Goal: Task Accomplishment & Management: Manage account settings

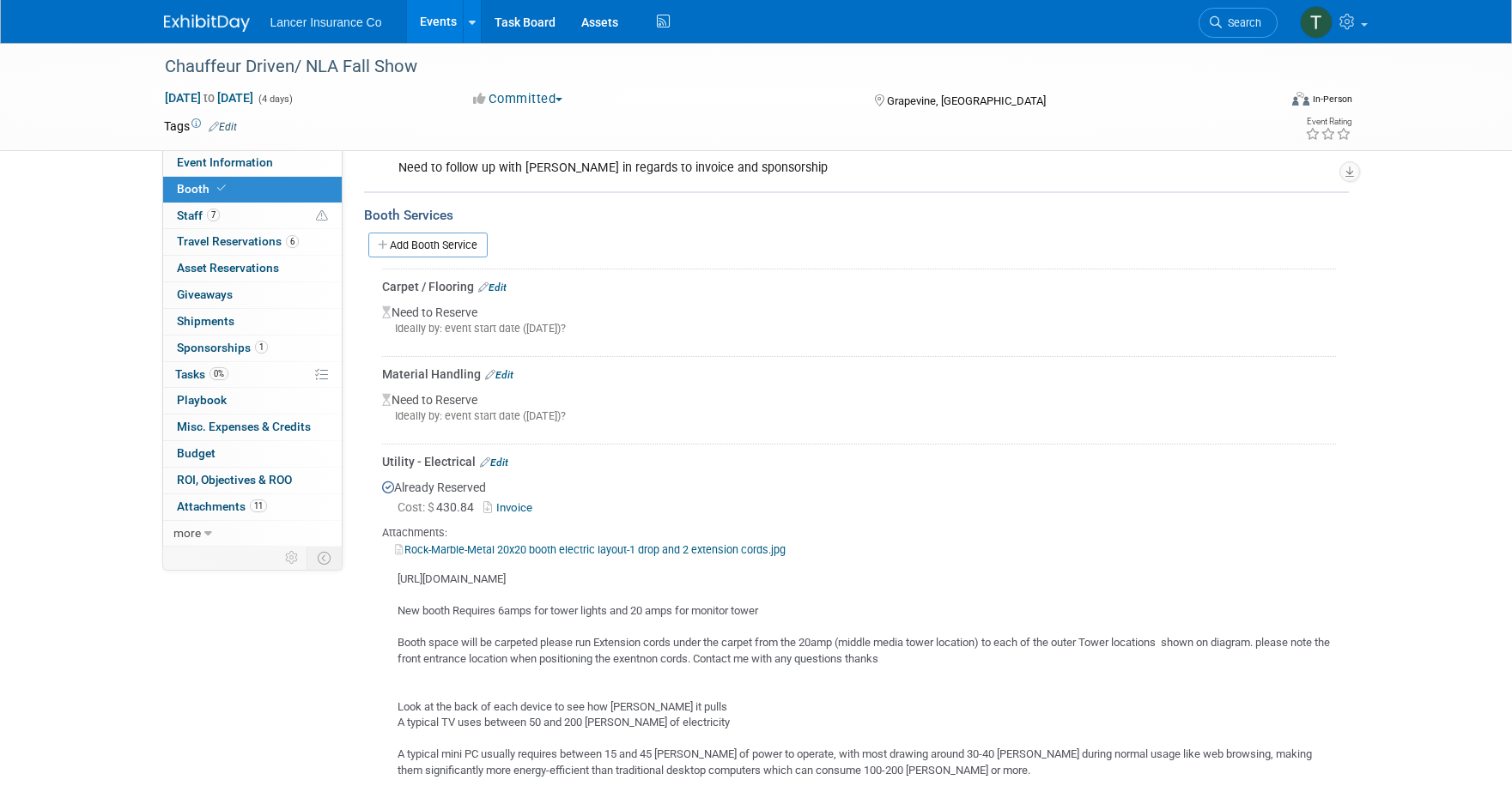
click at [439, 19] on link "Events" at bounding box center [437, 21] width 62 height 43
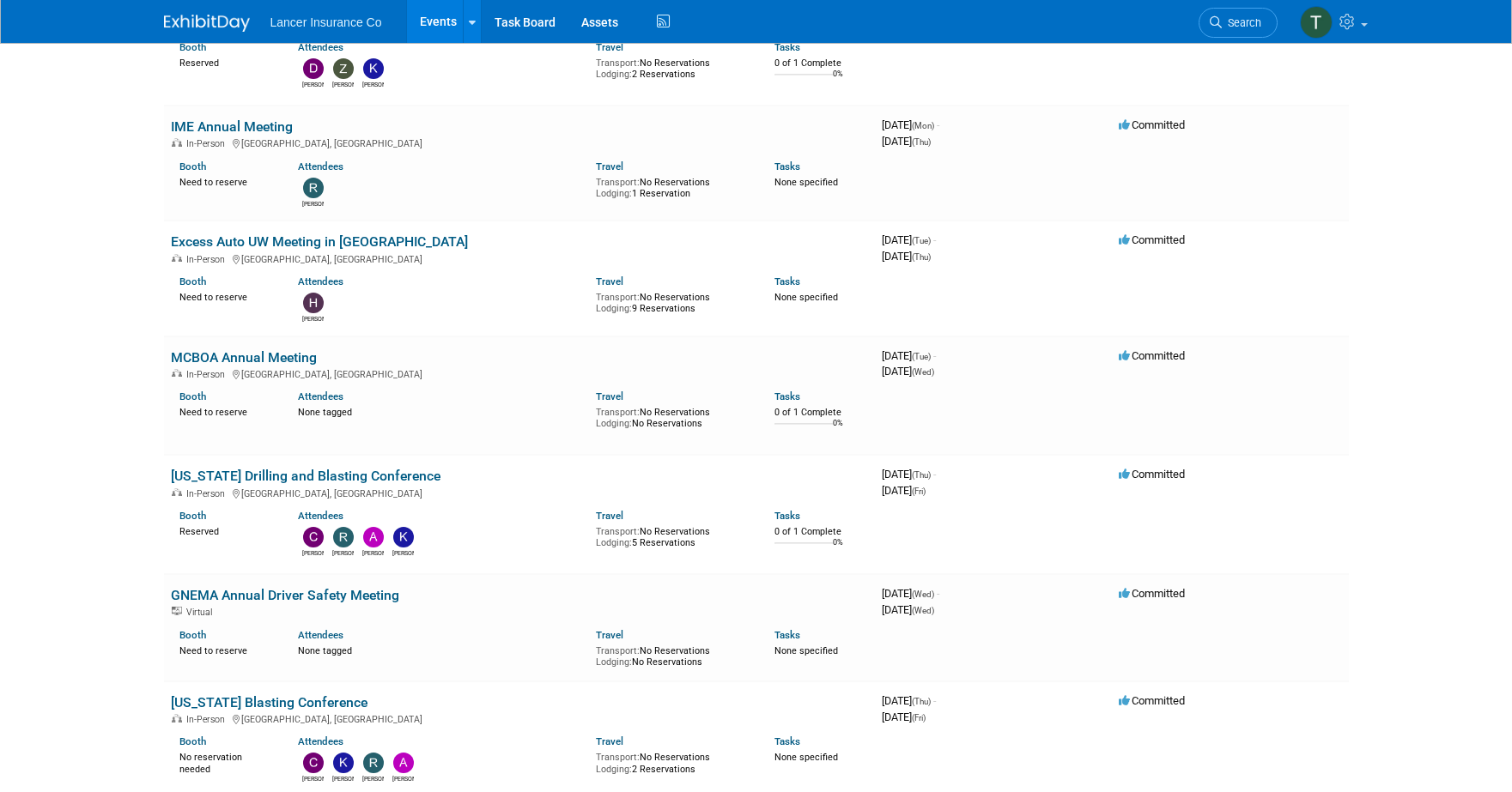
scroll to position [1808, 0]
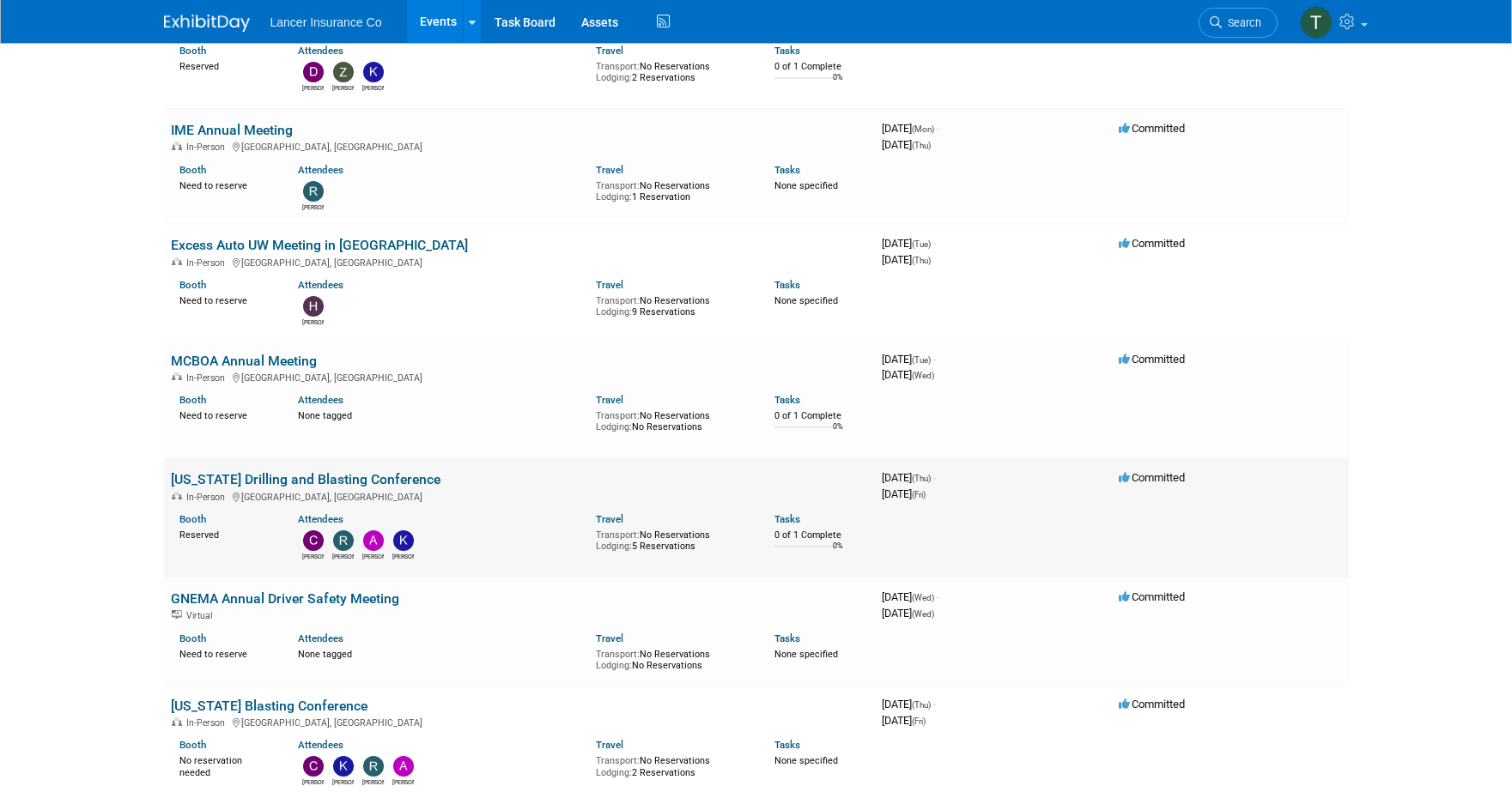
click at [258, 472] on link "Pennsylvania Drilling and Blasting Conference" at bounding box center [306, 479] width 270 height 16
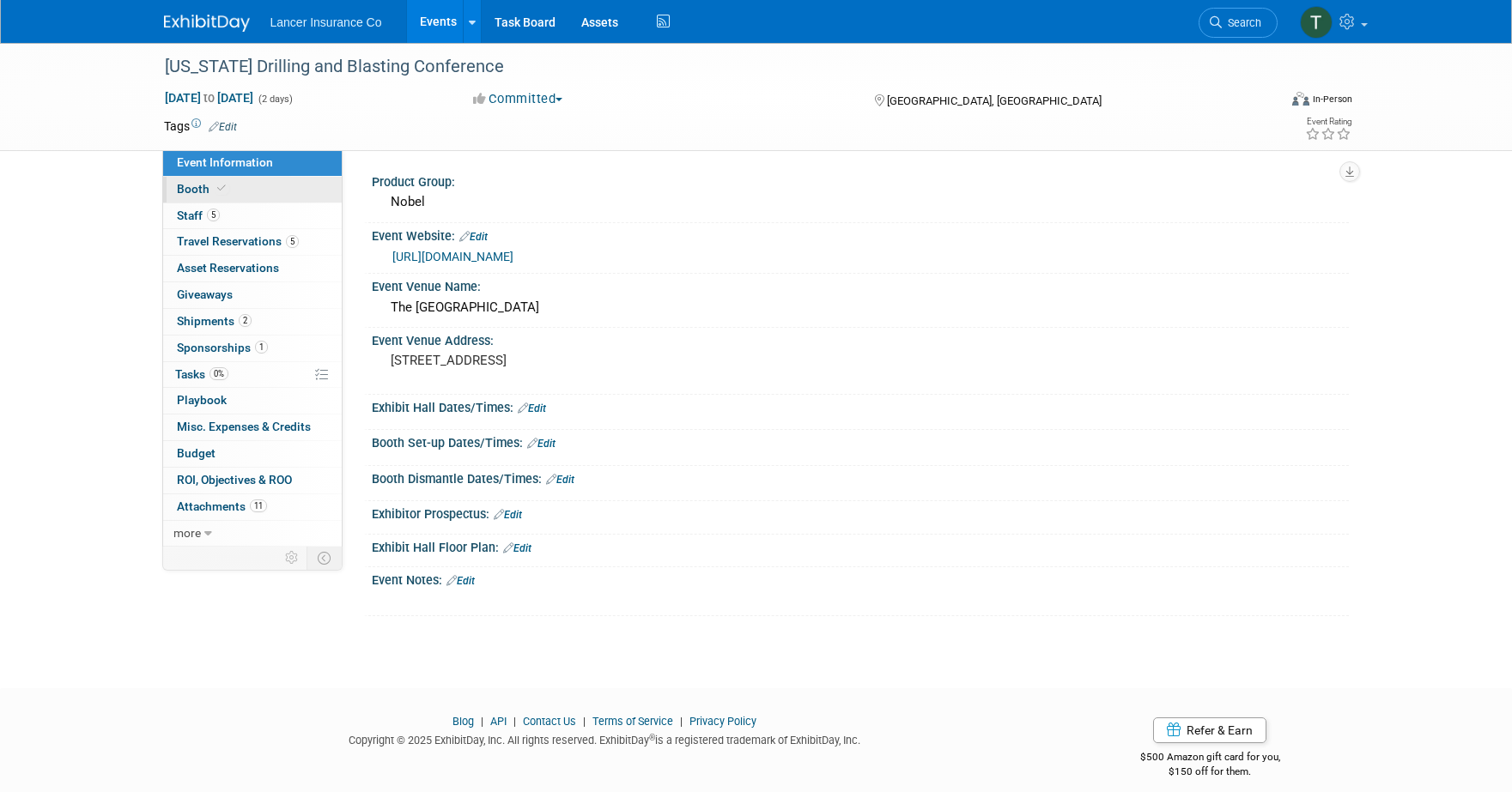
click at [192, 190] on span "Booth" at bounding box center [203, 188] width 53 height 13
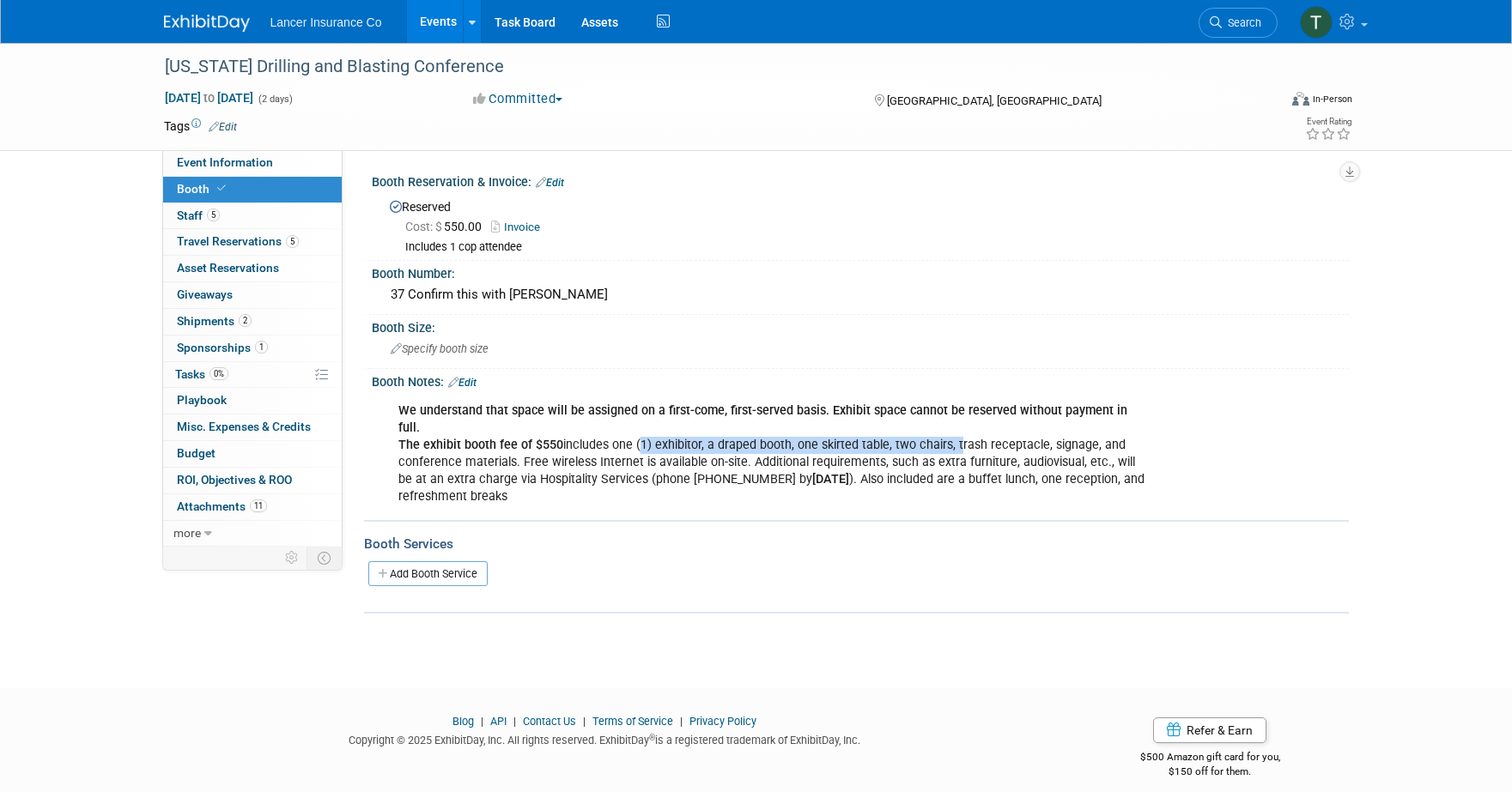
drag, startPoint x: 634, startPoint y: 426, endPoint x: 951, endPoint y: 435, distance: 317.1
click at [951, 435] on div "We understand that space will be assigned on a first-come, first-served basis. …" at bounding box center [773, 454] width 773 height 121
copy div "(1) exhibitor, a draped booth, one skirted table, two chairs,"
click at [205, 163] on span "Event Information" at bounding box center [225, 162] width 96 height 13
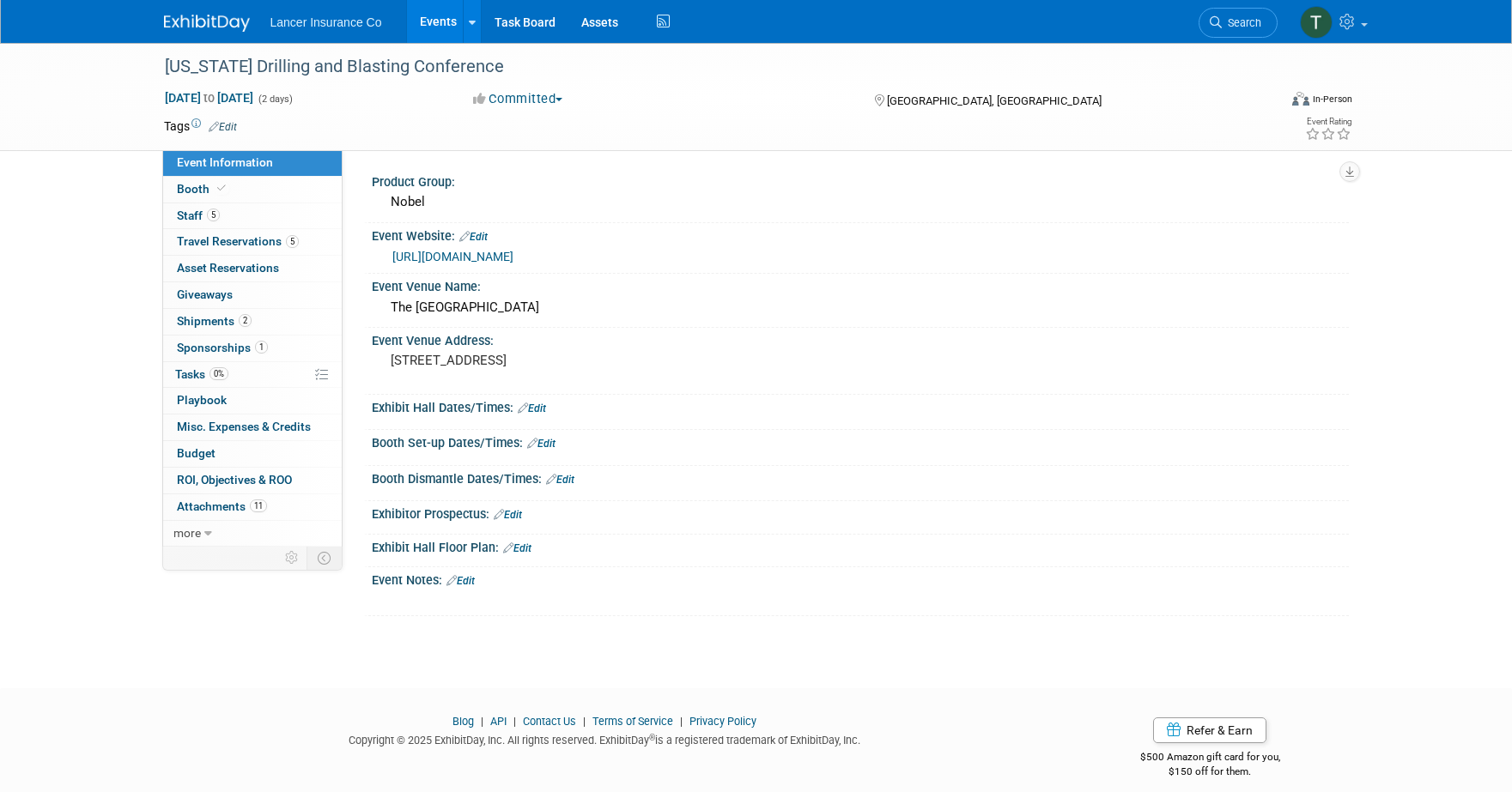
click at [485, 259] on link "https://blasting.outreach.psu.edu/" at bounding box center [453, 256] width 122 height 13
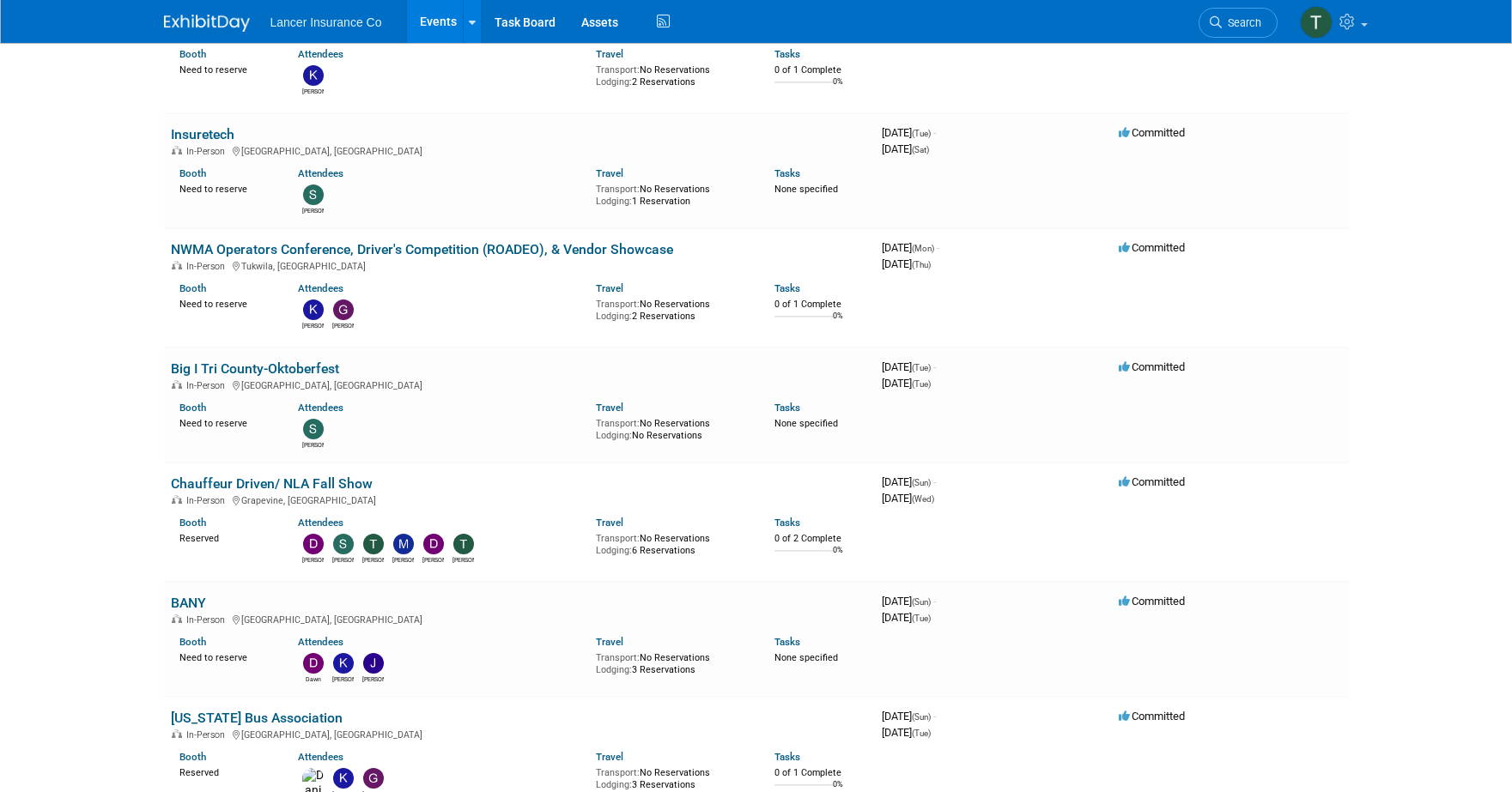
scroll to position [690, 0]
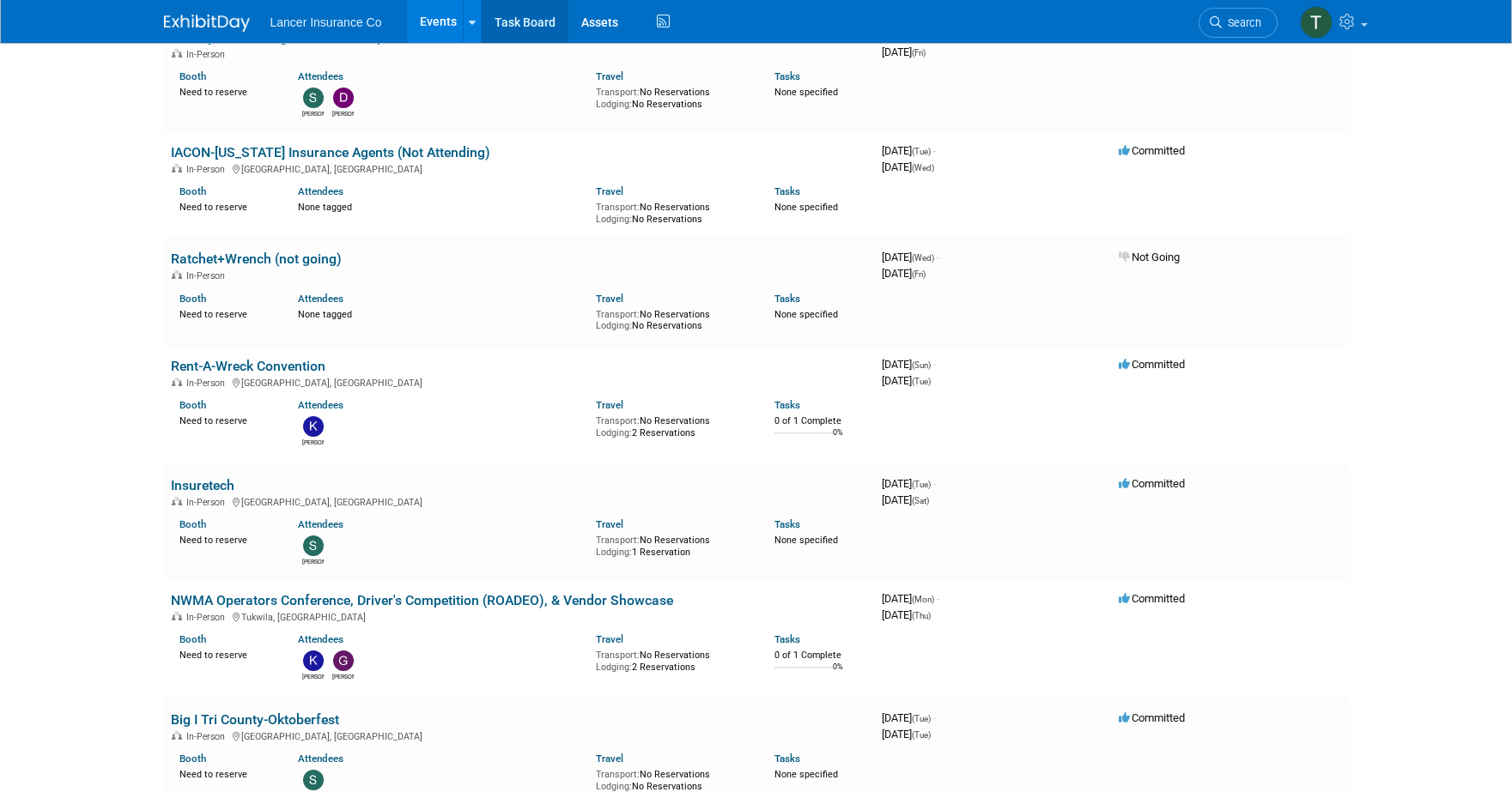
click at [506, 24] on link "Task Board" at bounding box center [524, 21] width 87 height 43
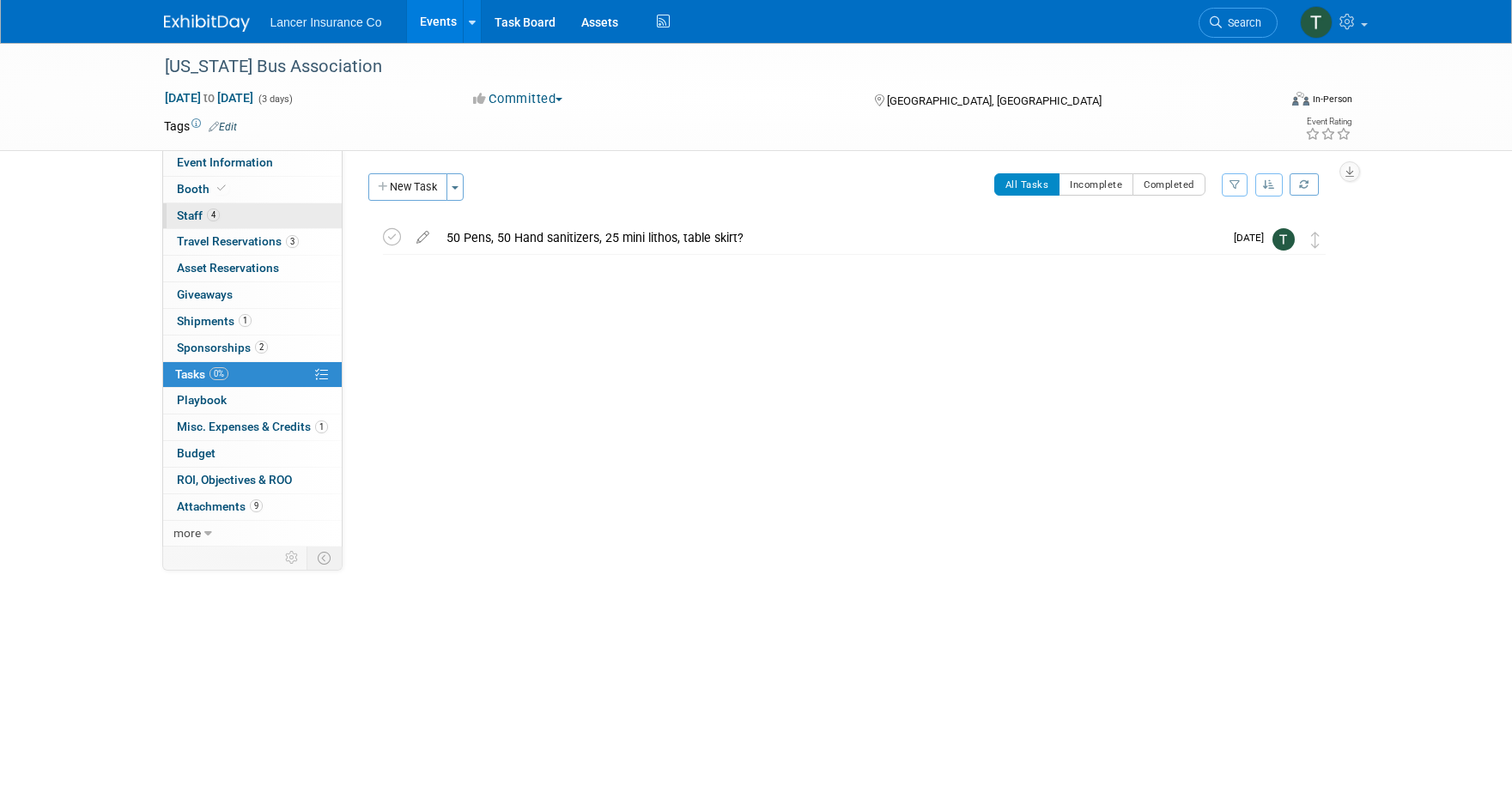
click at [207, 218] on span "4" at bounding box center [212, 214] width 12 height 12
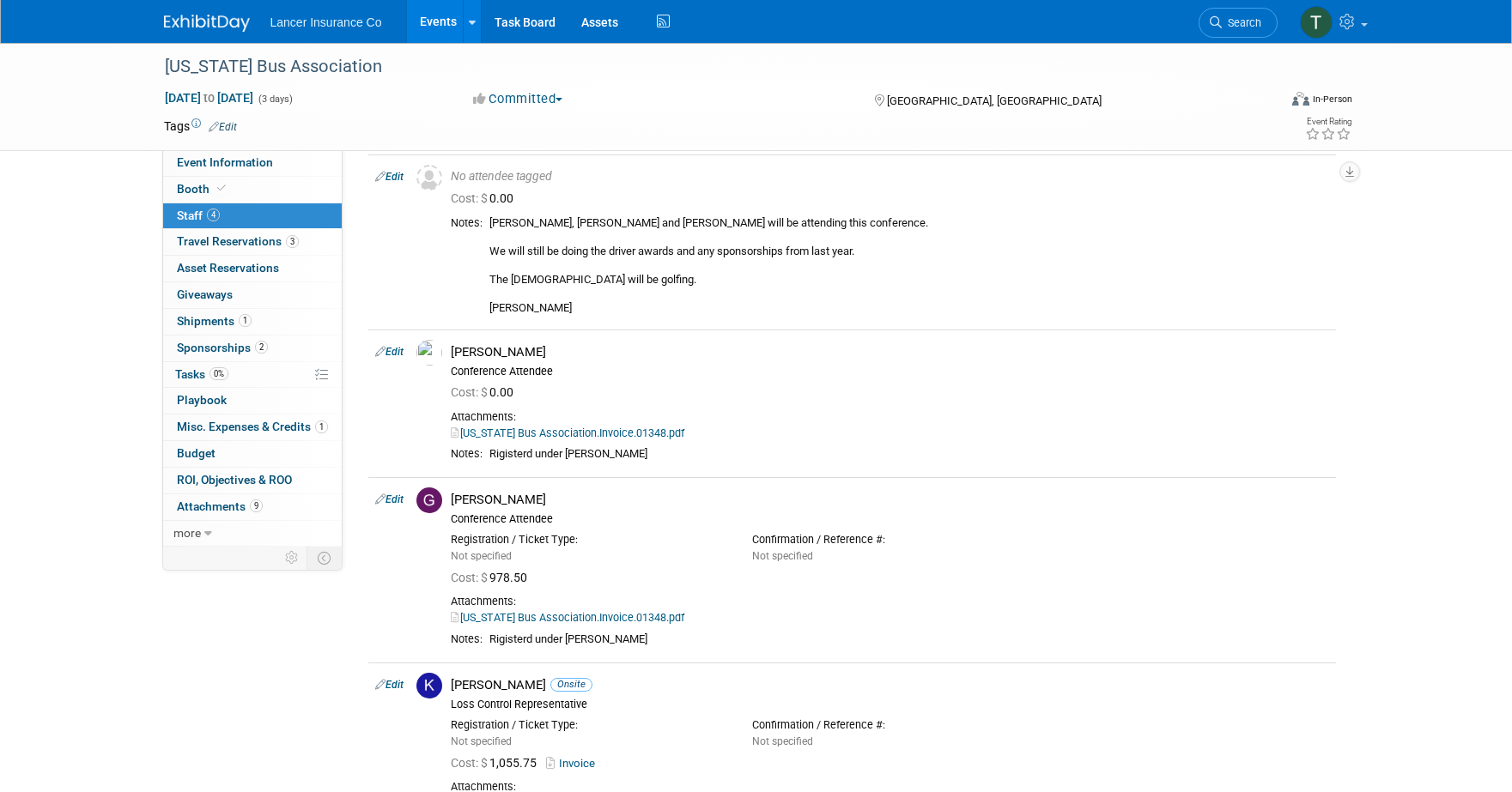
scroll to position [58, 0]
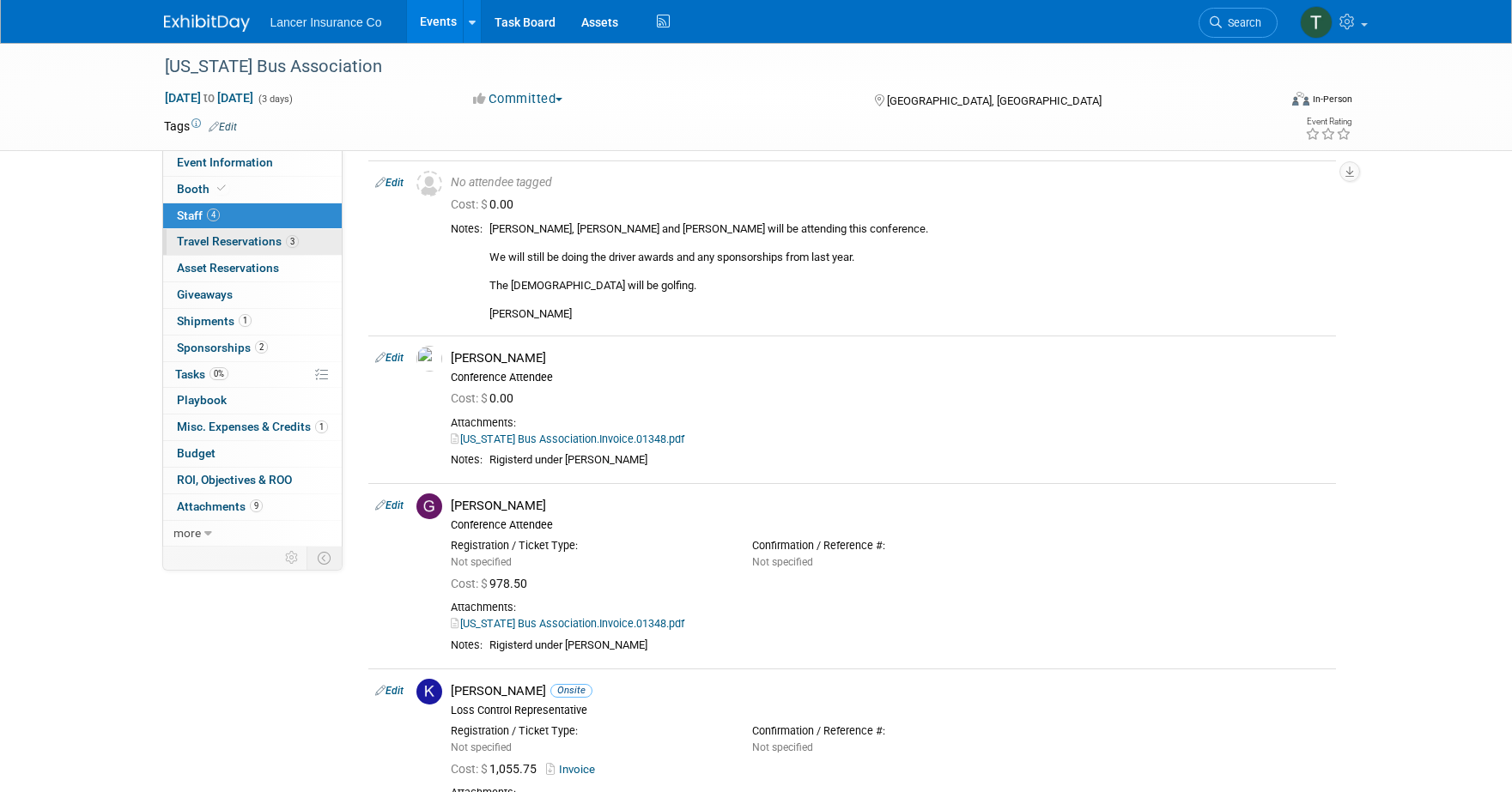
click at [219, 238] on span "Travel Reservations 3" at bounding box center [237, 241] width 122 height 13
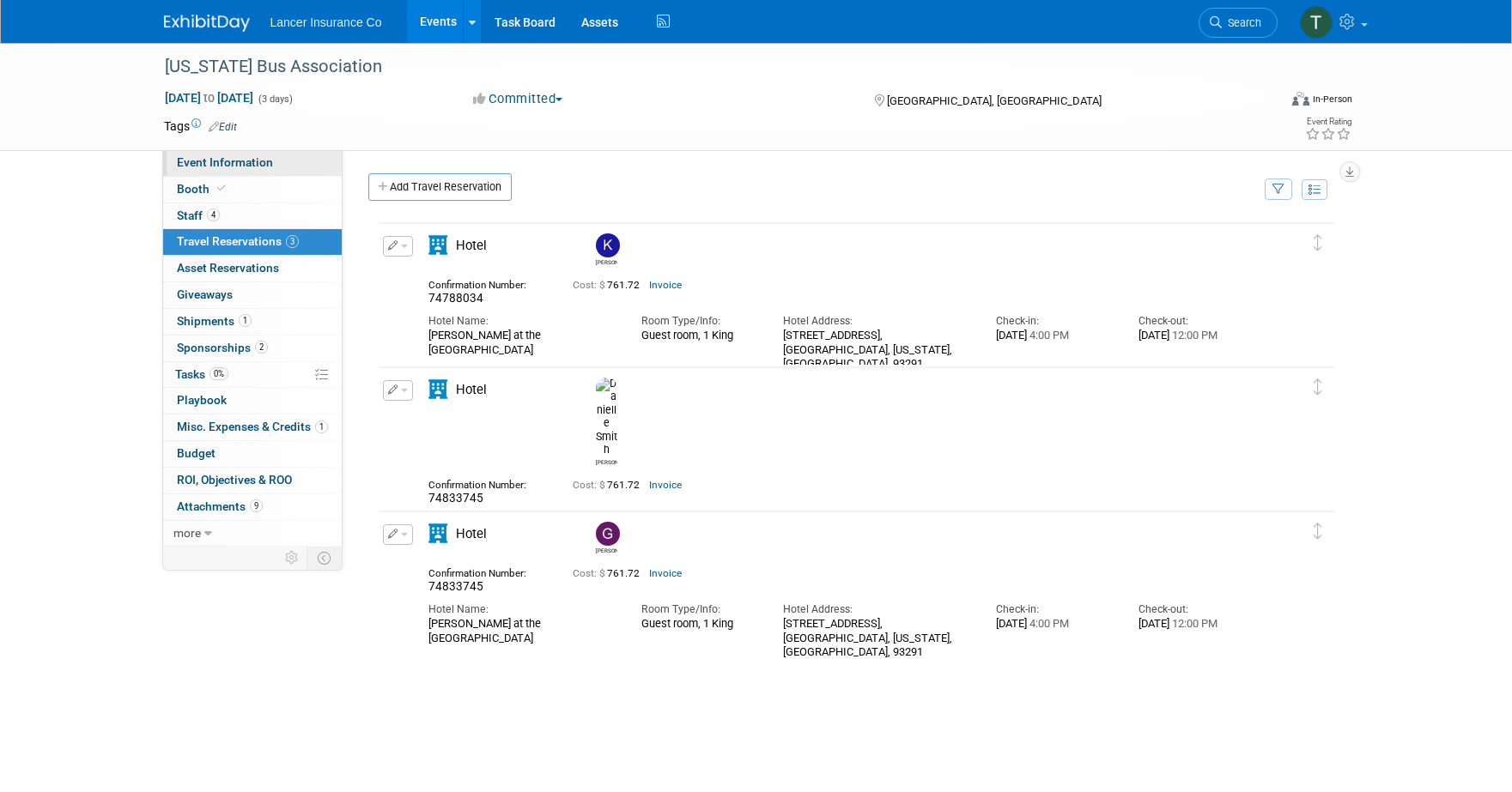
click at [207, 165] on span "Event Information" at bounding box center [225, 162] width 96 height 13
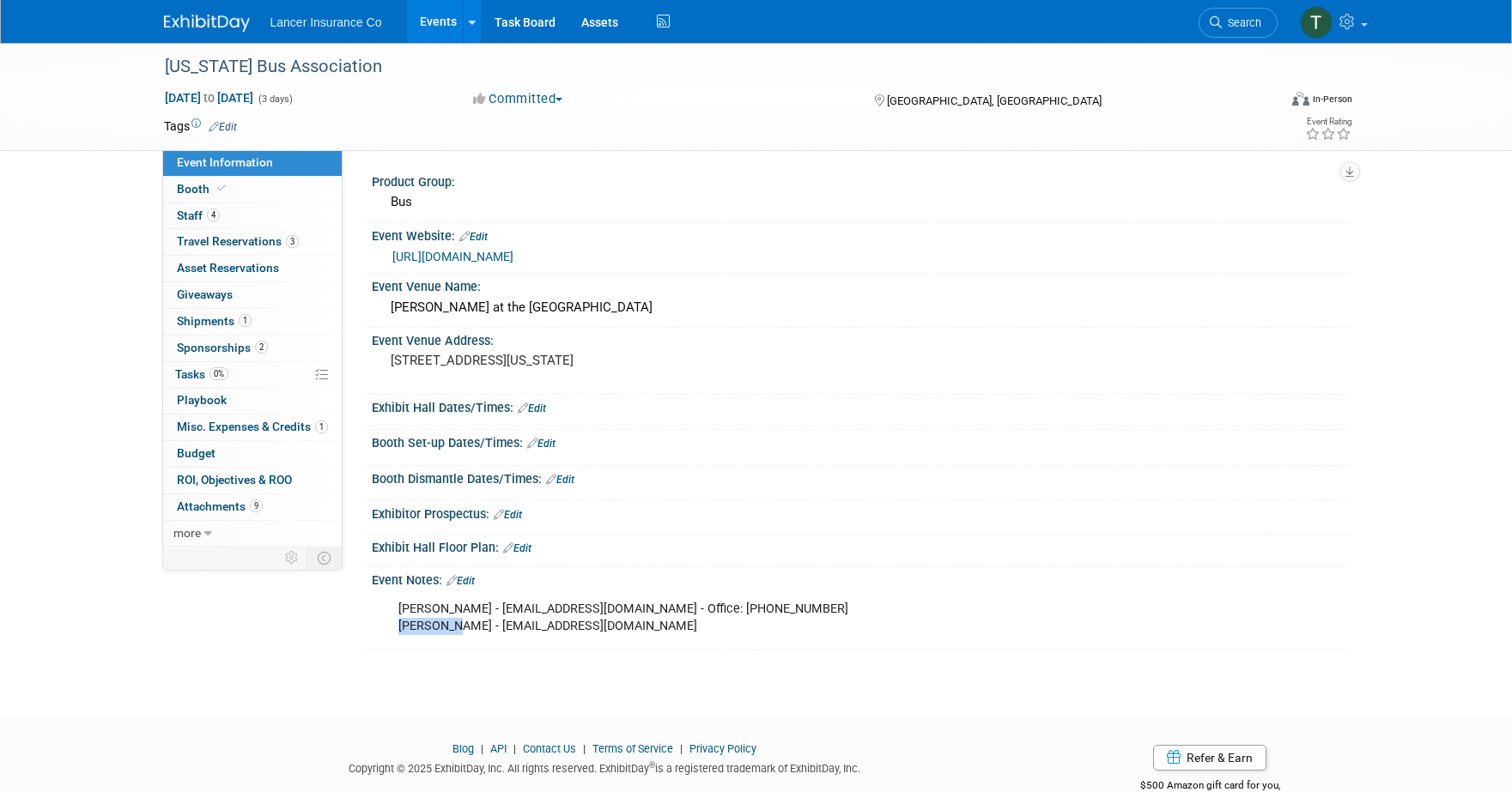
drag, startPoint x: 398, startPoint y: 624, endPoint x: 450, endPoint y: 629, distance: 52.2
click at [450, 629] on div "Vicki Bowman - vickib@cbabus.com - Office: 916-836-3340 Alice Lemon - alicel@cb…" at bounding box center [773, 618] width 773 height 52
drag, startPoint x: 589, startPoint y: 625, endPoint x: 478, endPoint y: 629, distance: 111.1
click at [478, 629] on div "Vicki Bowman - vickib@cbabus.com - Office: 916-836-3340 Alice Lemon - alicel@cb…" at bounding box center [773, 618] width 773 height 52
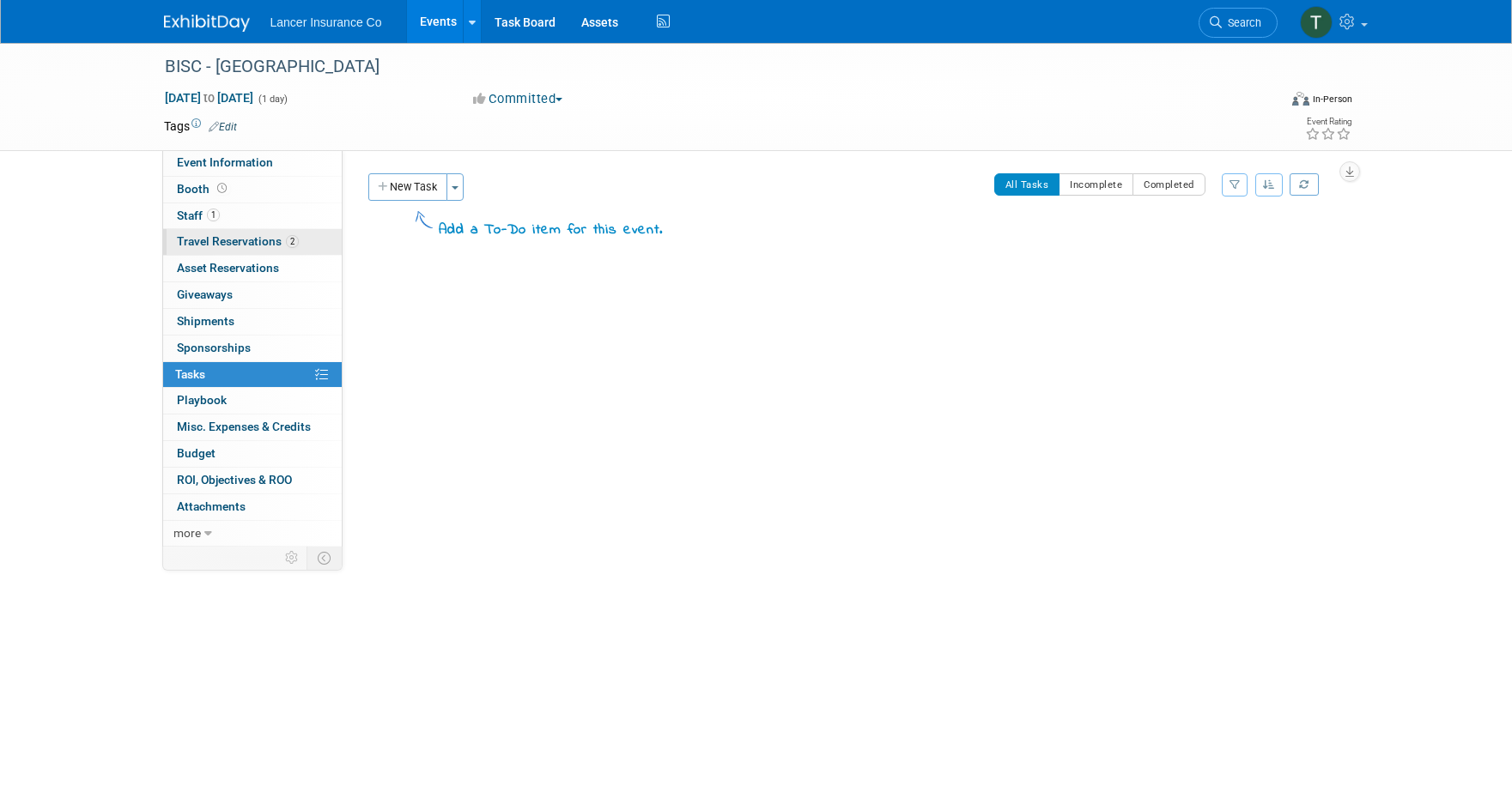
click at [231, 241] on span "Travel Reservations 2" at bounding box center [237, 241] width 122 height 13
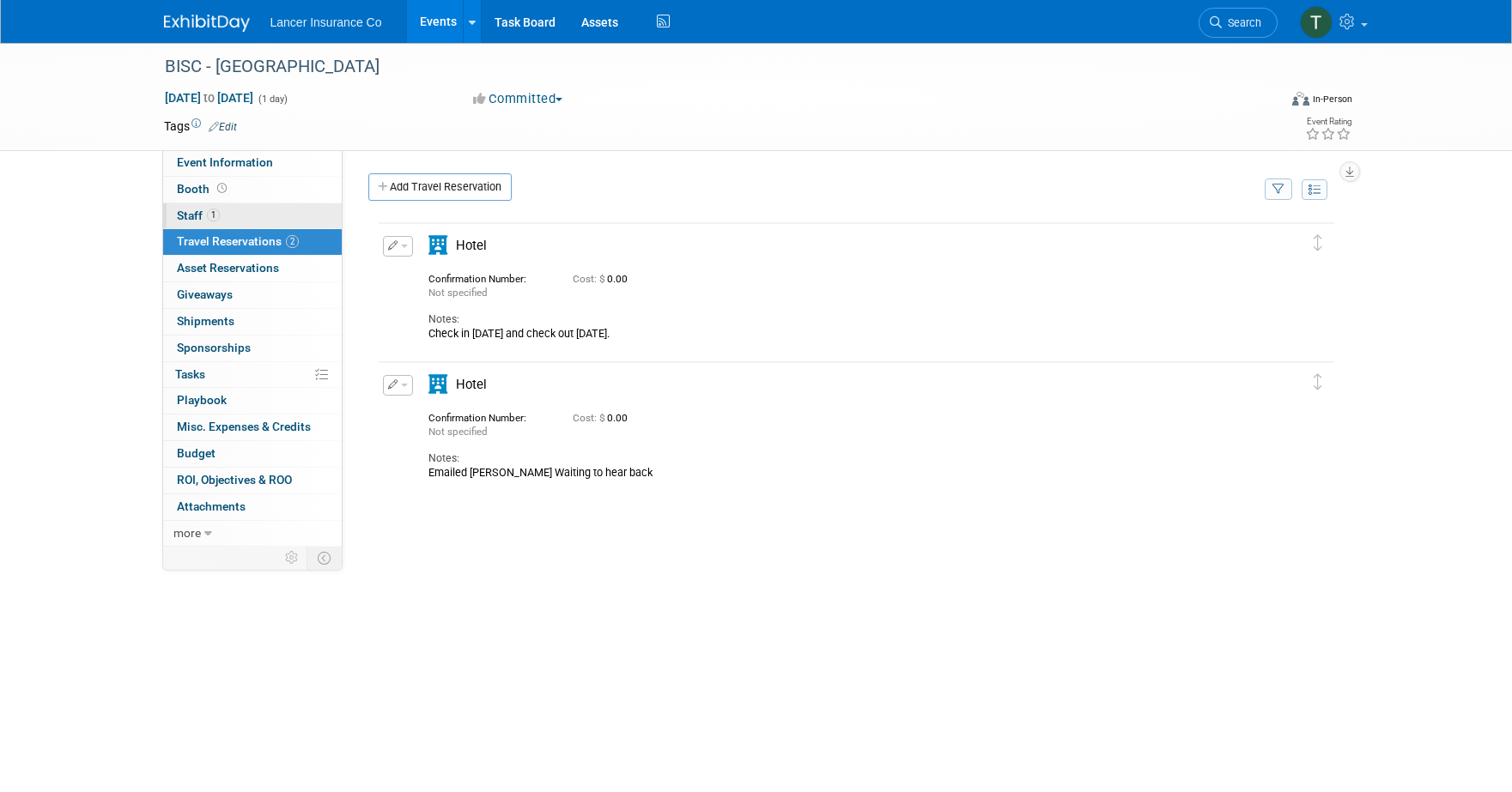
click at [201, 219] on span "Staff 1" at bounding box center [198, 215] width 43 height 13
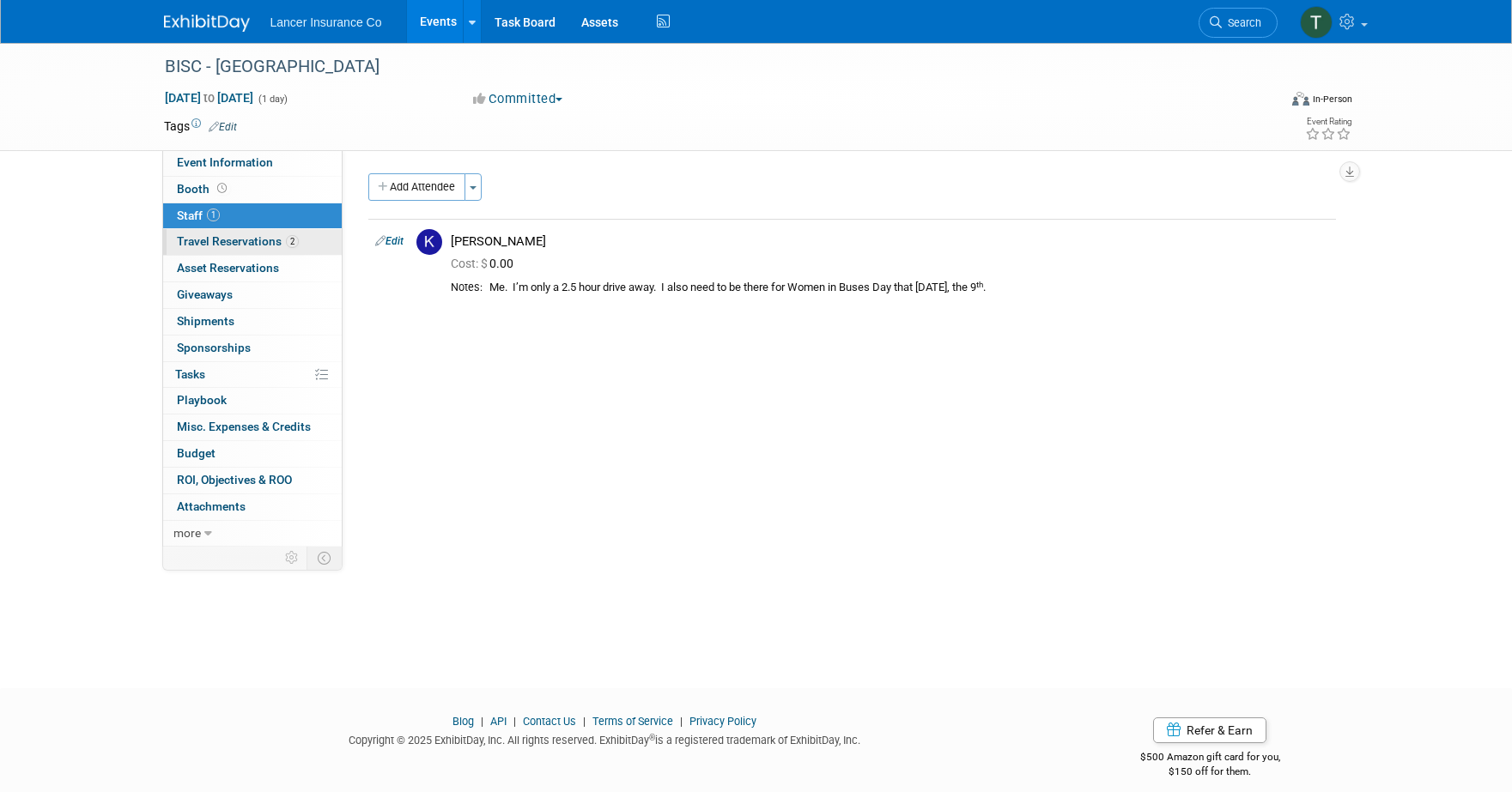
click at [222, 240] on span "Travel Reservations 2" at bounding box center [237, 241] width 122 height 13
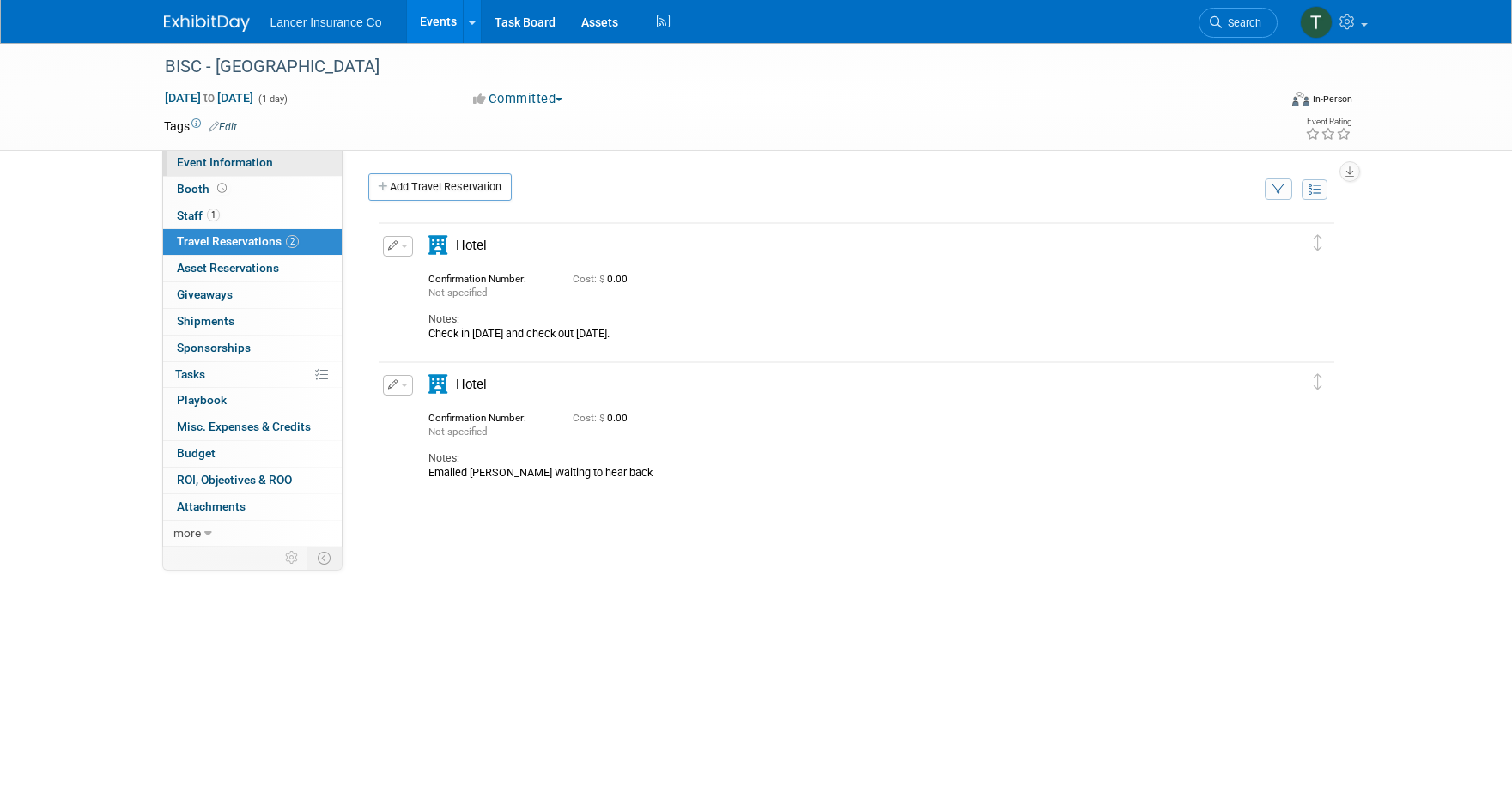
click at [237, 156] on span "Event Information" at bounding box center [225, 162] width 96 height 13
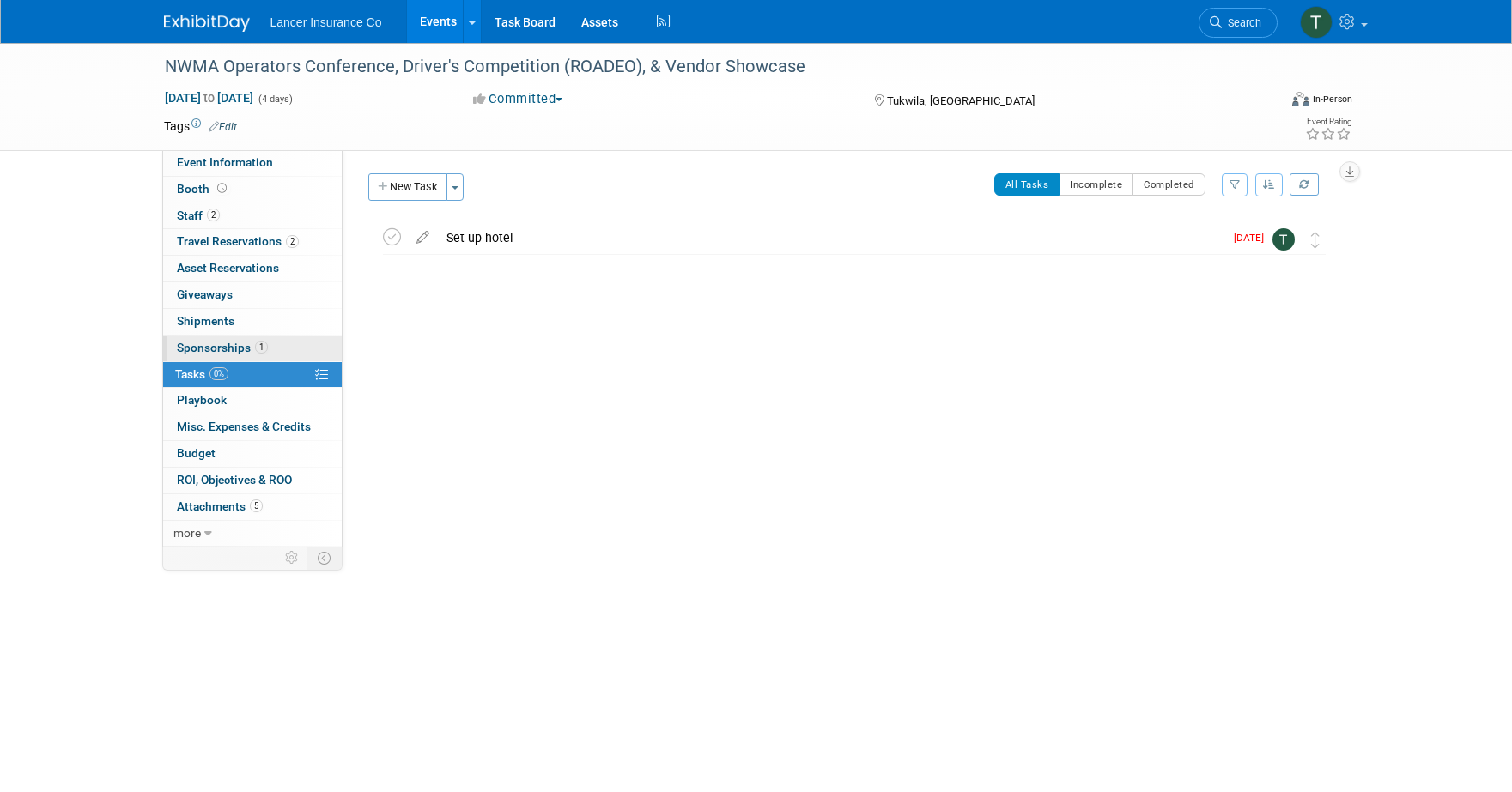
click at [230, 344] on span "Sponsorships 1" at bounding box center [222, 347] width 91 height 13
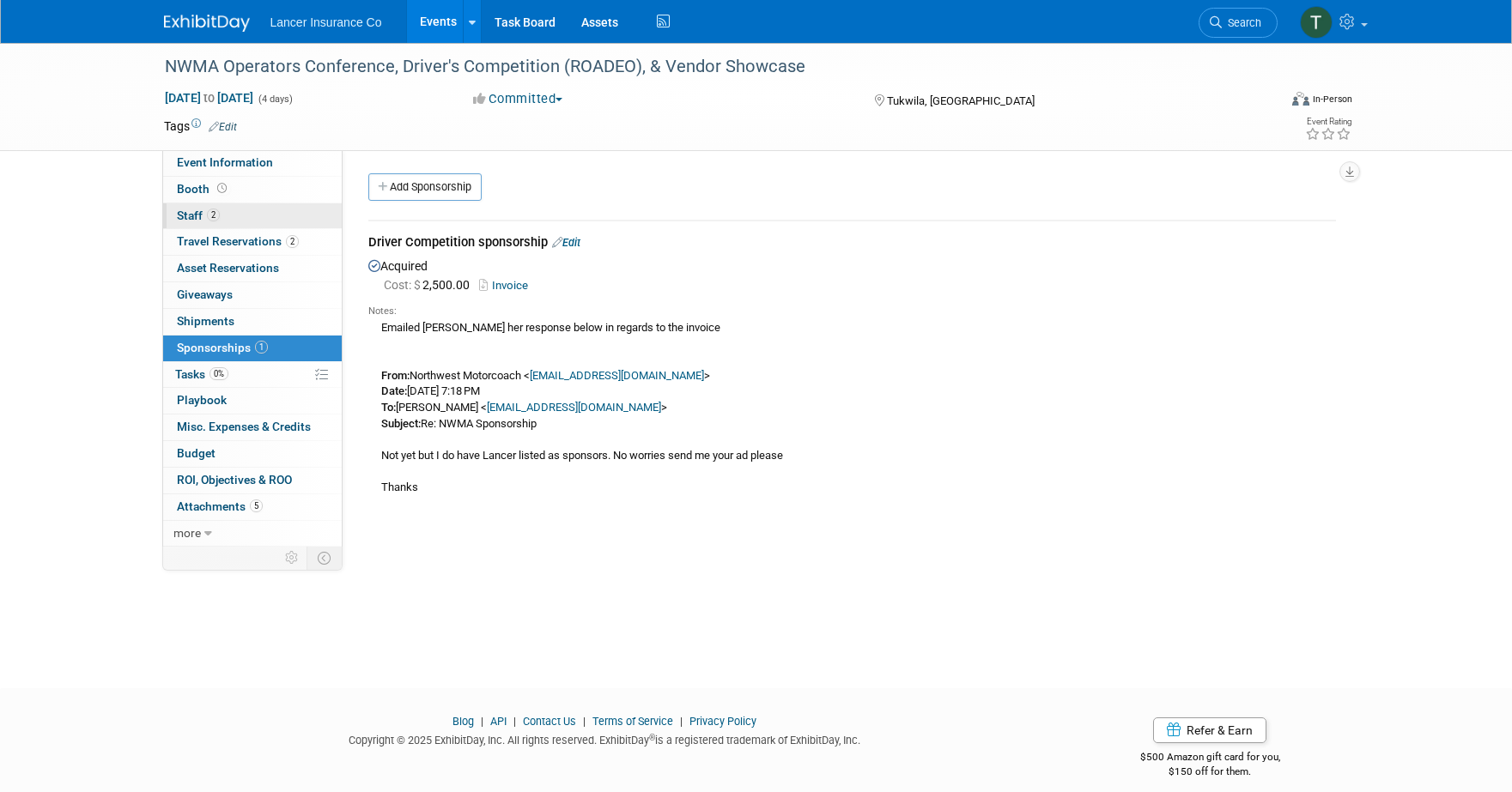
click at [204, 218] on span "Staff 2" at bounding box center [198, 215] width 43 height 13
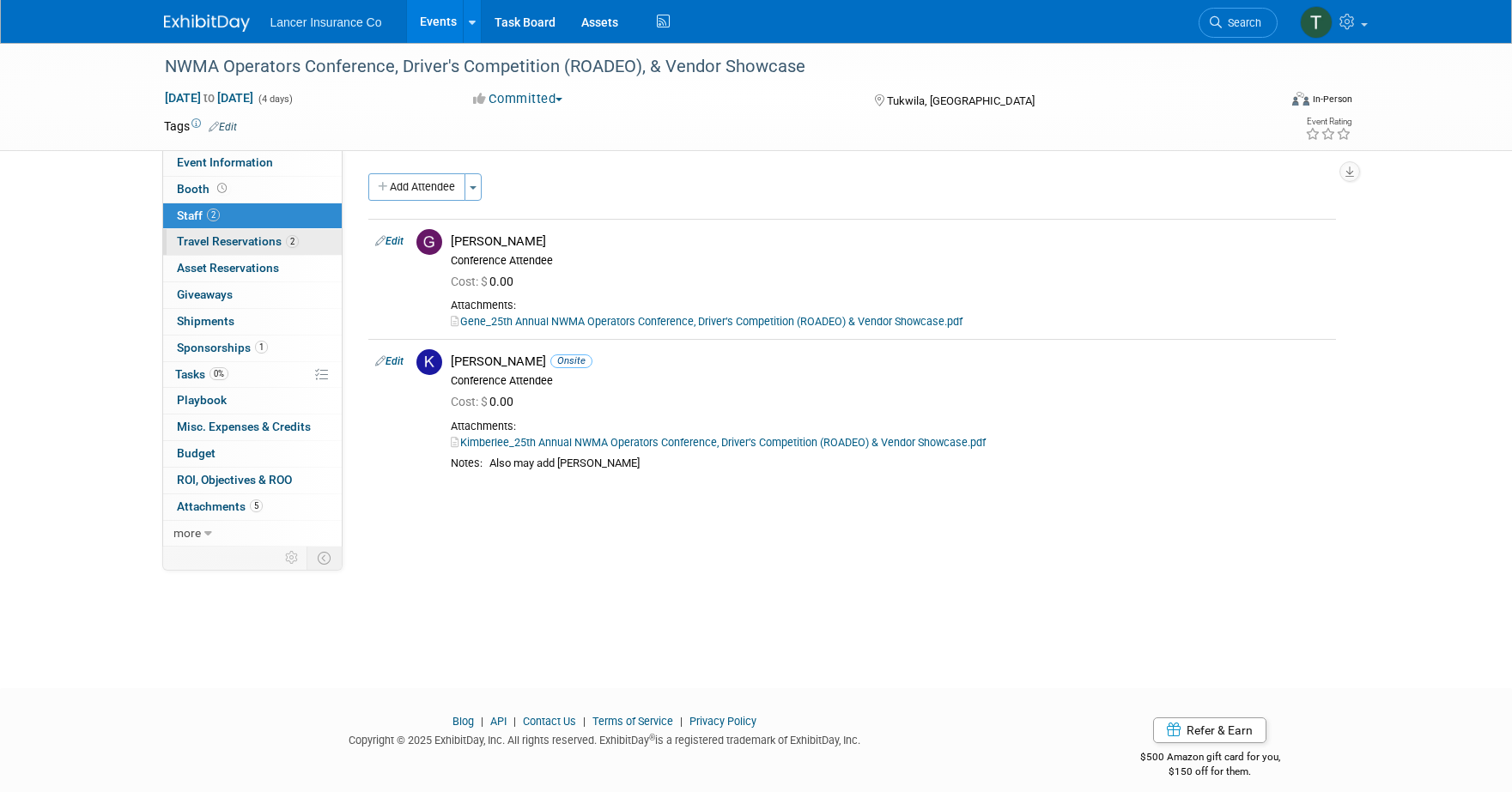
click at [216, 245] on span "Travel Reservations 2" at bounding box center [237, 241] width 122 height 13
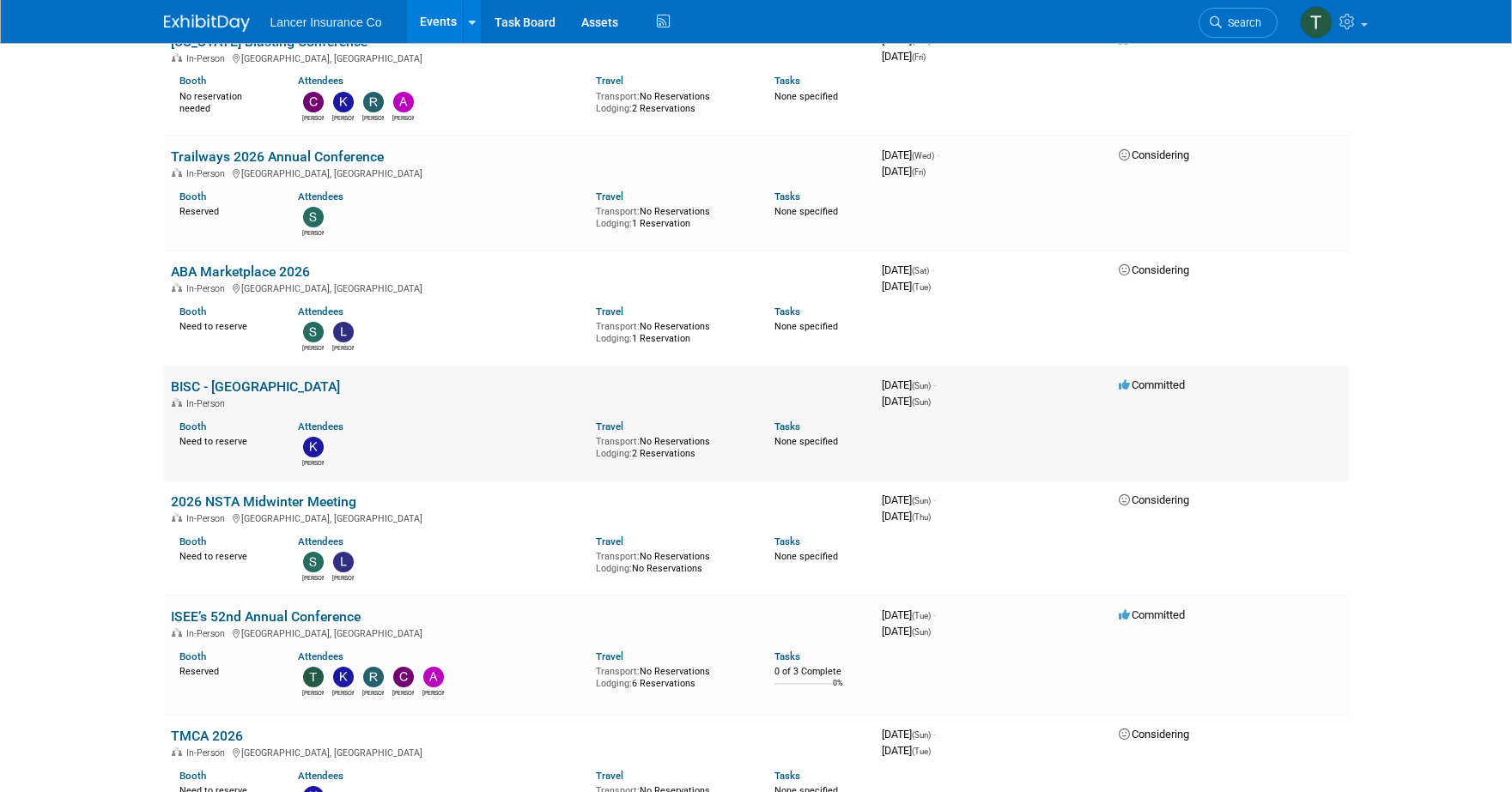
scroll to position [2469, 0]
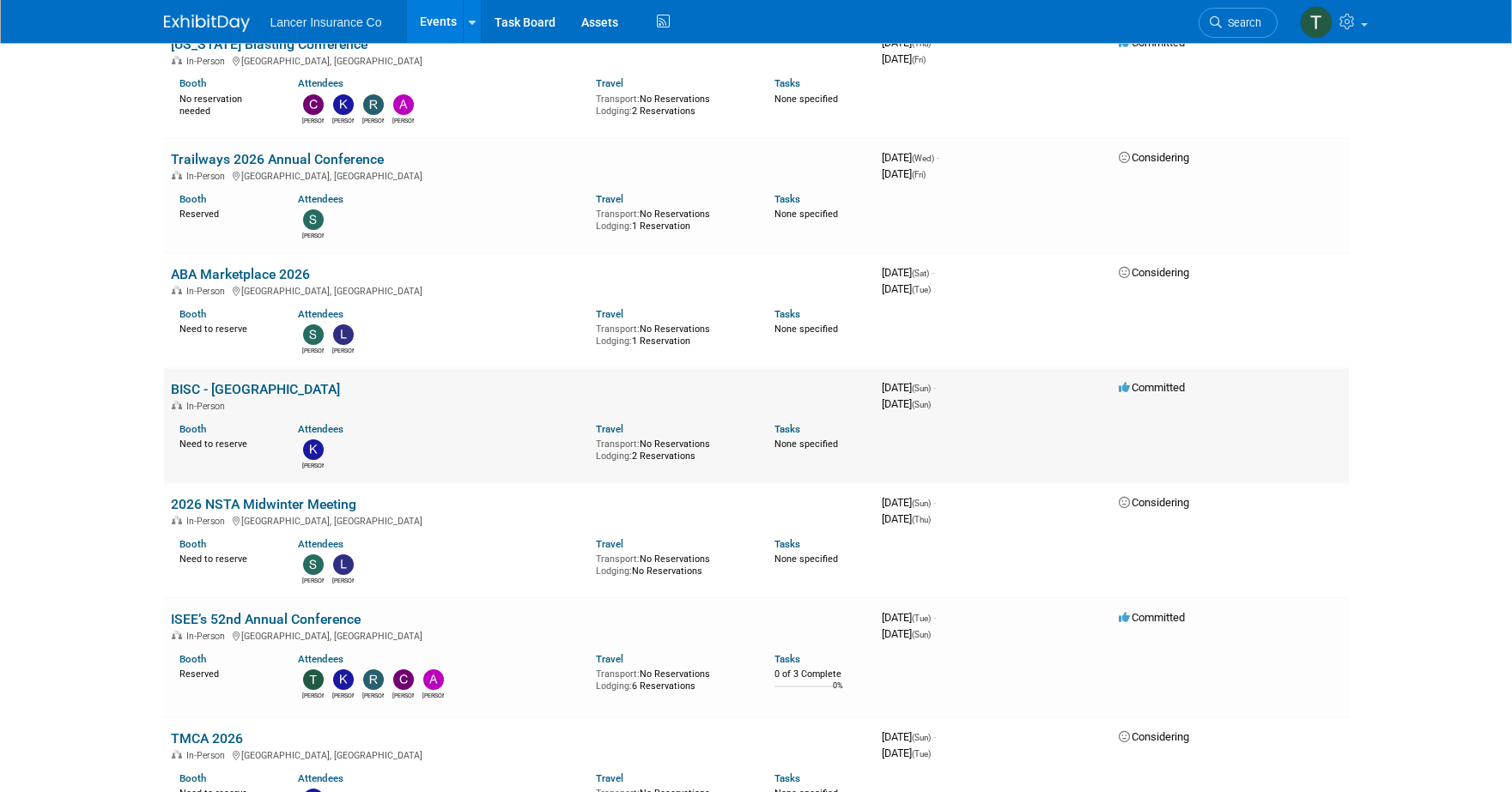
click at [194, 381] on link "BISC - [GEOGRAPHIC_DATA]" at bounding box center [256, 388] width 169 height 16
click at [218, 266] on link "ABA Marketplace 2026" at bounding box center [240, 274] width 139 height 16
click at [201, 381] on link "BISC - [GEOGRAPHIC_DATA]" at bounding box center [256, 388] width 169 height 16
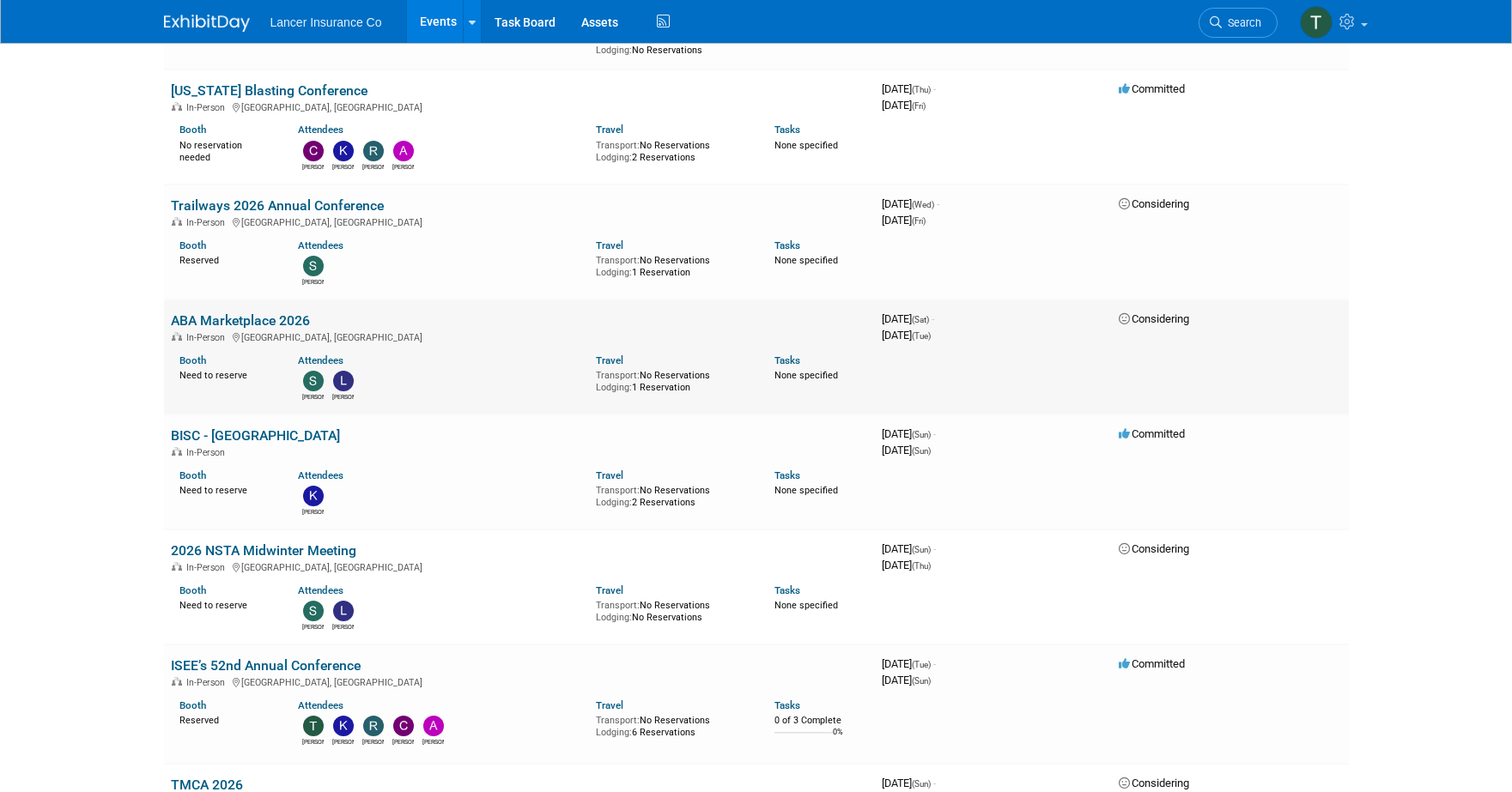
scroll to position [2422, 0]
click at [224, 186] on td "Trailways 2026 Annual Conference In-Person Reno, NV Booth Reserved Attendees St…" at bounding box center [519, 243] width 711 height 115
click at [223, 198] on link "Trailways 2026 Annual Conference" at bounding box center [278, 206] width 213 height 16
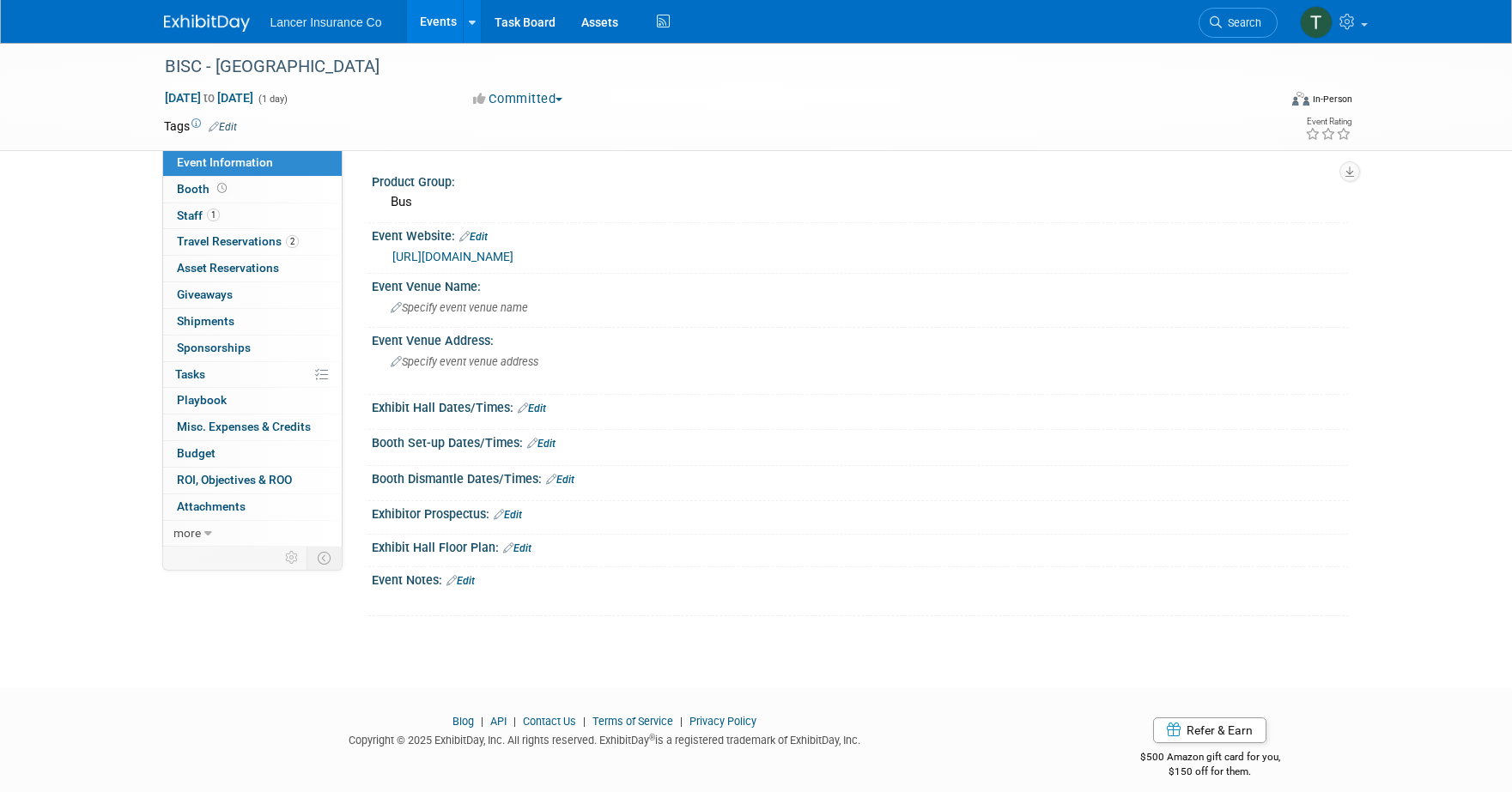
click at [216, 159] on span "Event Information" at bounding box center [225, 162] width 96 height 13
click at [209, 212] on span "1" at bounding box center [212, 214] width 12 height 12
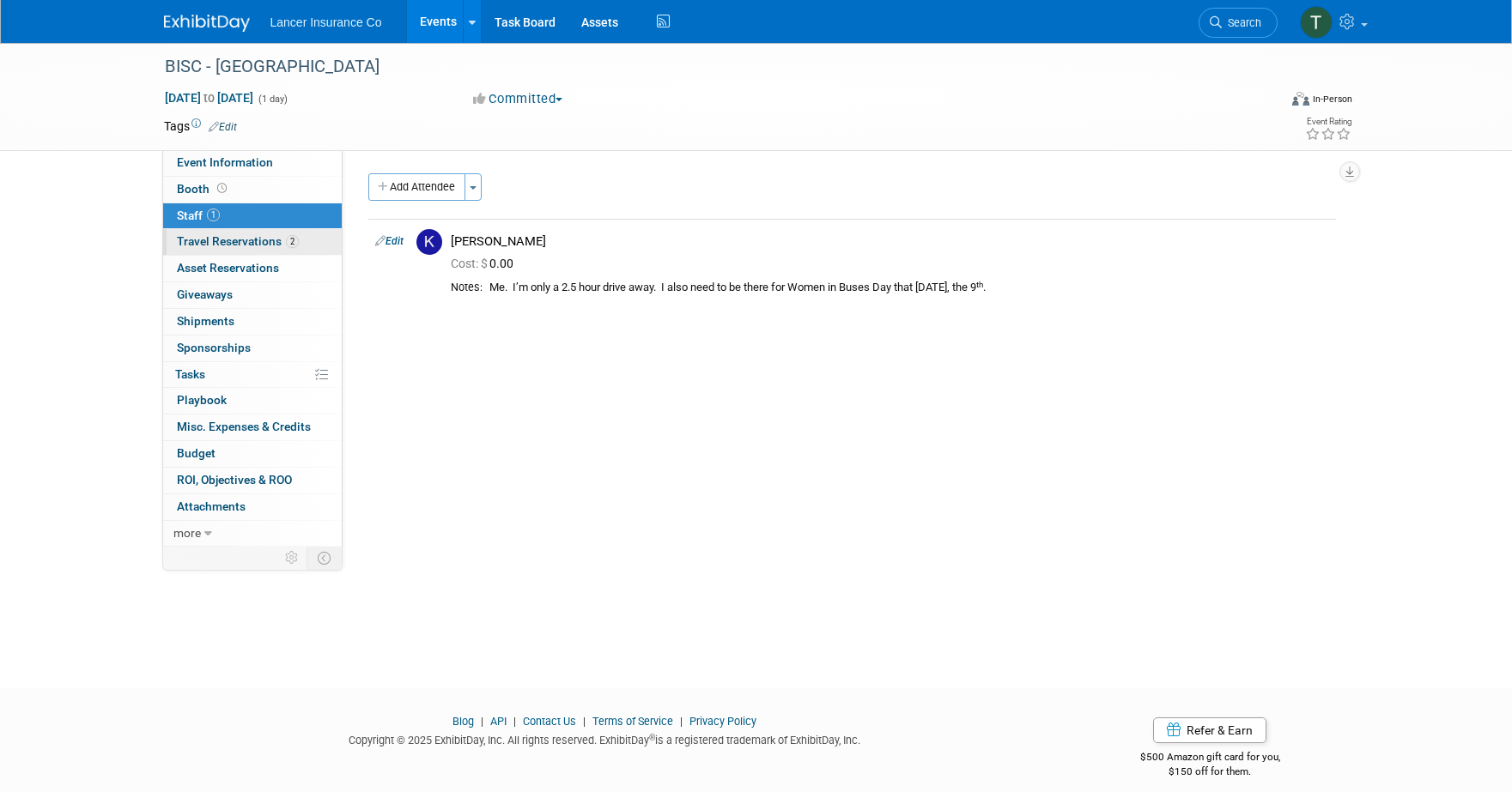
click at [220, 246] on span "Travel Reservations 2" at bounding box center [237, 241] width 122 height 13
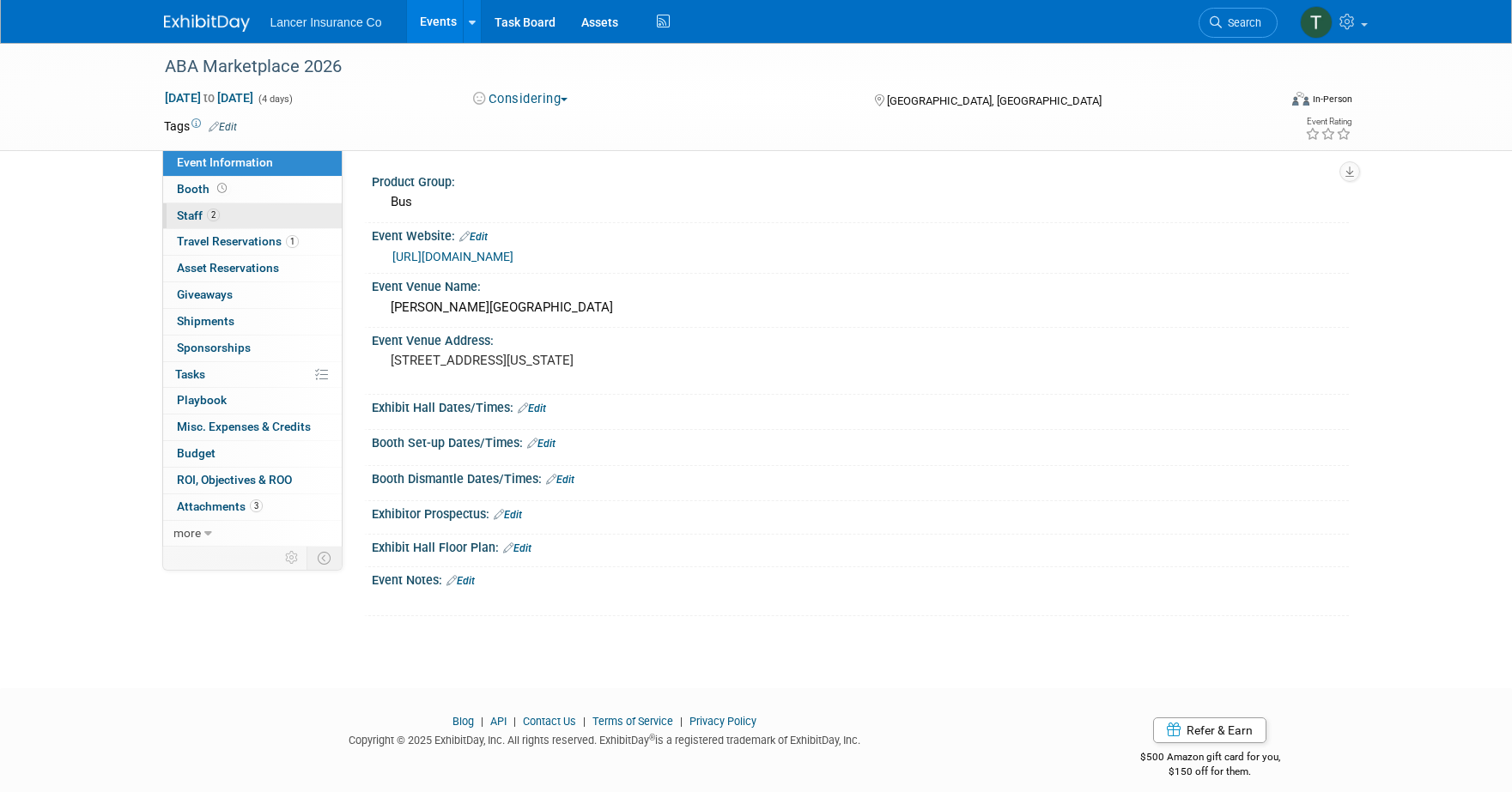
click at [205, 210] on span "Staff 2" at bounding box center [198, 215] width 43 height 13
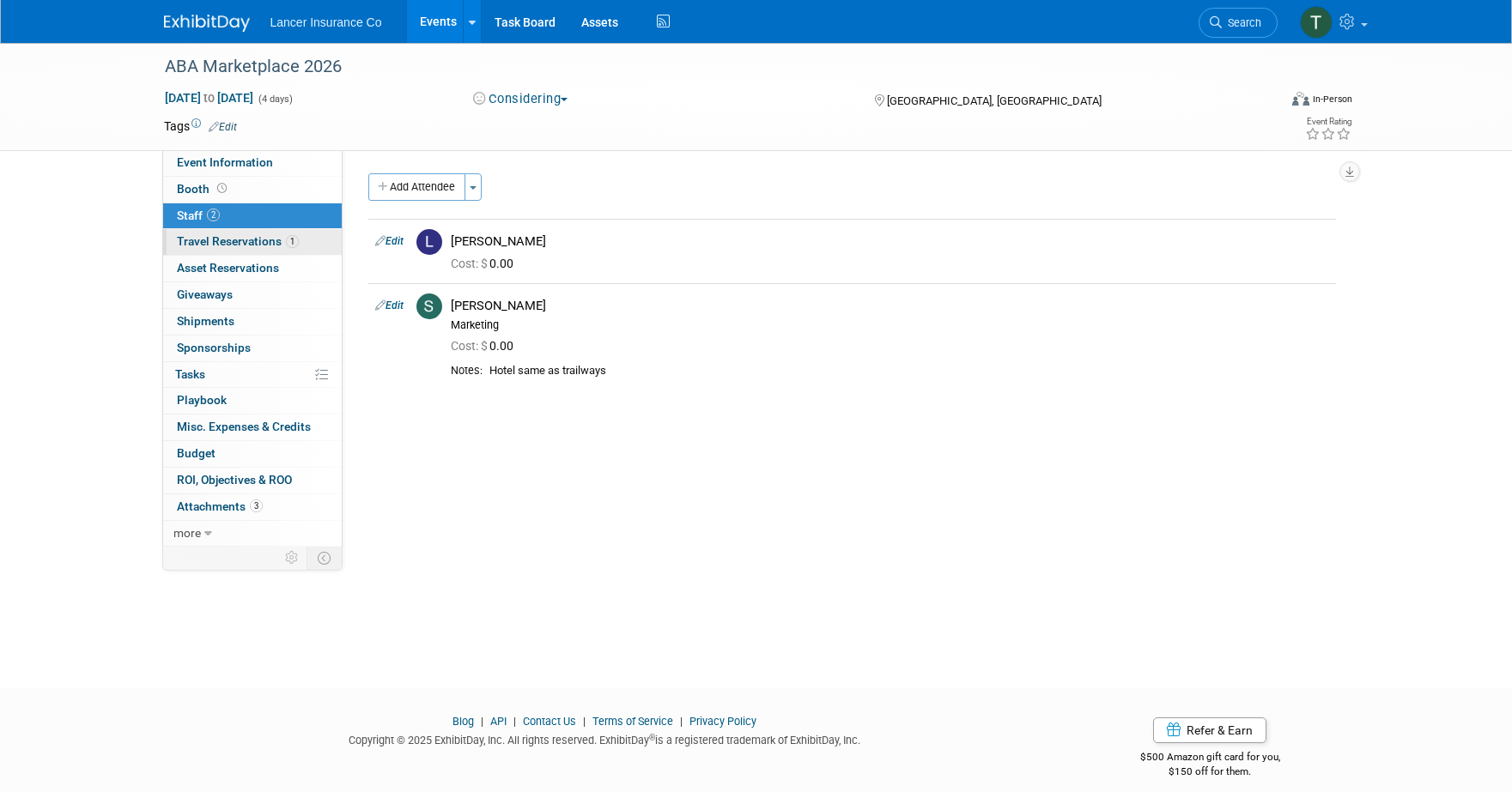
click at [212, 238] on span "Travel Reservations 1" at bounding box center [237, 241] width 122 height 13
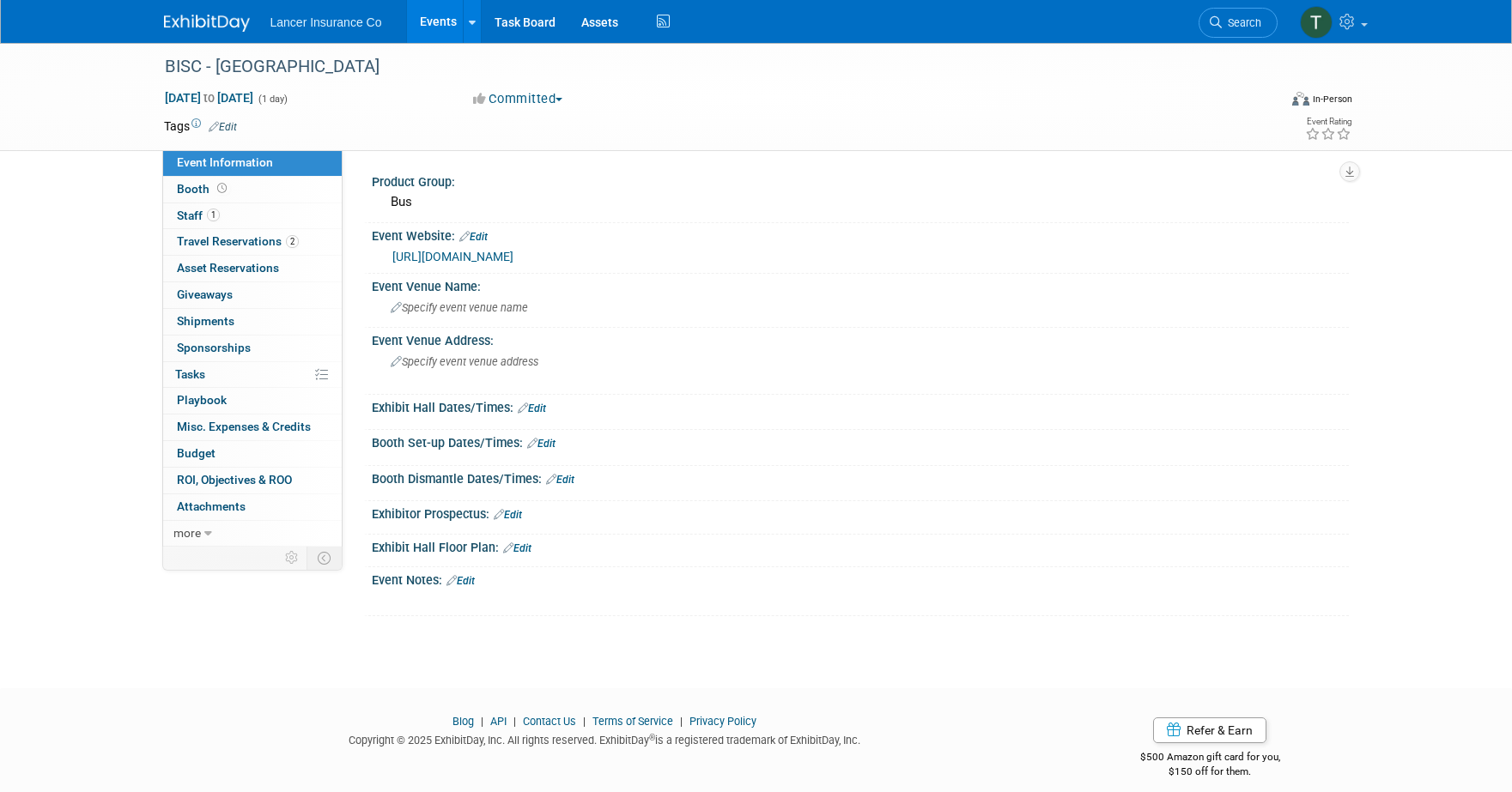
click at [480, 255] on link "[URL][DOMAIN_NAME]" at bounding box center [453, 256] width 122 height 13
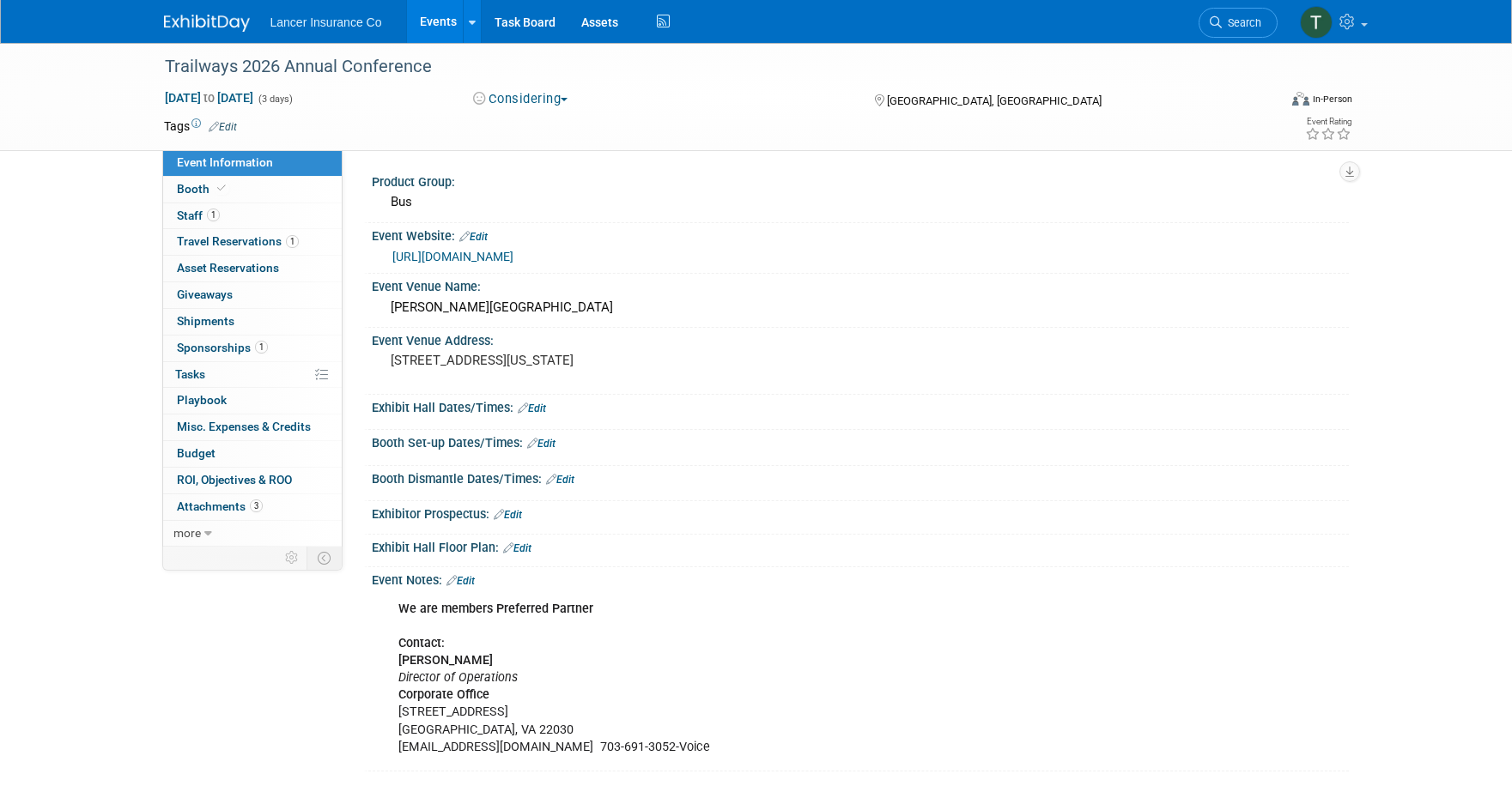
click at [427, 19] on link "Events" at bounding box center [437, 21] width 62 height 43
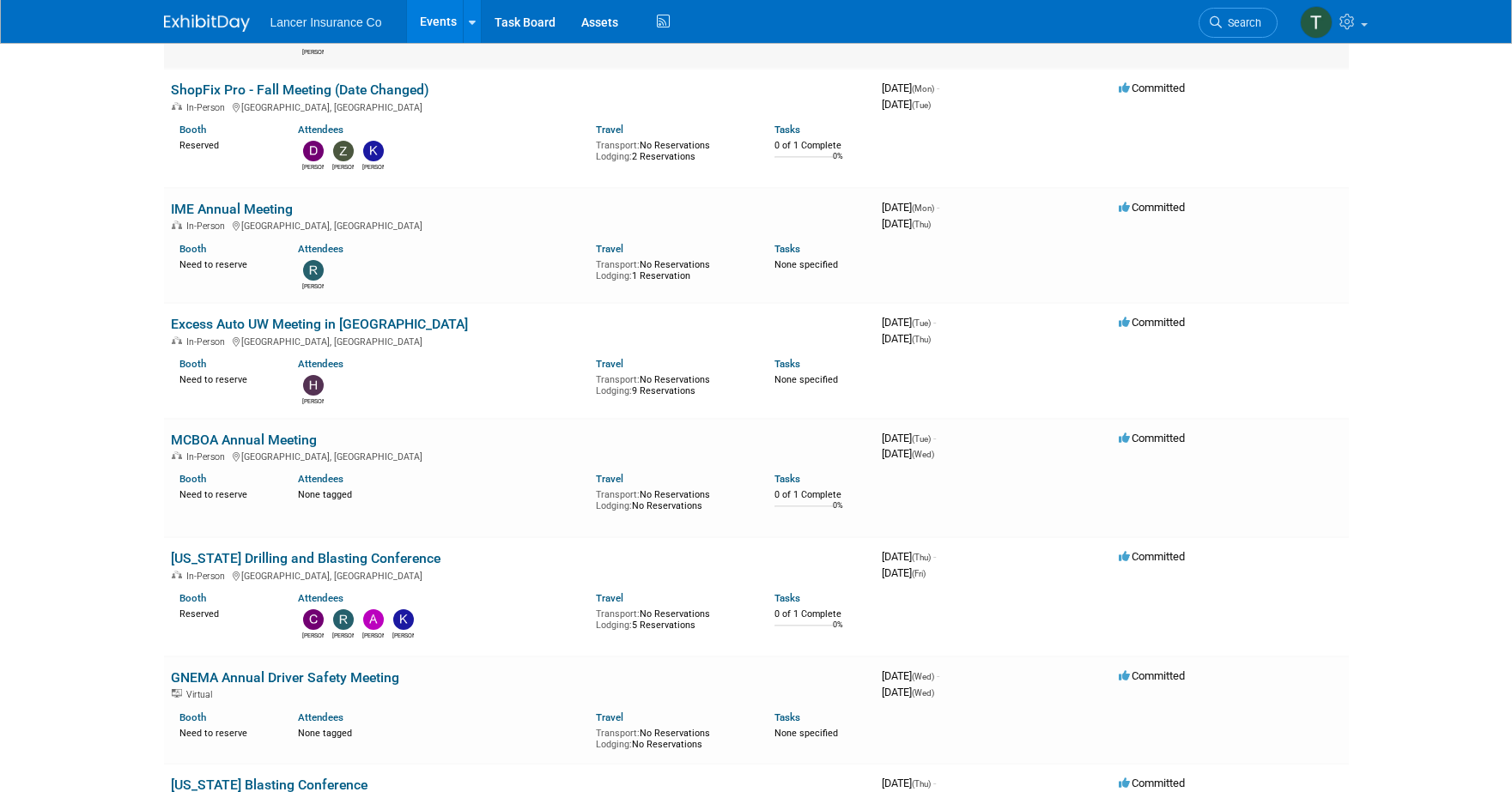
scroll to position [1729, 0]
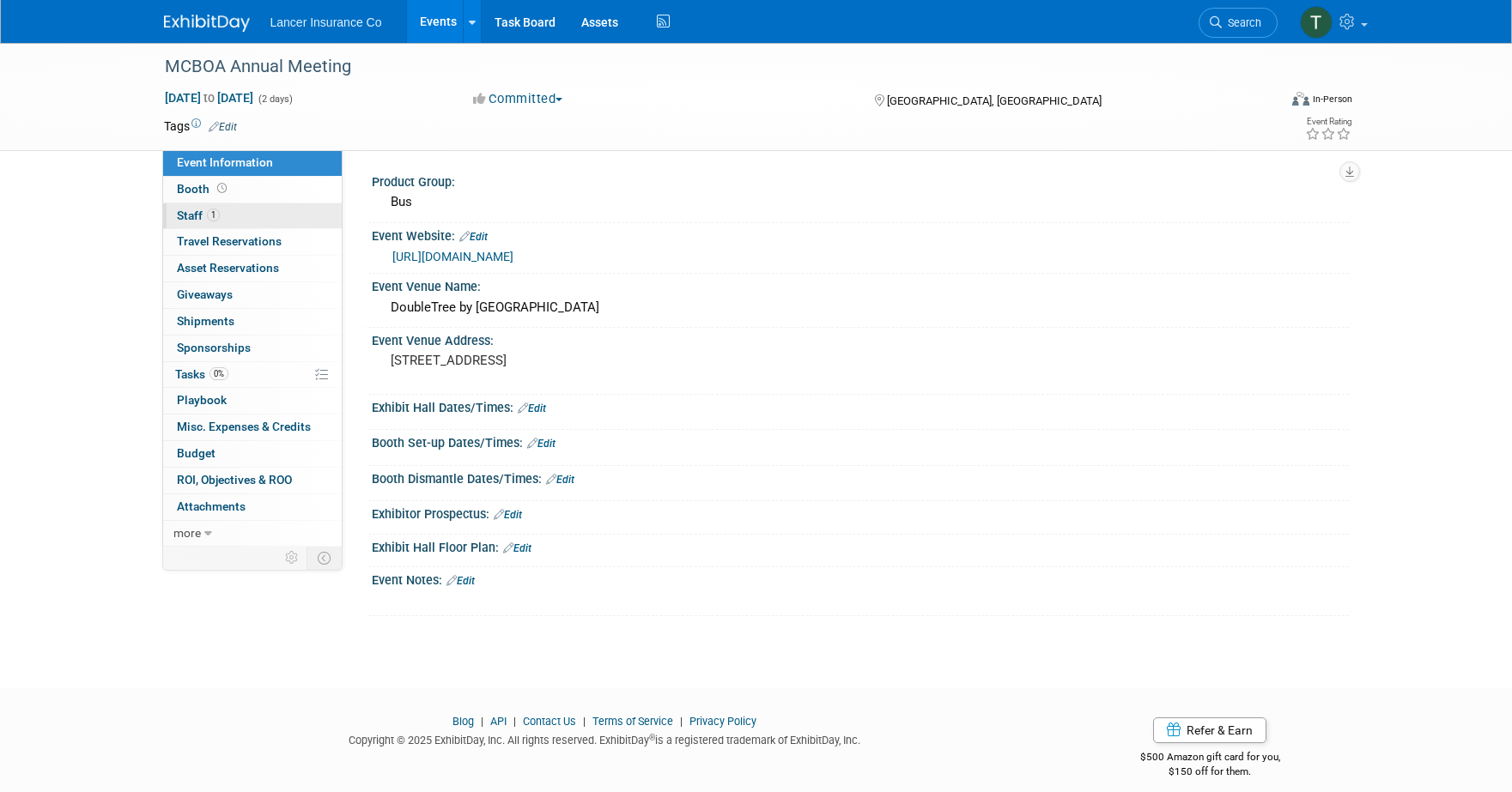
click at [211, 215] on span "1" at bounding box center [212, 214] width 12 height 12
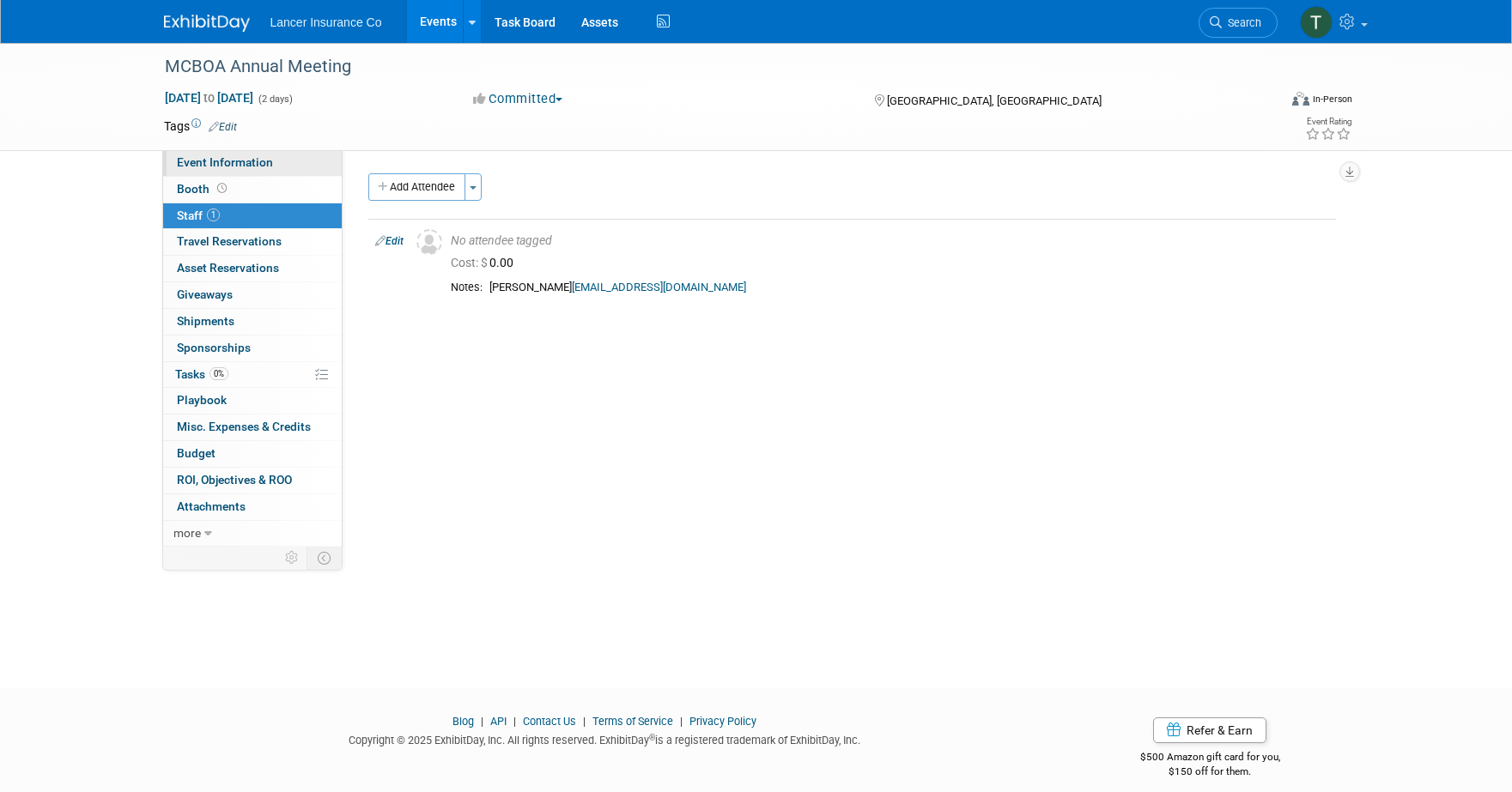
click at [219, 161] on span "Event Information" at bounding box center [225, 162] width 96 height 13
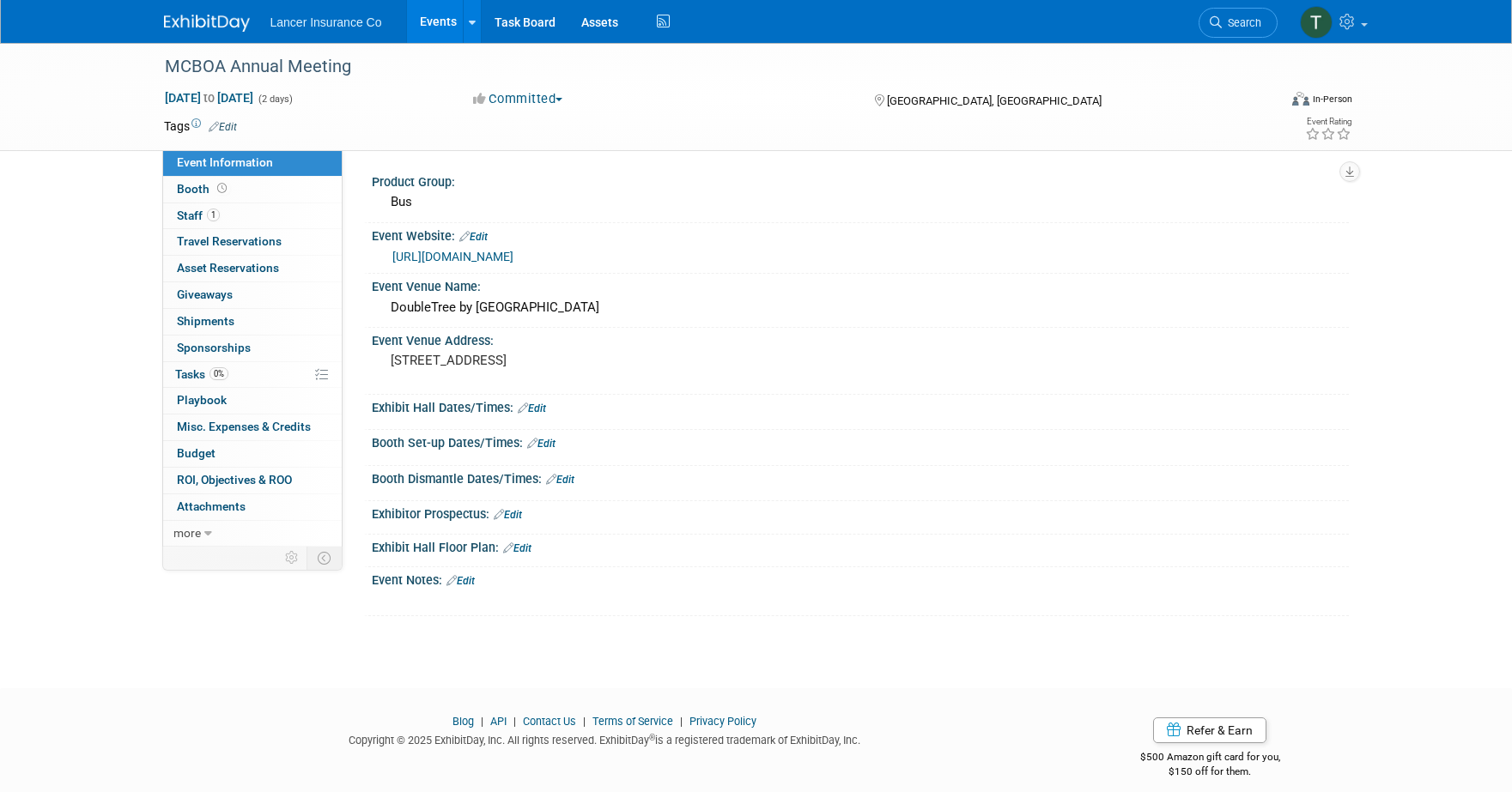
click at [475, 582] on link "Edit" at bounding box center [461, 581] width 29 height 12
click at [431, 16] on link "Events" at bounding box center [437, 21] width 62 height 43
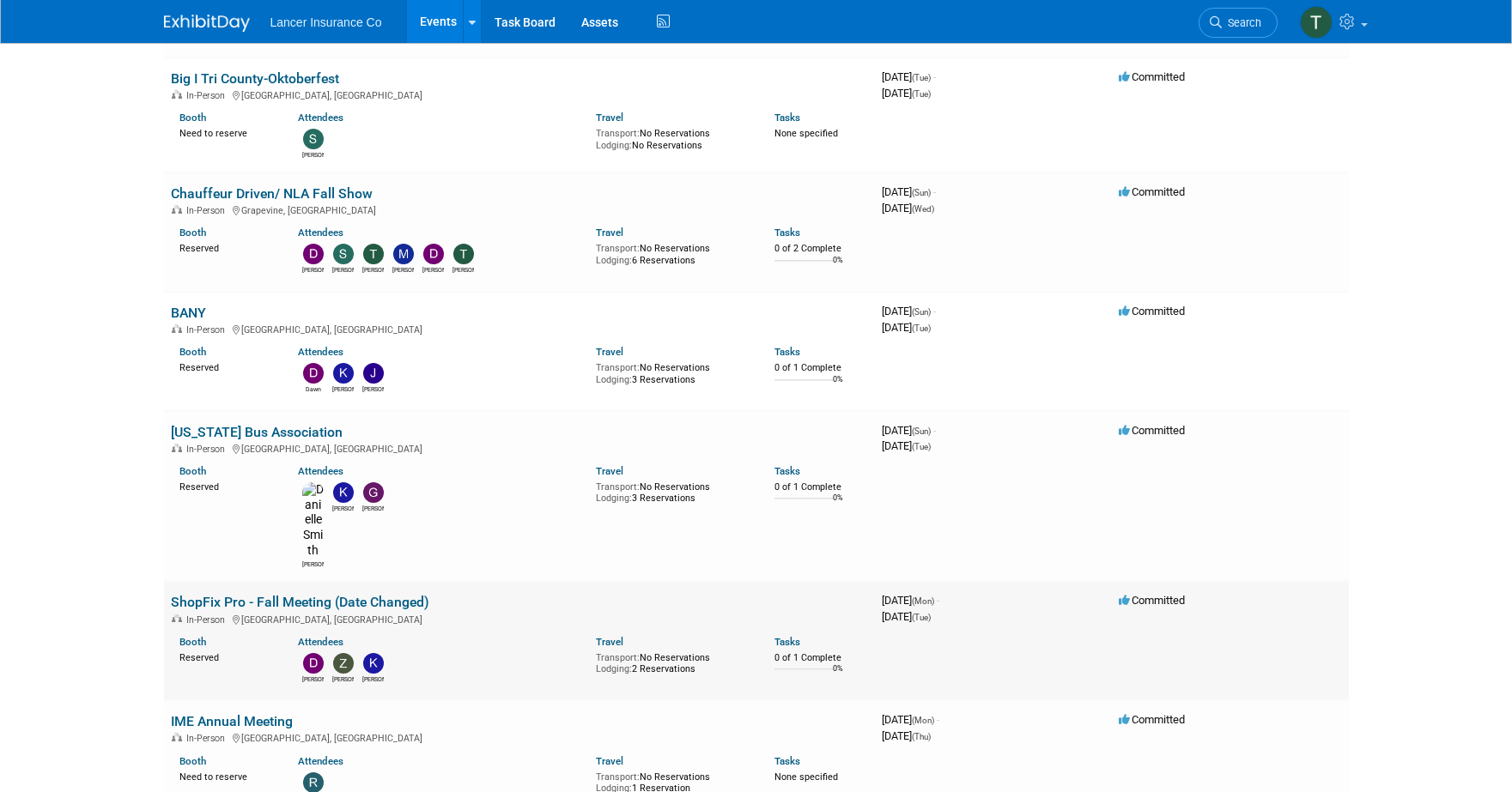
scroll to position [1147, 0]
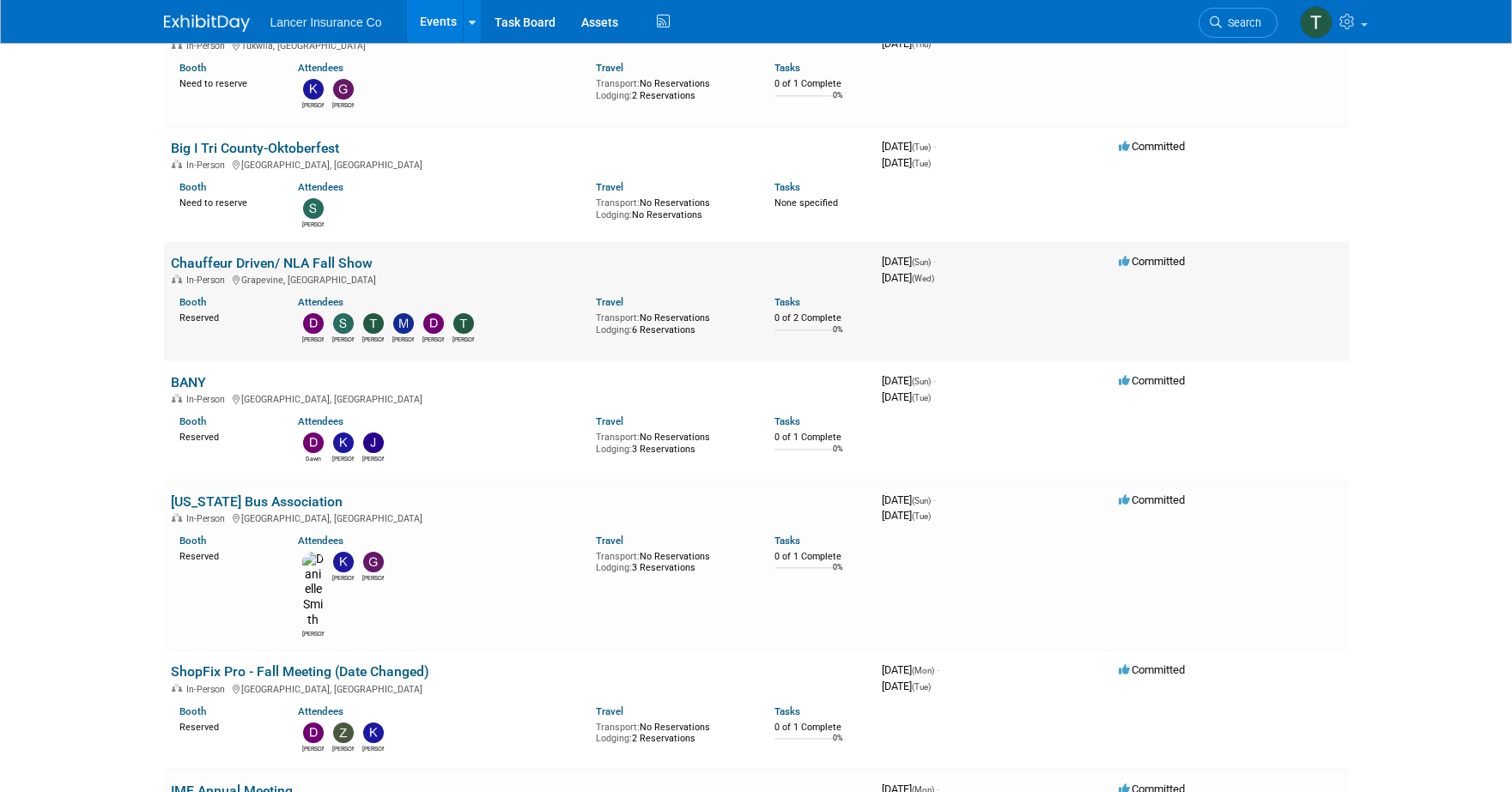
click at [256, 254] on link "Chauffeur Driven/ NLA Fall Show" at bounding box center [272, 262] width 202 height 16
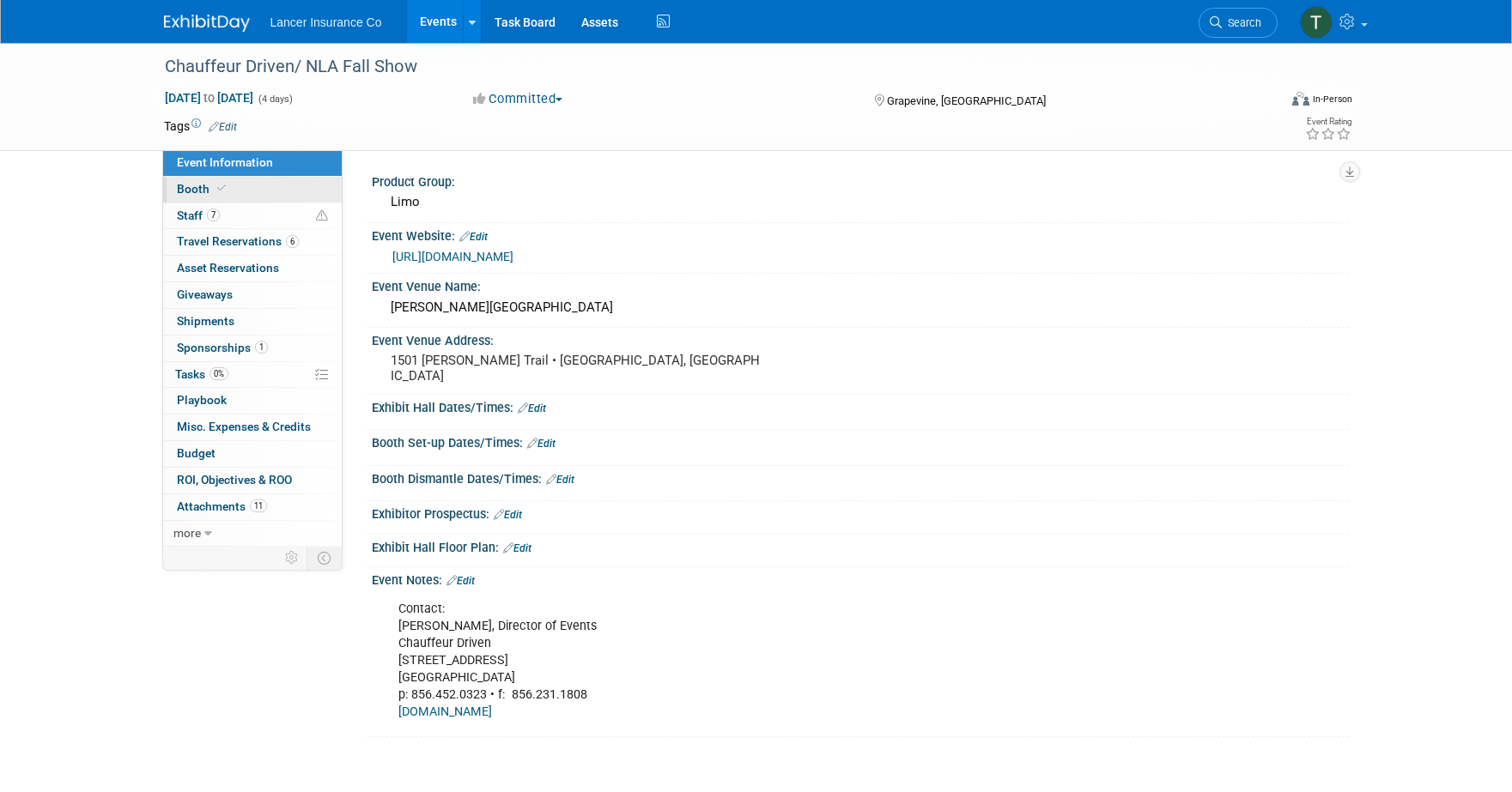
click at [193, 192] on span "Booth" at bounding box center [203, 188] width 53 height 13
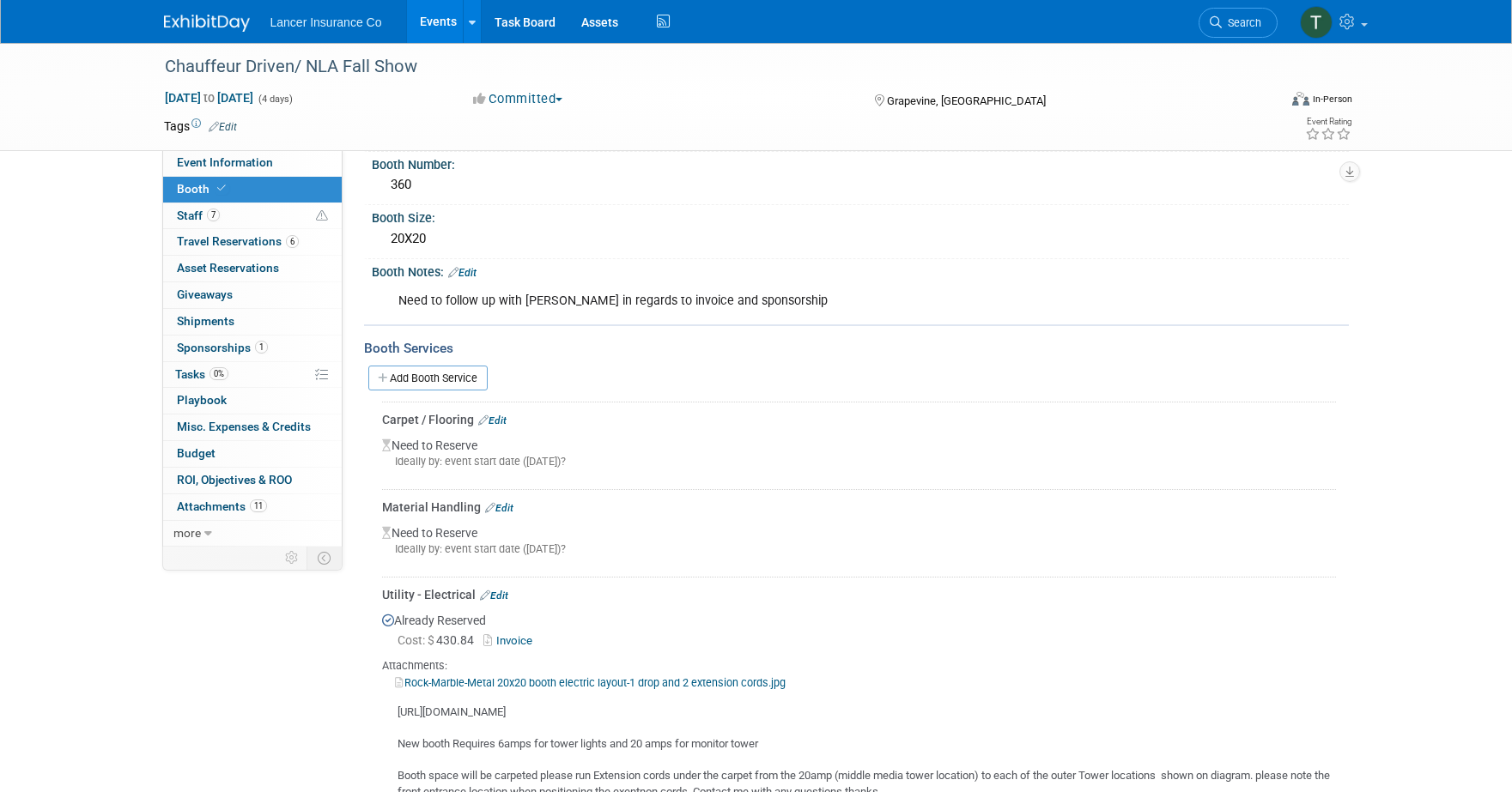
scroll to position [94, 0]
click at [503, 422] on link "Edit" at bounding box center [493, 419] width 29 height 12
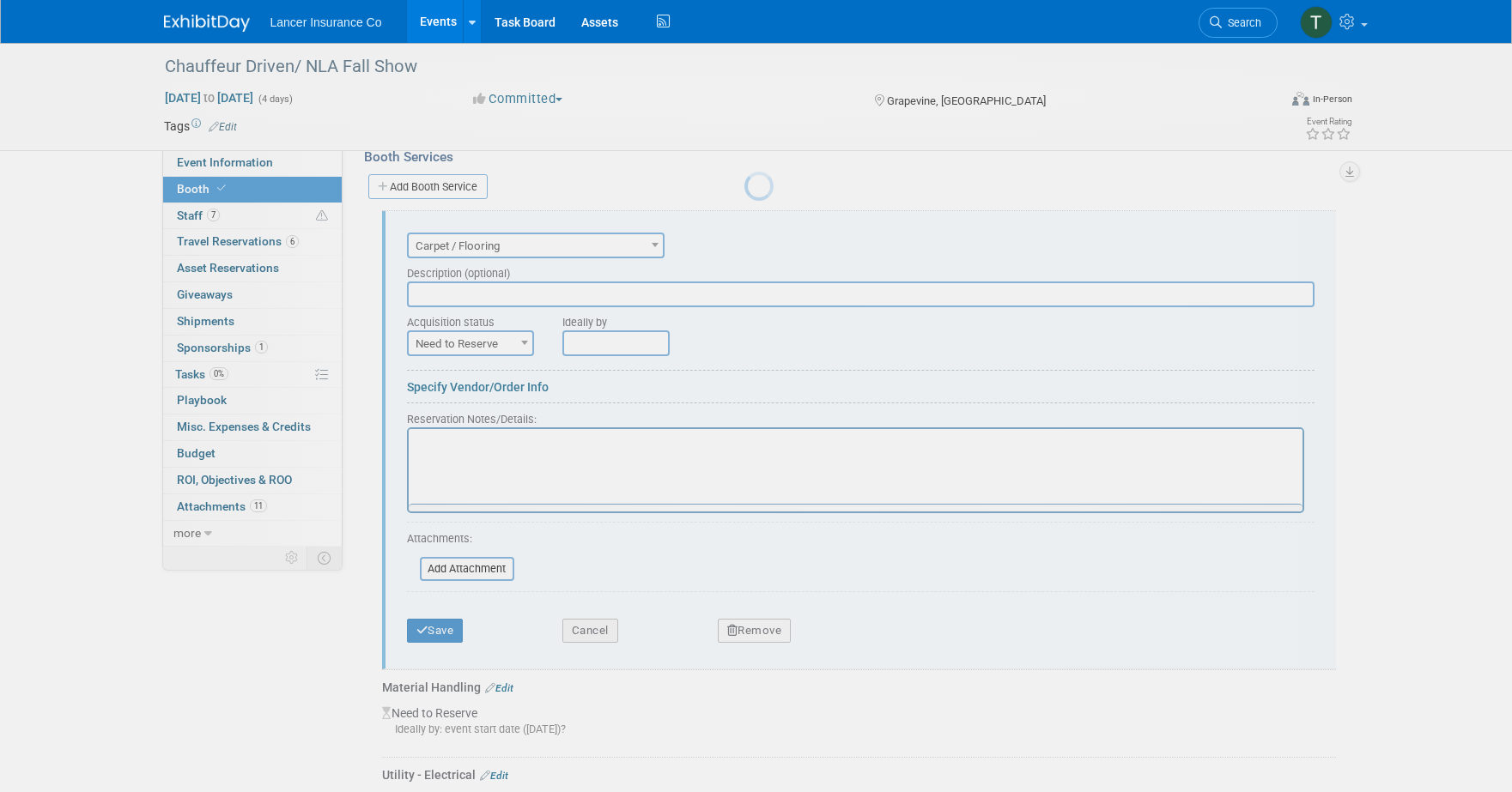
scroll to position [299, 0]
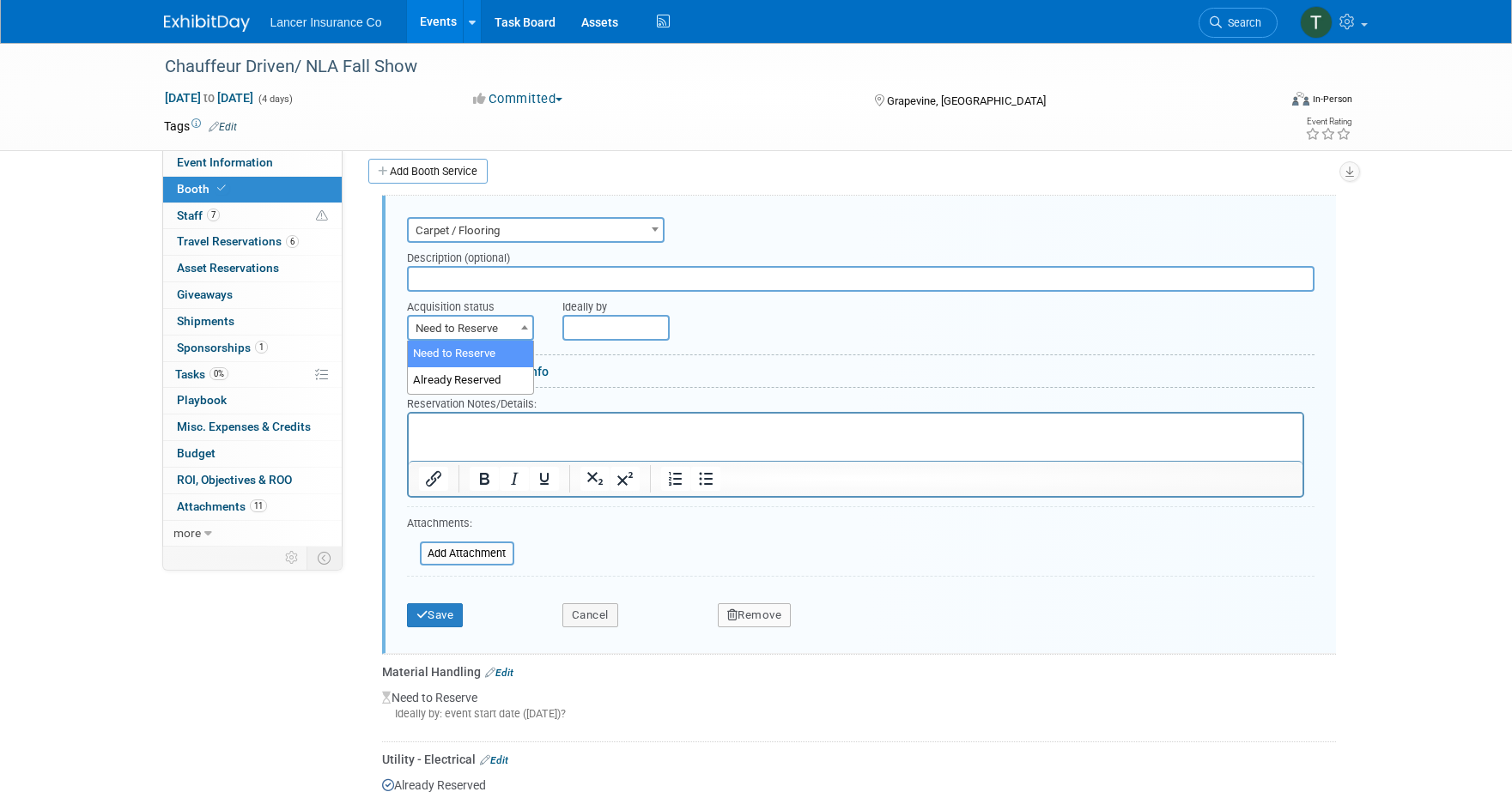
click at [457, 335] on span "Need to Reserve" at bounding box center [470, 328] width 123 height 24
select select "2"
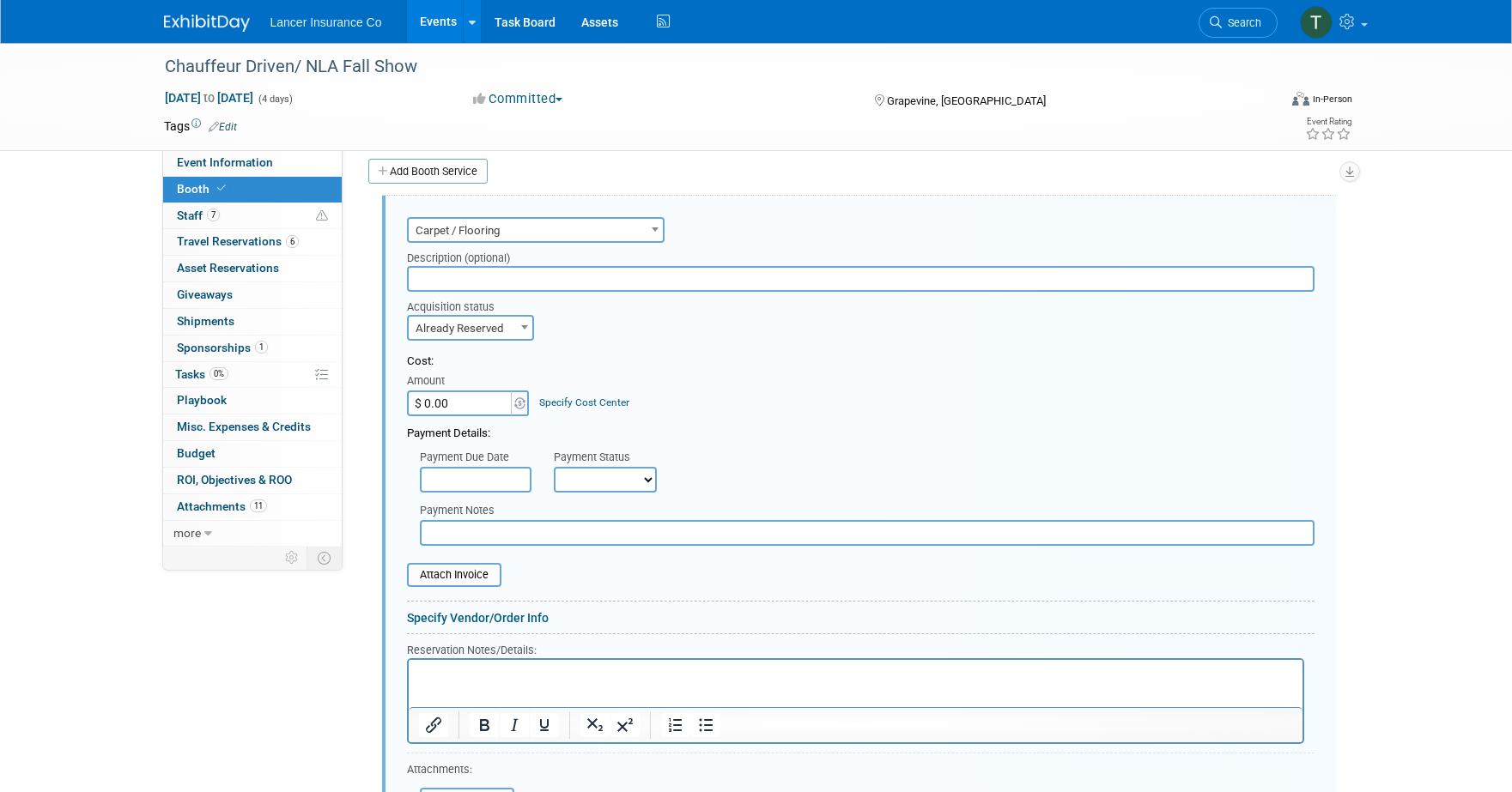
click at [442, 401] on input "$ 0.00" at bounding box center [460, 403] width 107 height 26
click at [460, 403] on input "$ 0.00" at bounding box center [460, 403] width 107 height 26
paste input "4,406.86"
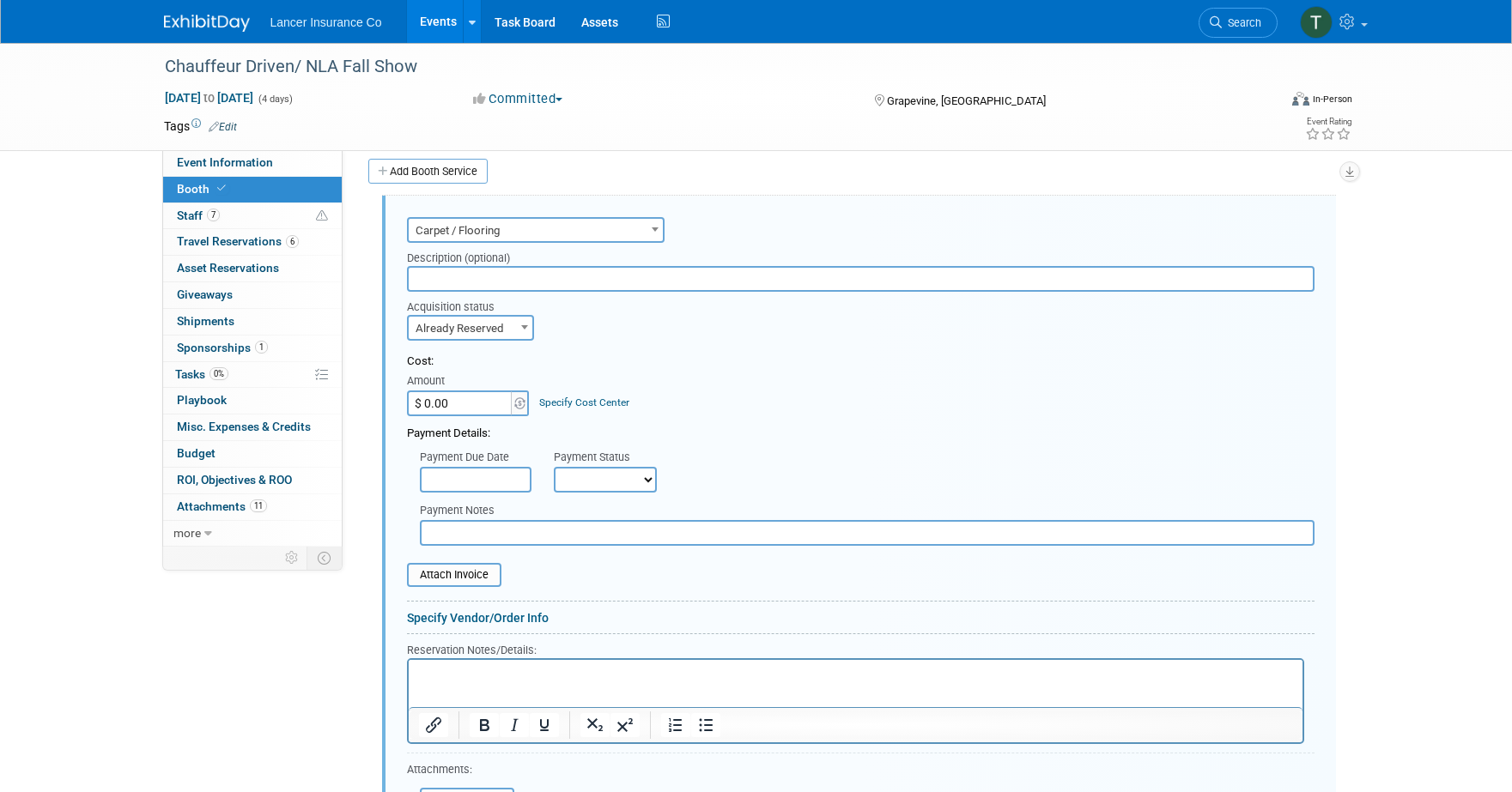
type input "$ 4,406.86"
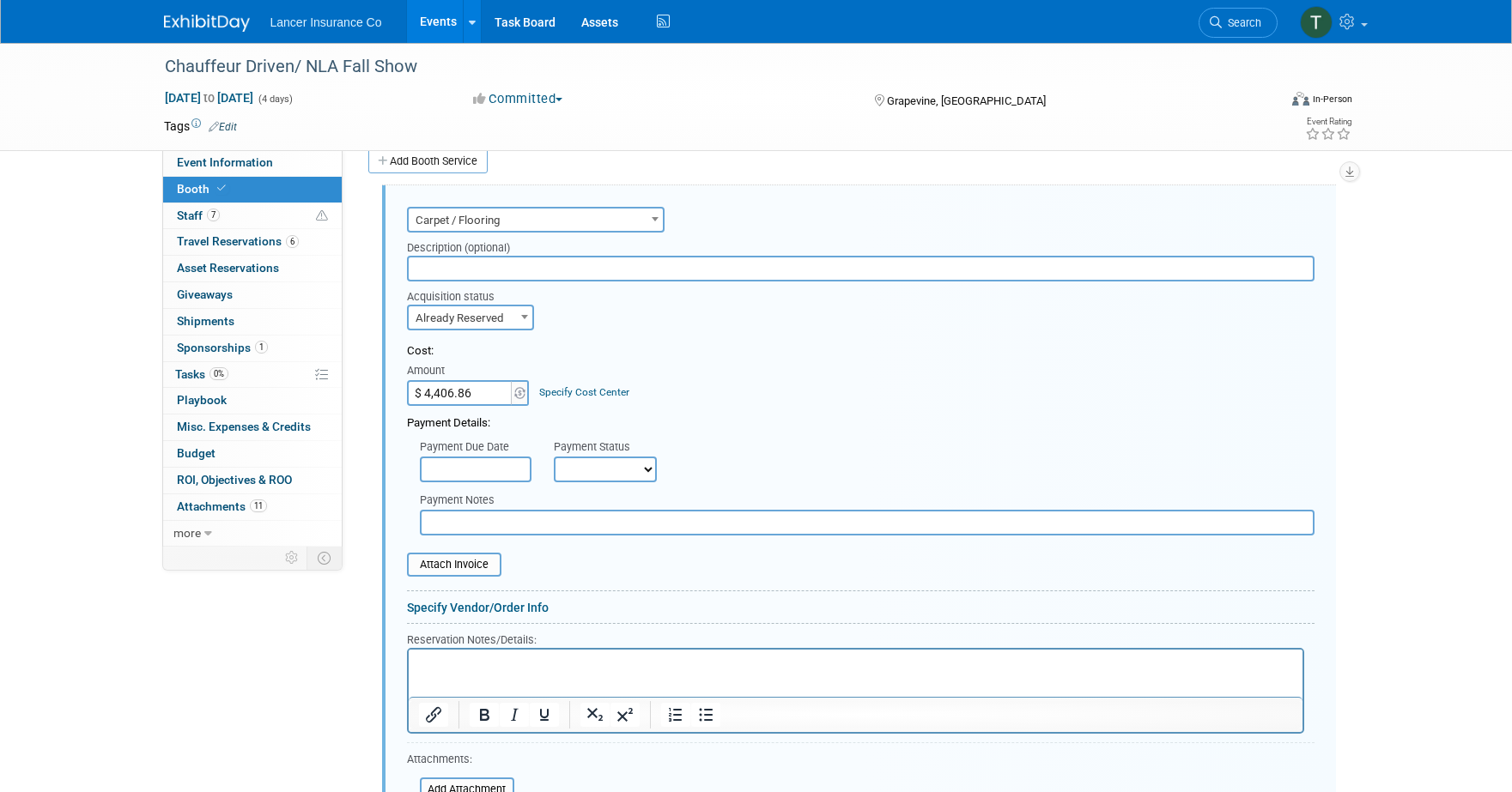
scroll to position [311, 0]
click at [469, 521] on input "text" at bounding box center [867, 521] width 895 height 26
paste input "1,596.69"
click at [523, 523] on input "Carpet & Padding 1,596.69" at bounding box center [867, 521] width 895 height 26
click at [522, 522] on input "Carpet & Padding $1,596.69" at bounding box center [867, 521] width 895 height 26
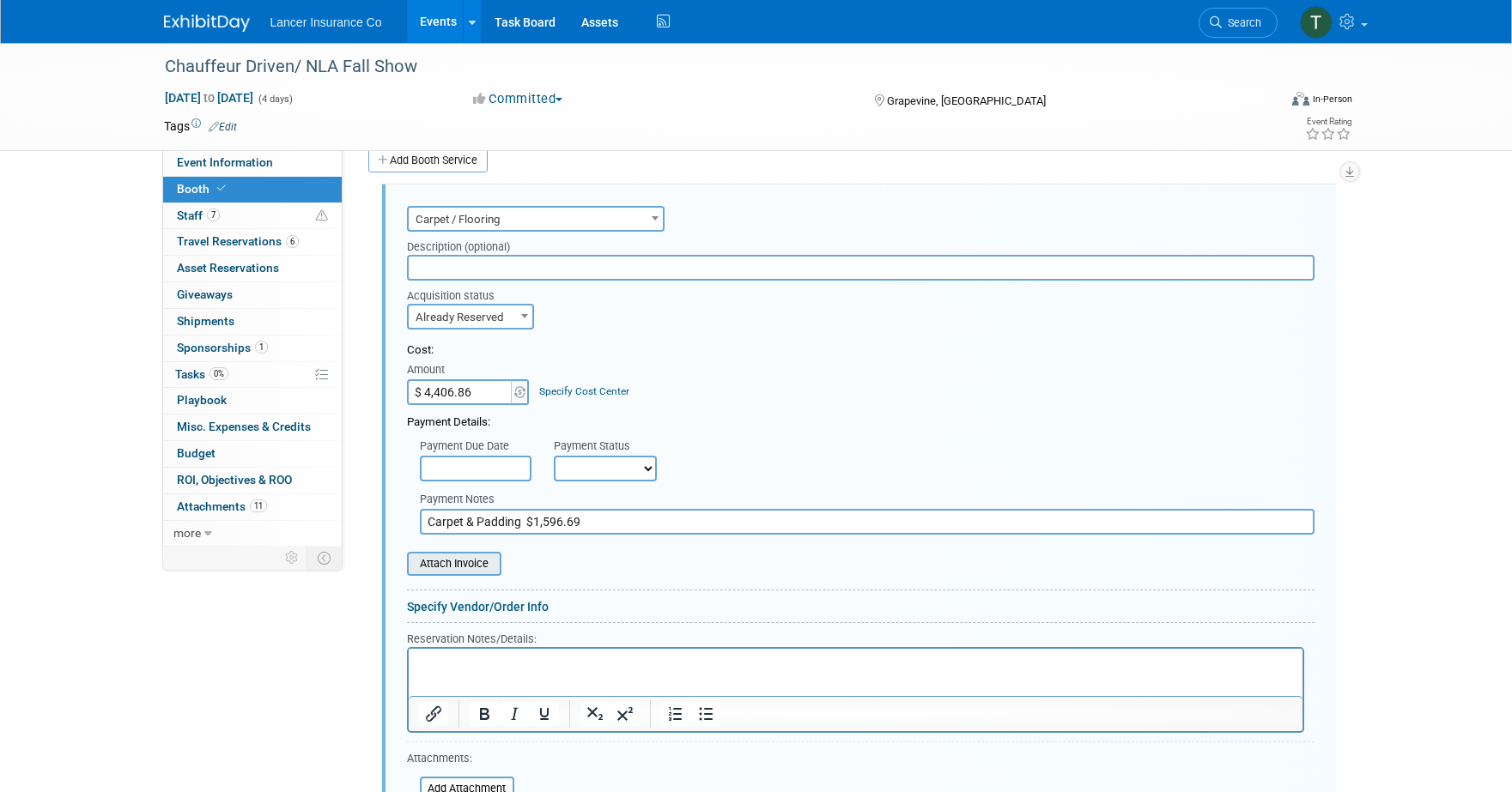
type input "Carpet & Padding $1,596.69"
click at [469, 561] on input "file" at bounding box center [398, 564] width 205 height 21
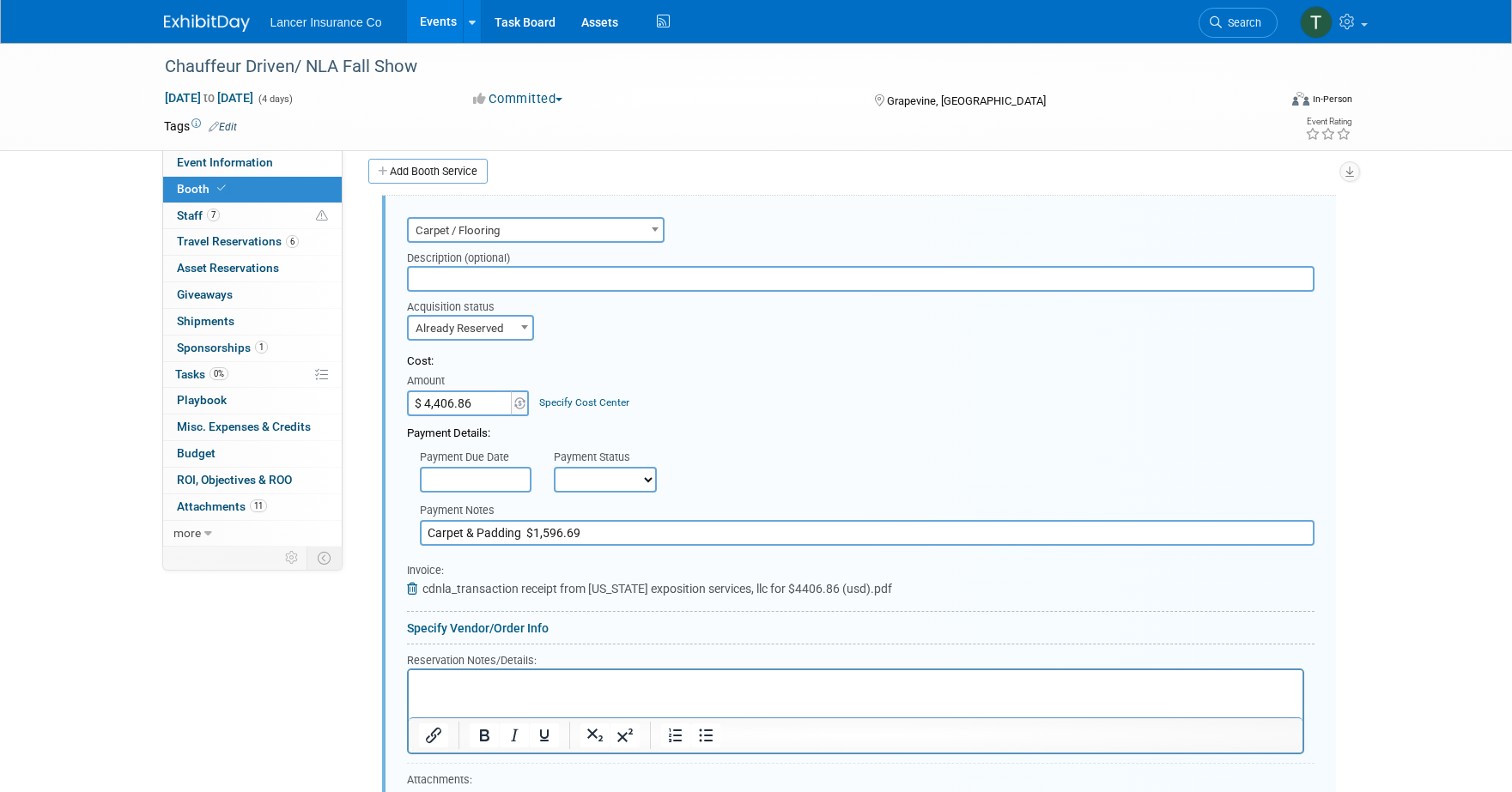
scroll to position [0, 0]
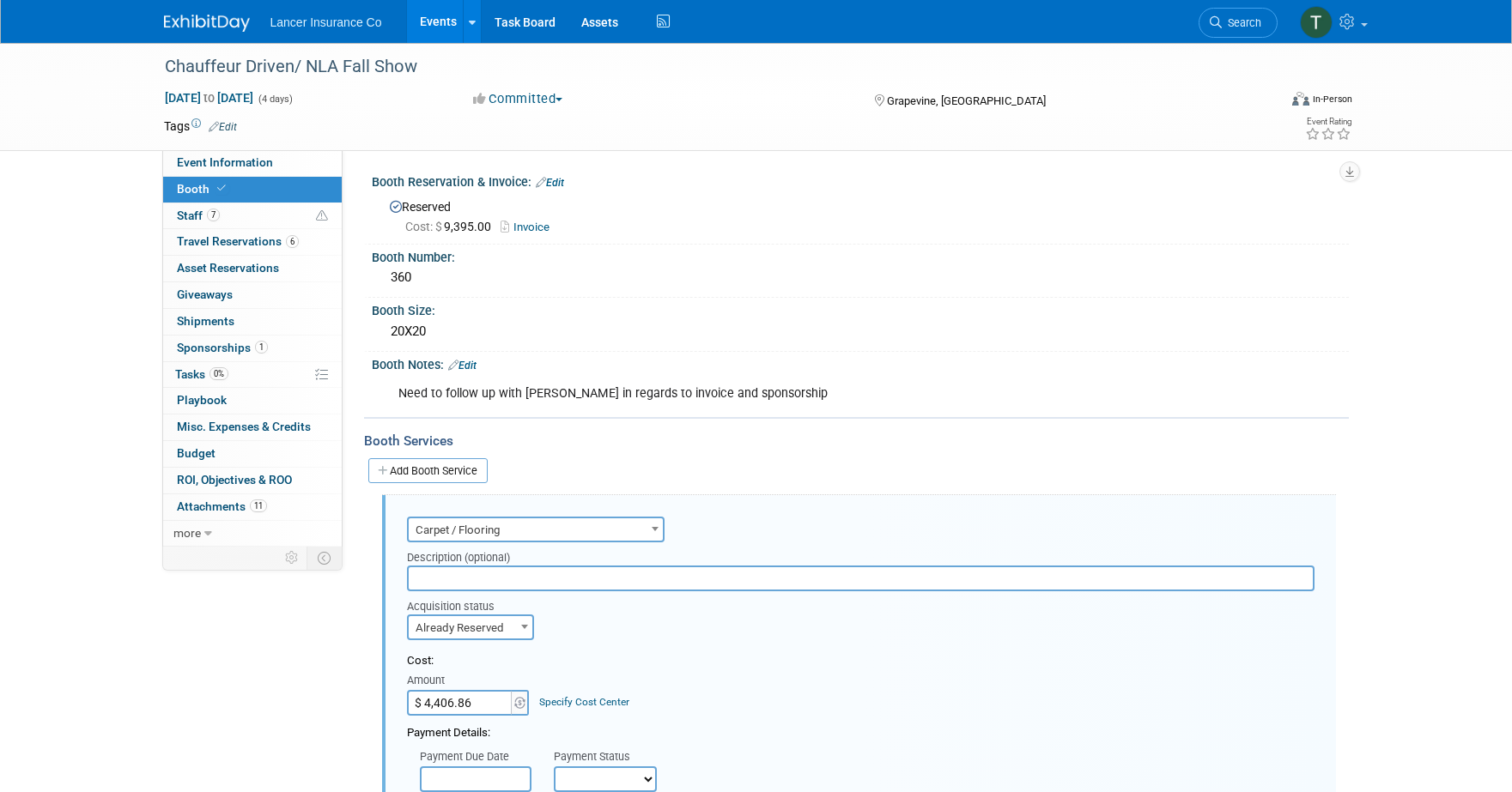
click at [503, 527] on span "Carpet / Flooring" at bounding box center [536, 530] width 255 height 24
click at [812, 626] on div "Acquisition status Need to Reserve Already Reserved Already Reserved Ideally by" at bounding box center [860, 615] width 933 height 49
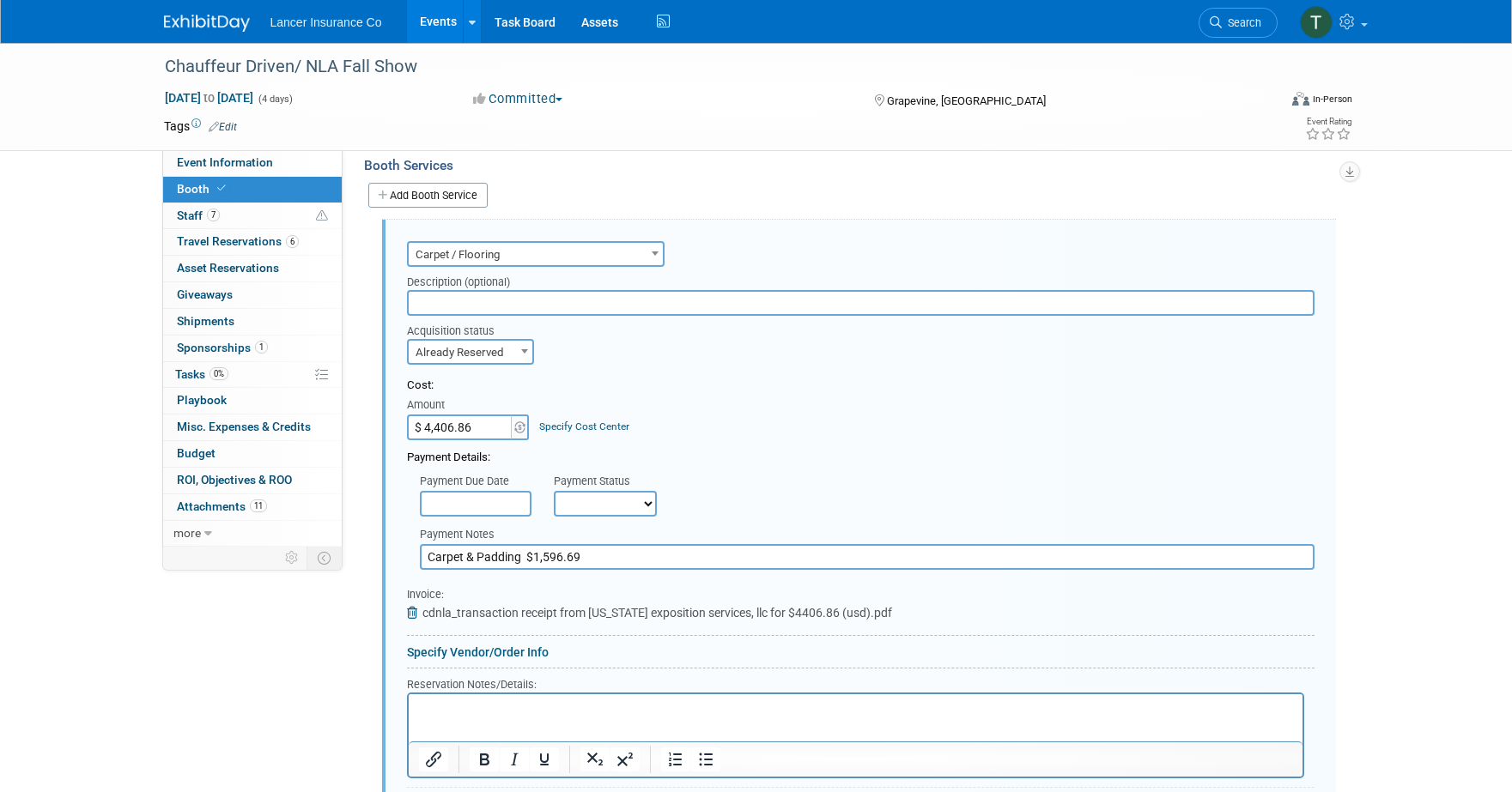
scroll to position [498, 0]
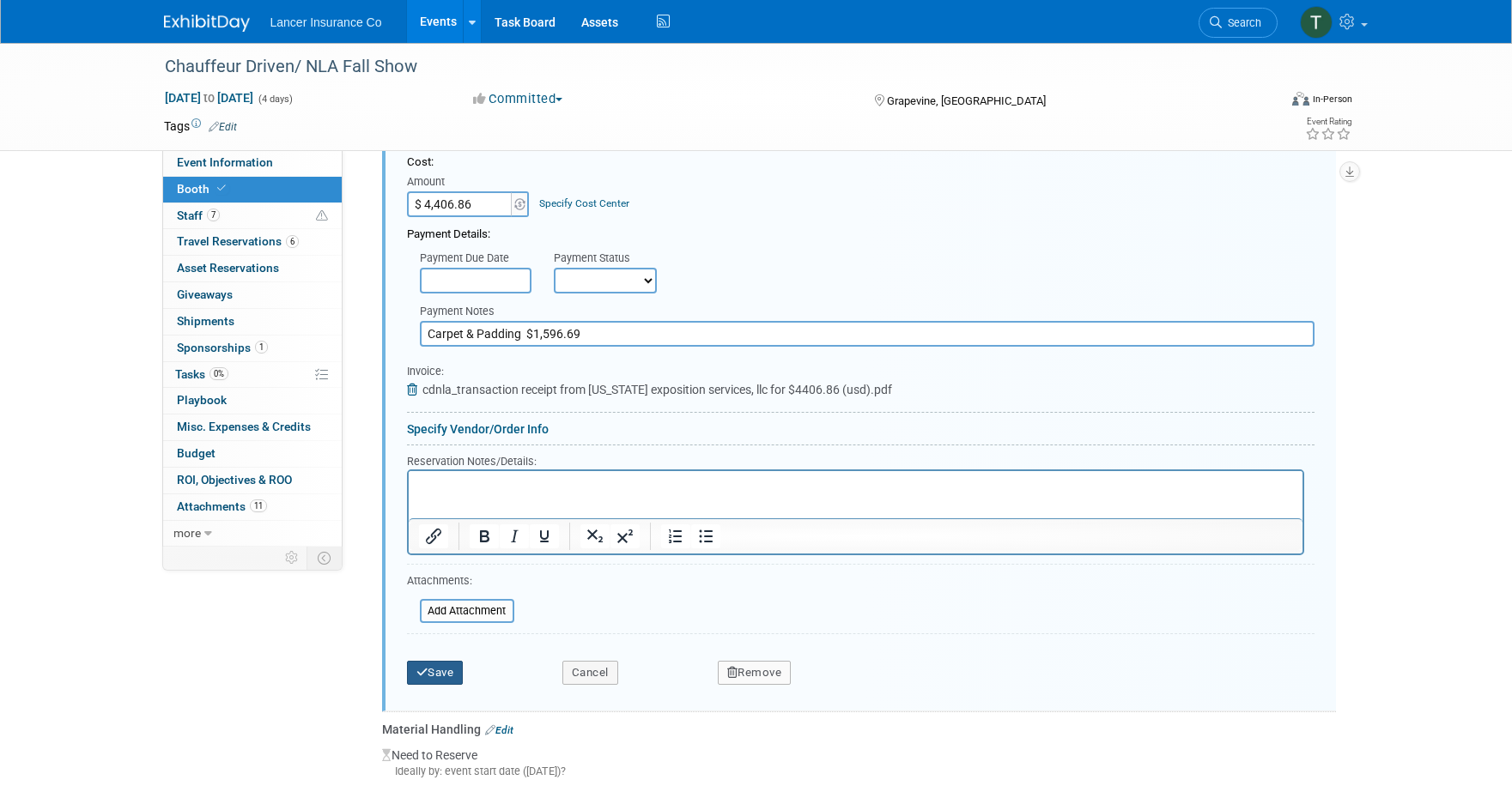
click at [447, 669] on button "Save" at bounding box center [434, 672] width 56 height 24
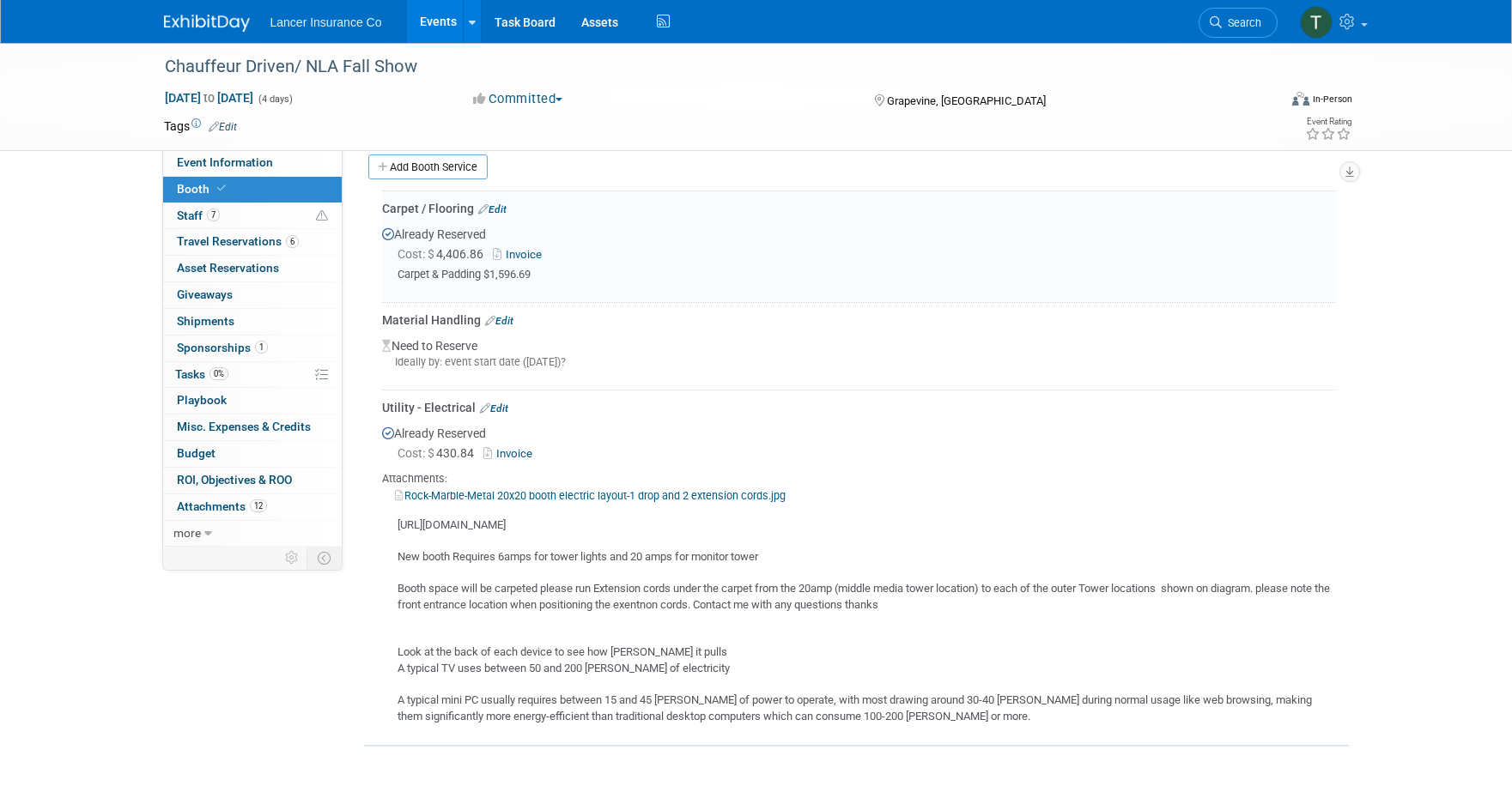
scroll to position [299, 0]
click at [504, 326] on link "Edit" at bounding box center [500, 325] width 29 height 12
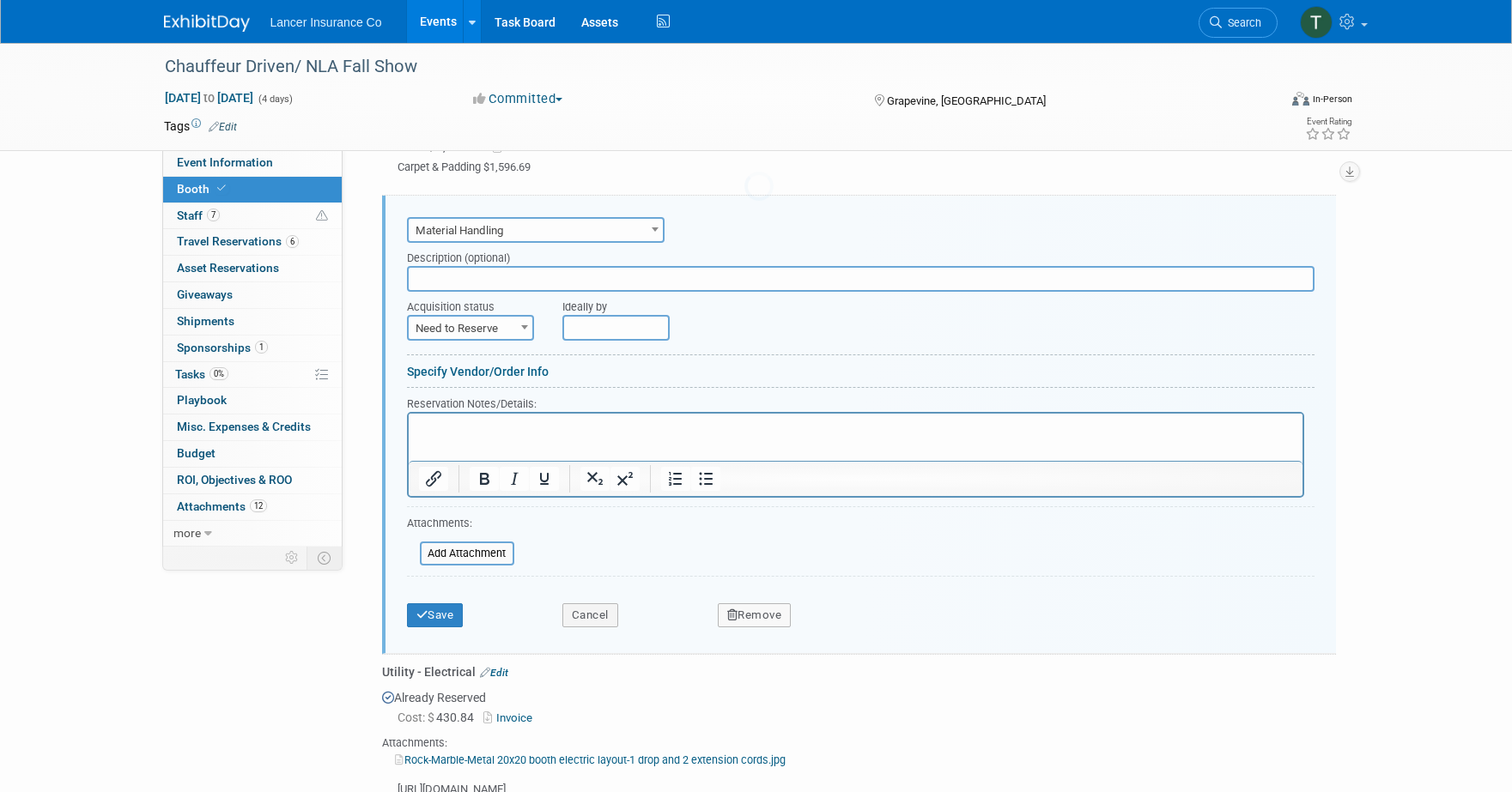
scroll to position [0, 0]
click at [480, 321] on span "Need to Reserve" at bounding box center [470, 328] width 123 height 24
select select "2"
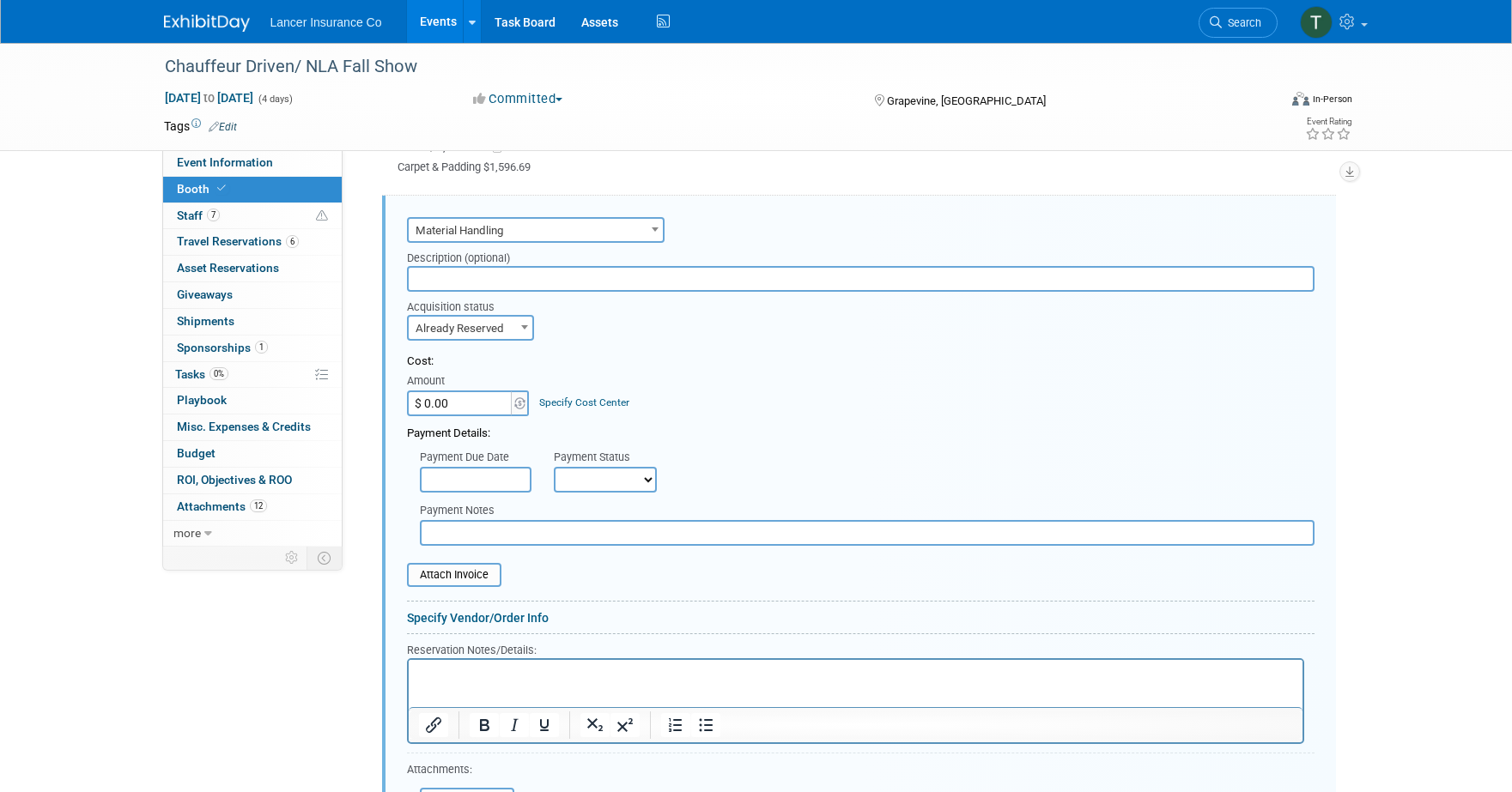
click at [472, 532] on input "text" at bounding box center [867, 533] width 895 height 26
paste input "$2,810.17"
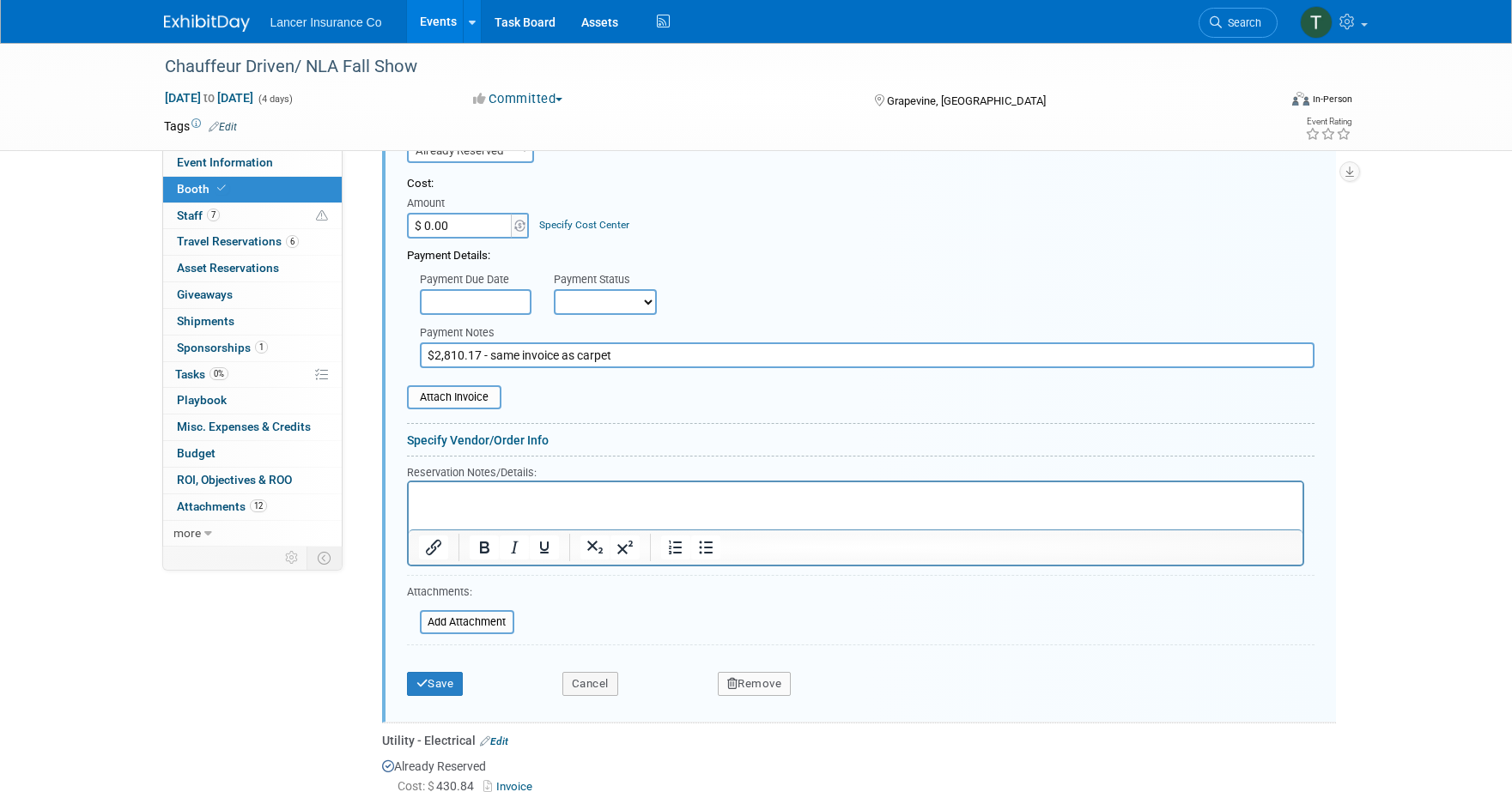
scroll to position [655, 0]
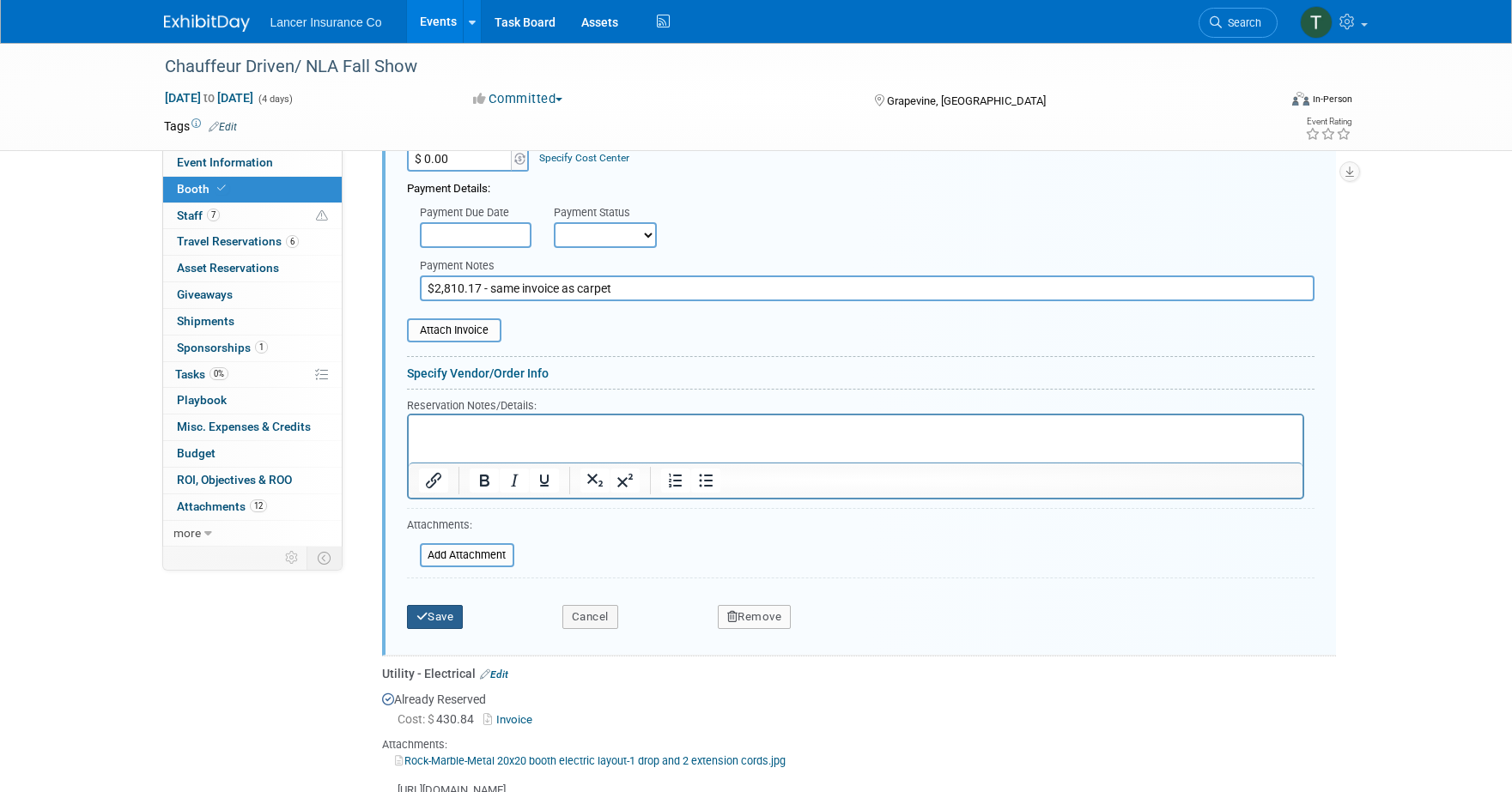
type input "$2,810.17 - same invoice as carpet"
click at [447, 617] on button "Save" at bounding box center [434, 617] width 56 height 24
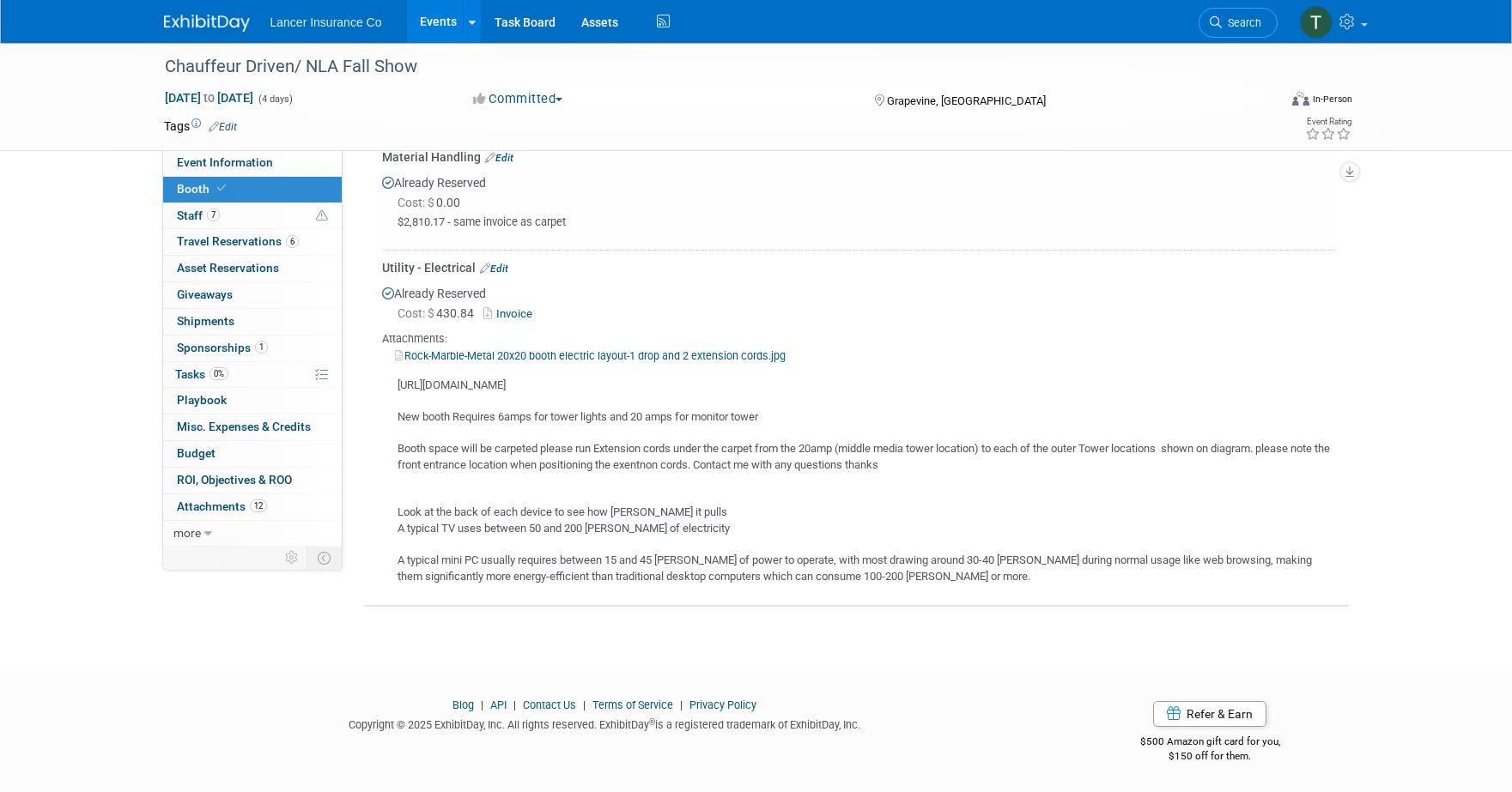
scroll to position [0, 0]
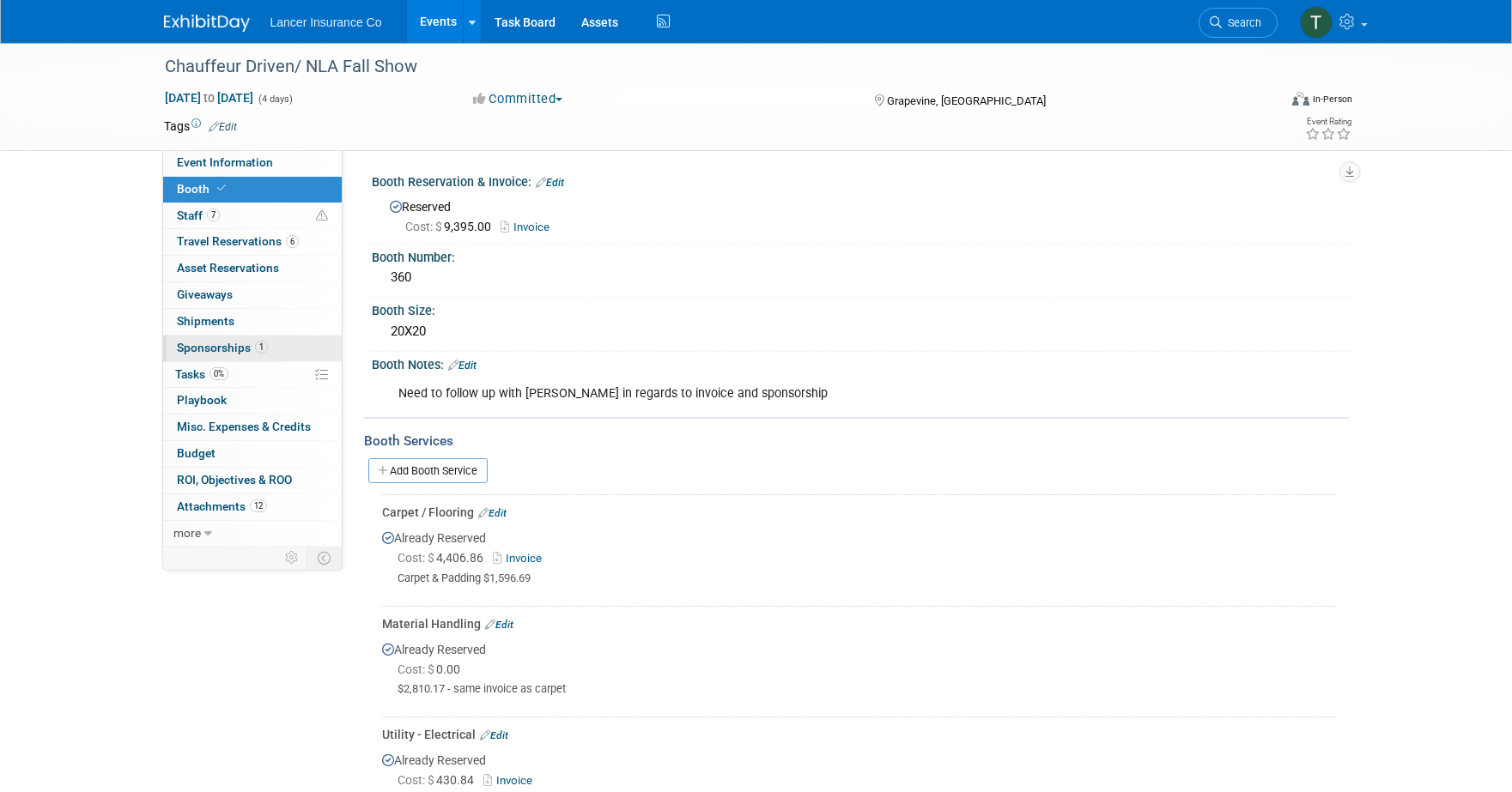
click at [185, 350] on span "Sponsorships 1" at bounding box center [222, 347] width 91 height 13
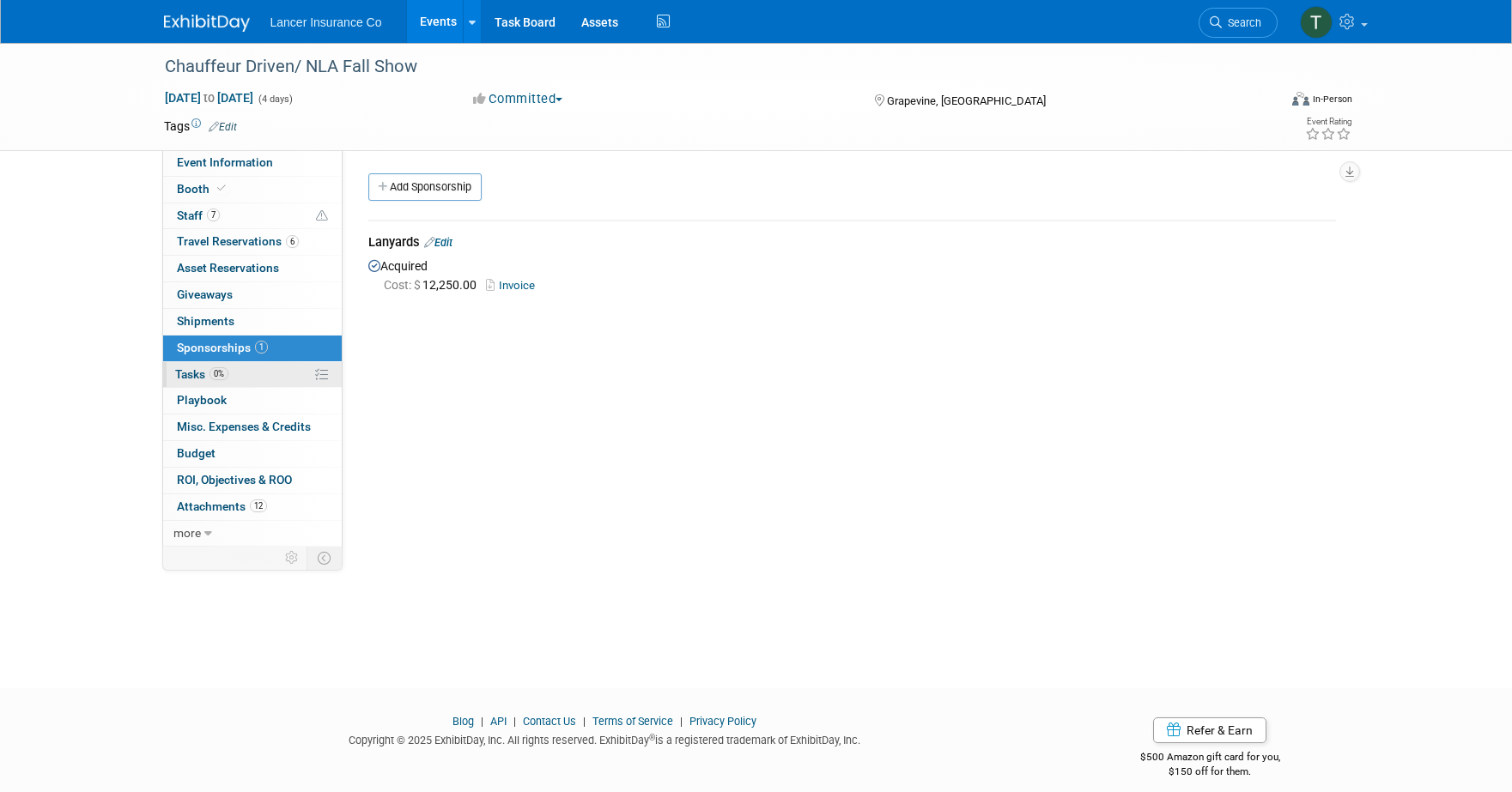
click at [209, 376] on span "Tasks 0%" at bounding box center [202, 374] width 54 height 13
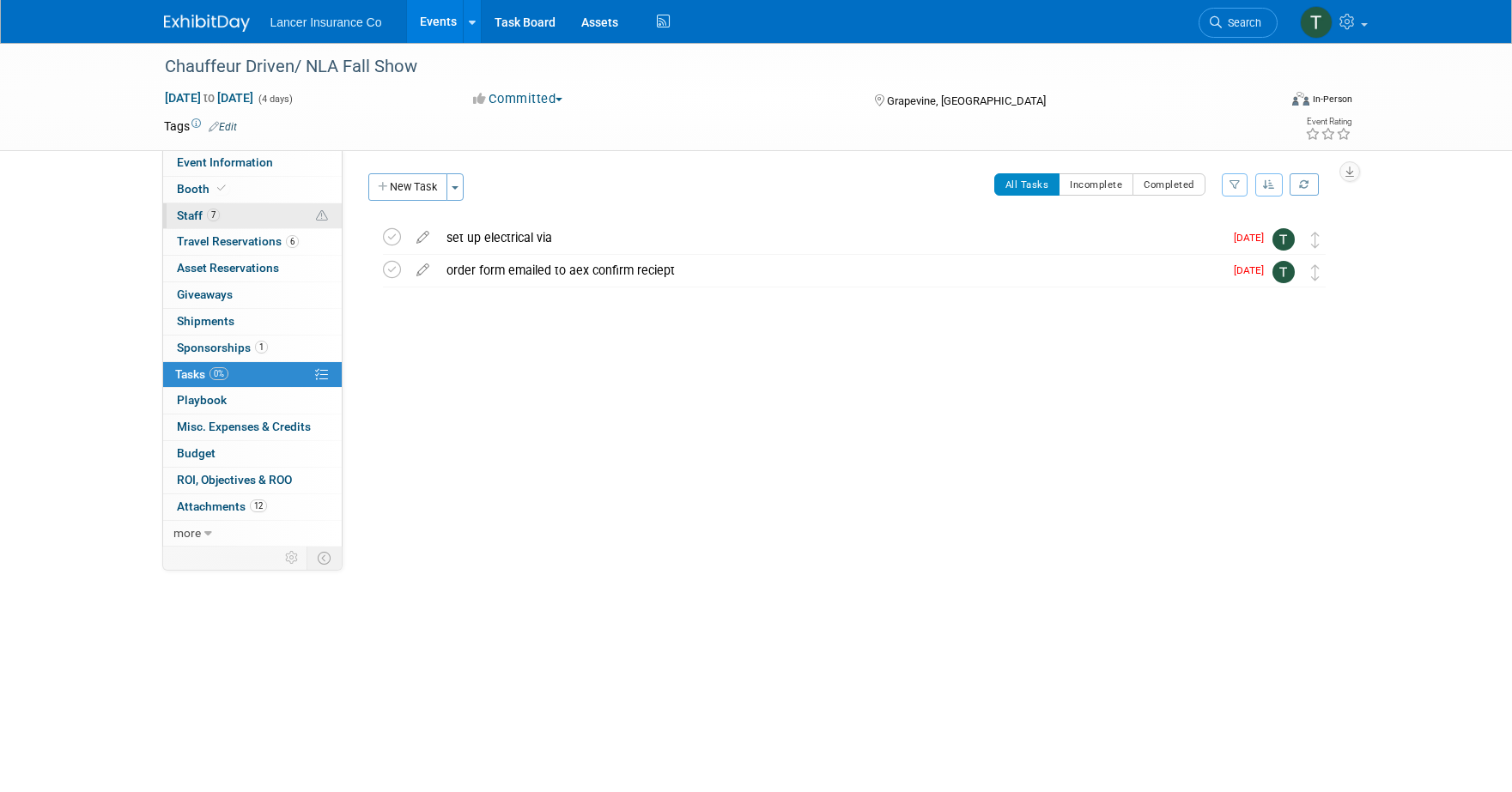
click at [195, 216] on span "Staff 7" at bounding box center [198, 215] width 43 height 13
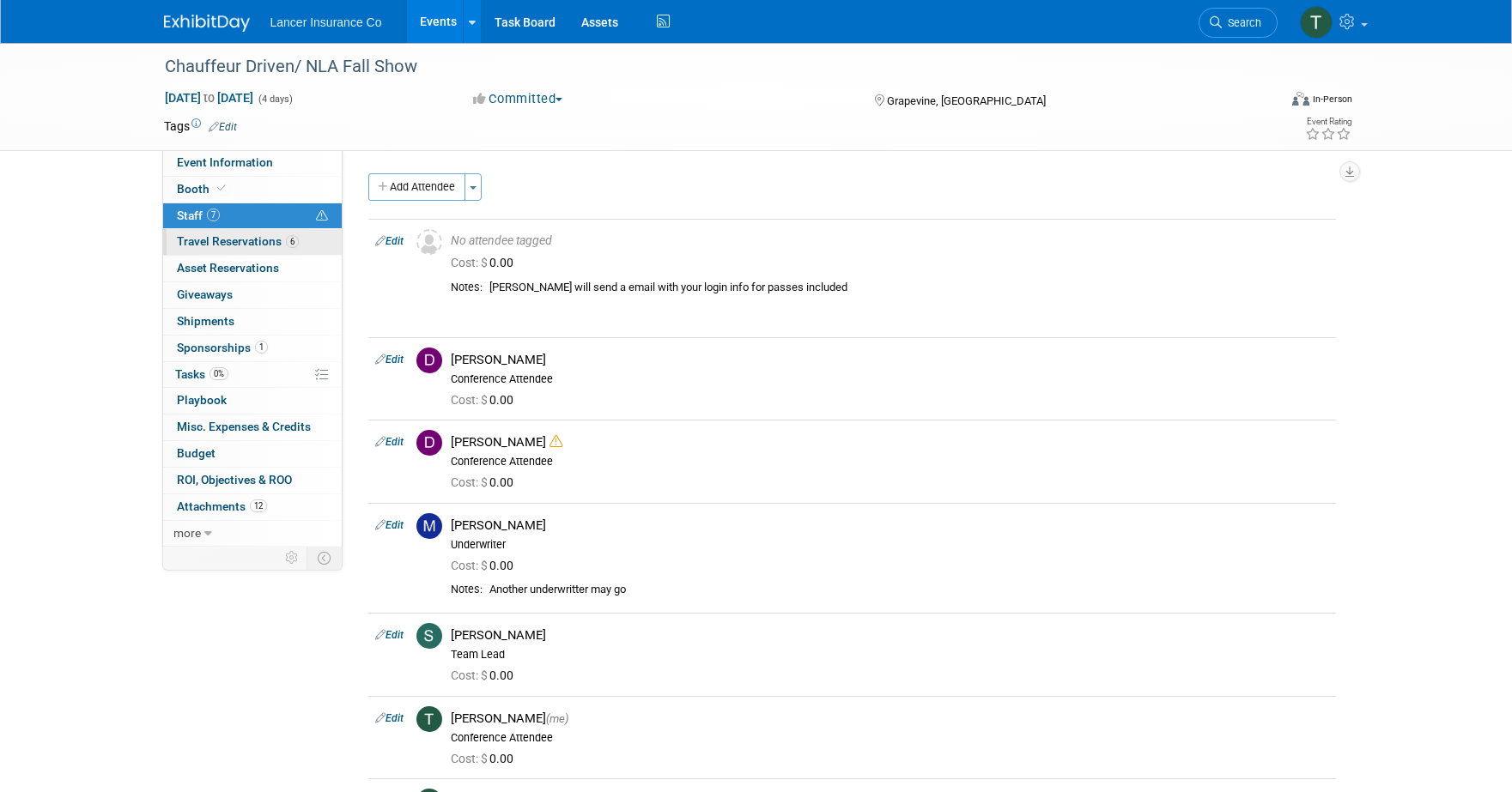
click at [207, 234] on span "Travel Reservations 6" at bounding box center [237, 241] width 122 height 13
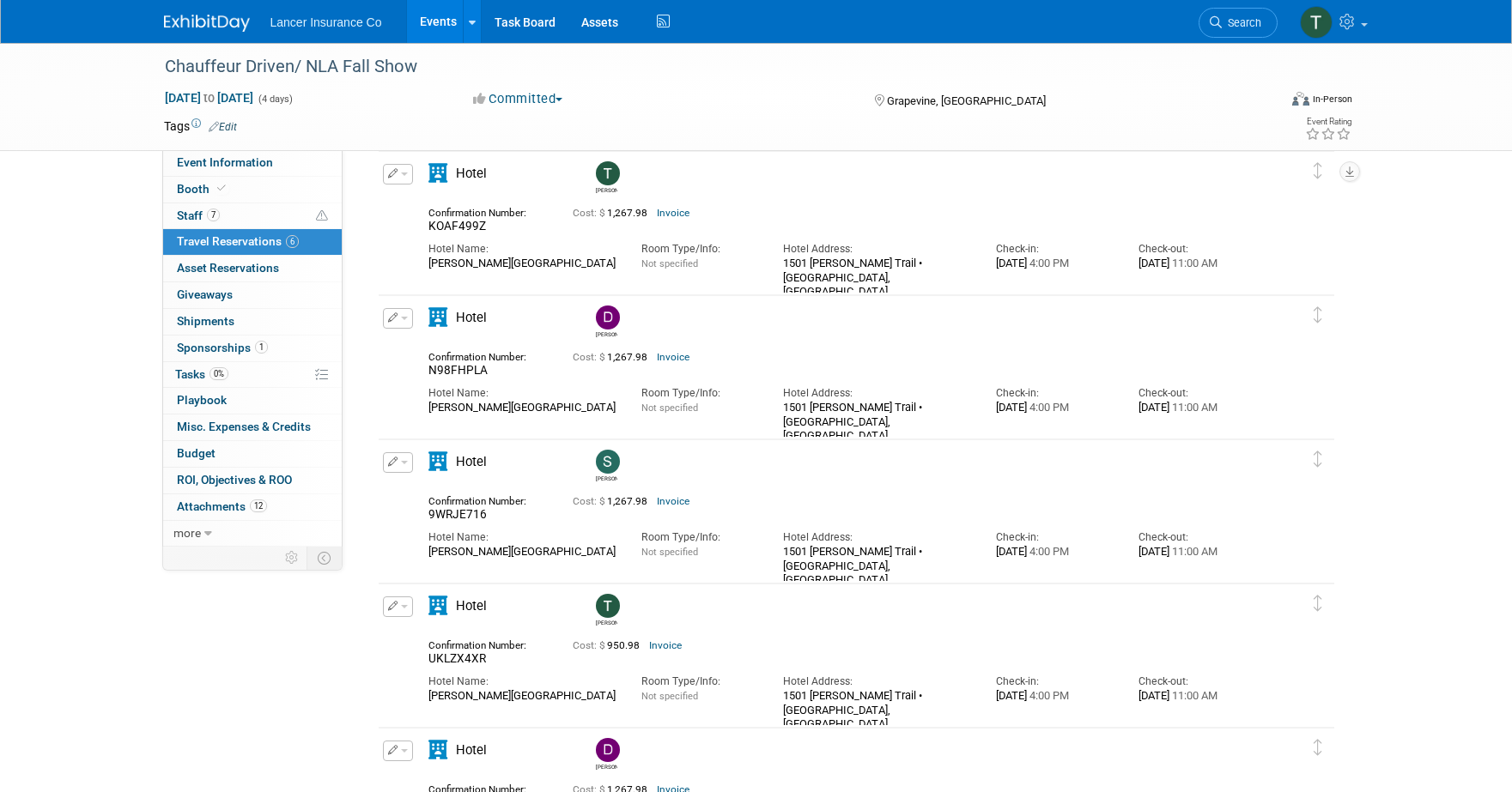
scroll to position [355, 0]
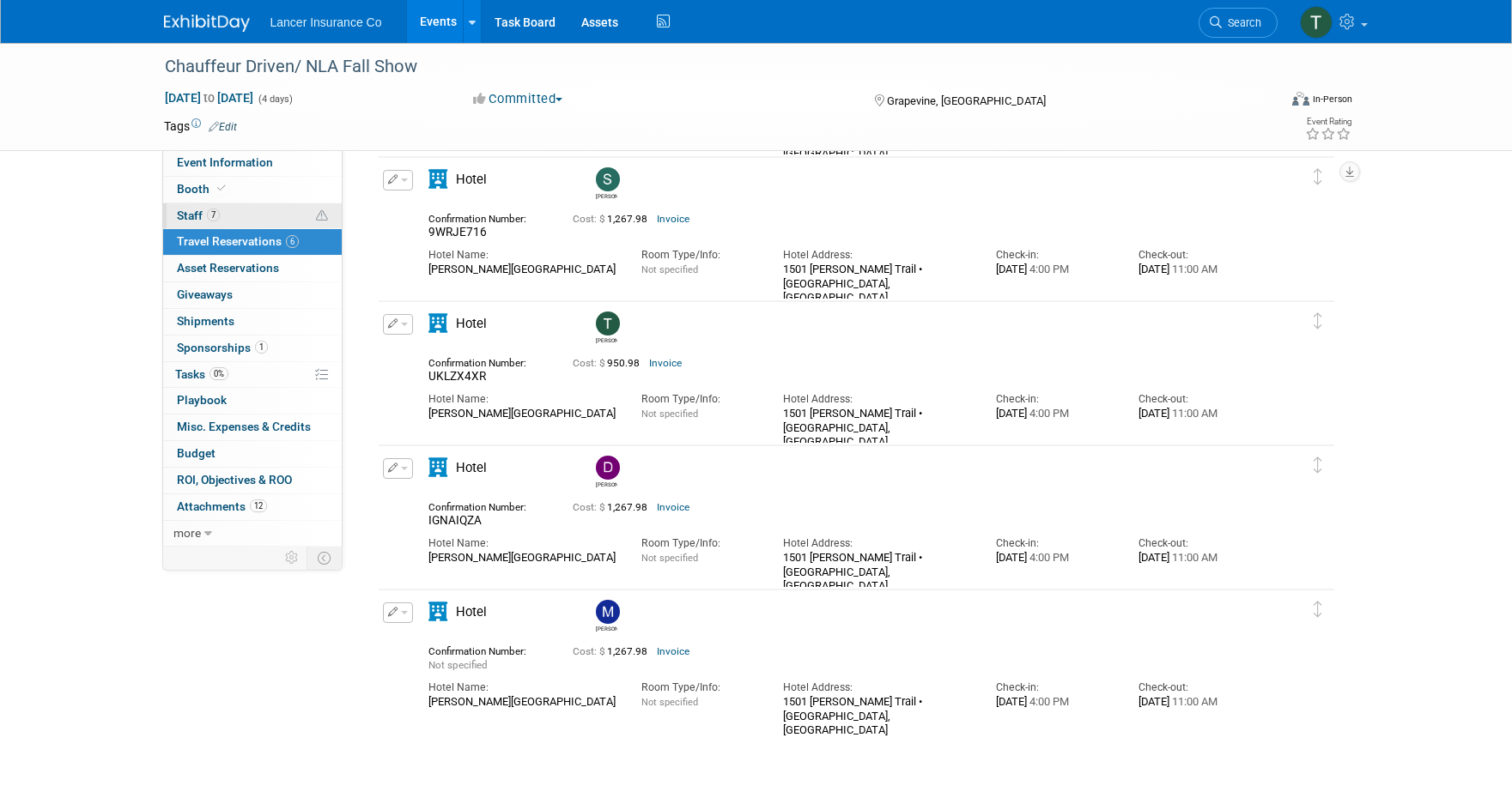
click at [192, 209] on span "Staff 7" at bounding box center [198, 215] width 43 height 13
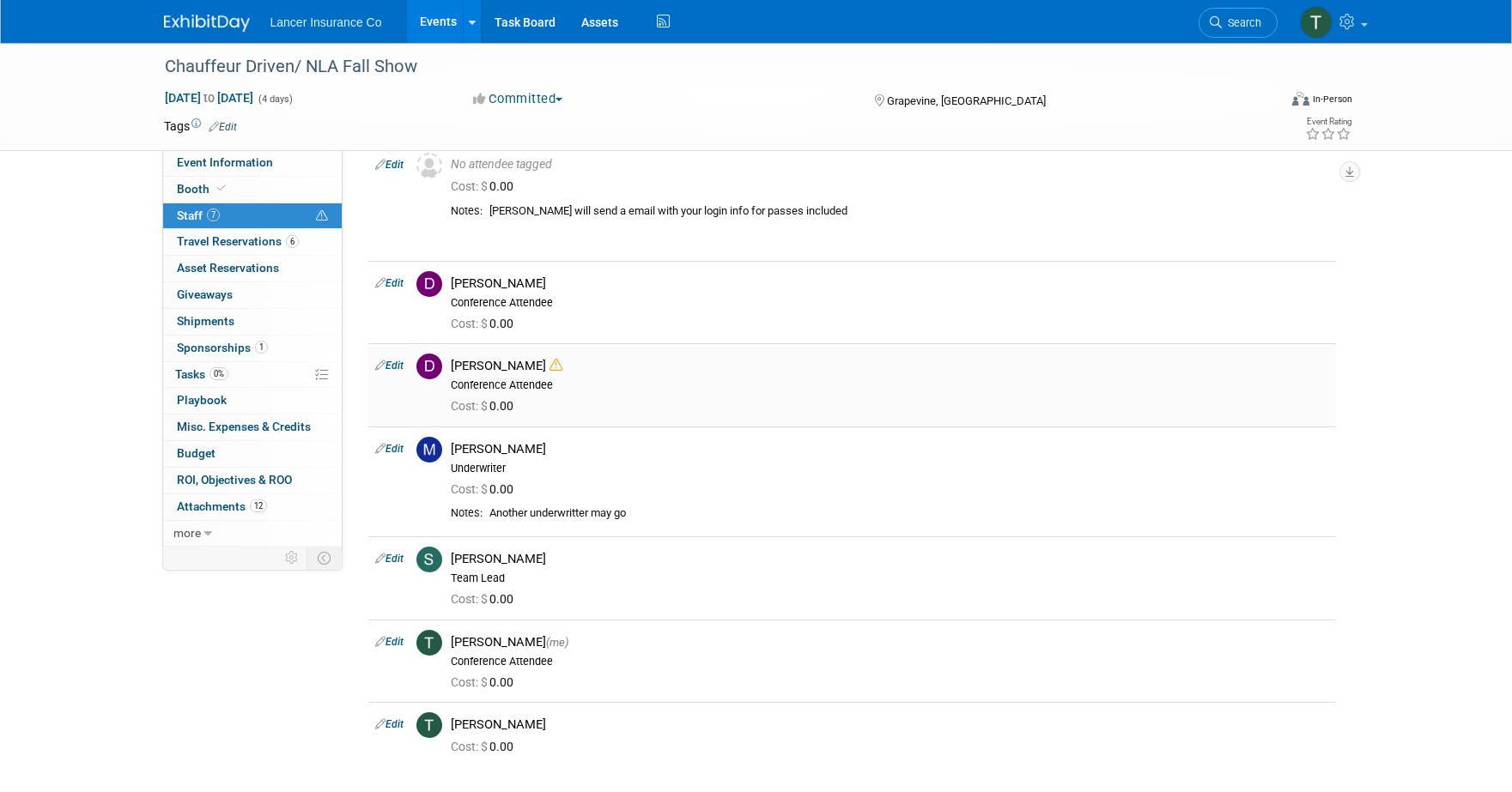
scroll to position [0, 0]
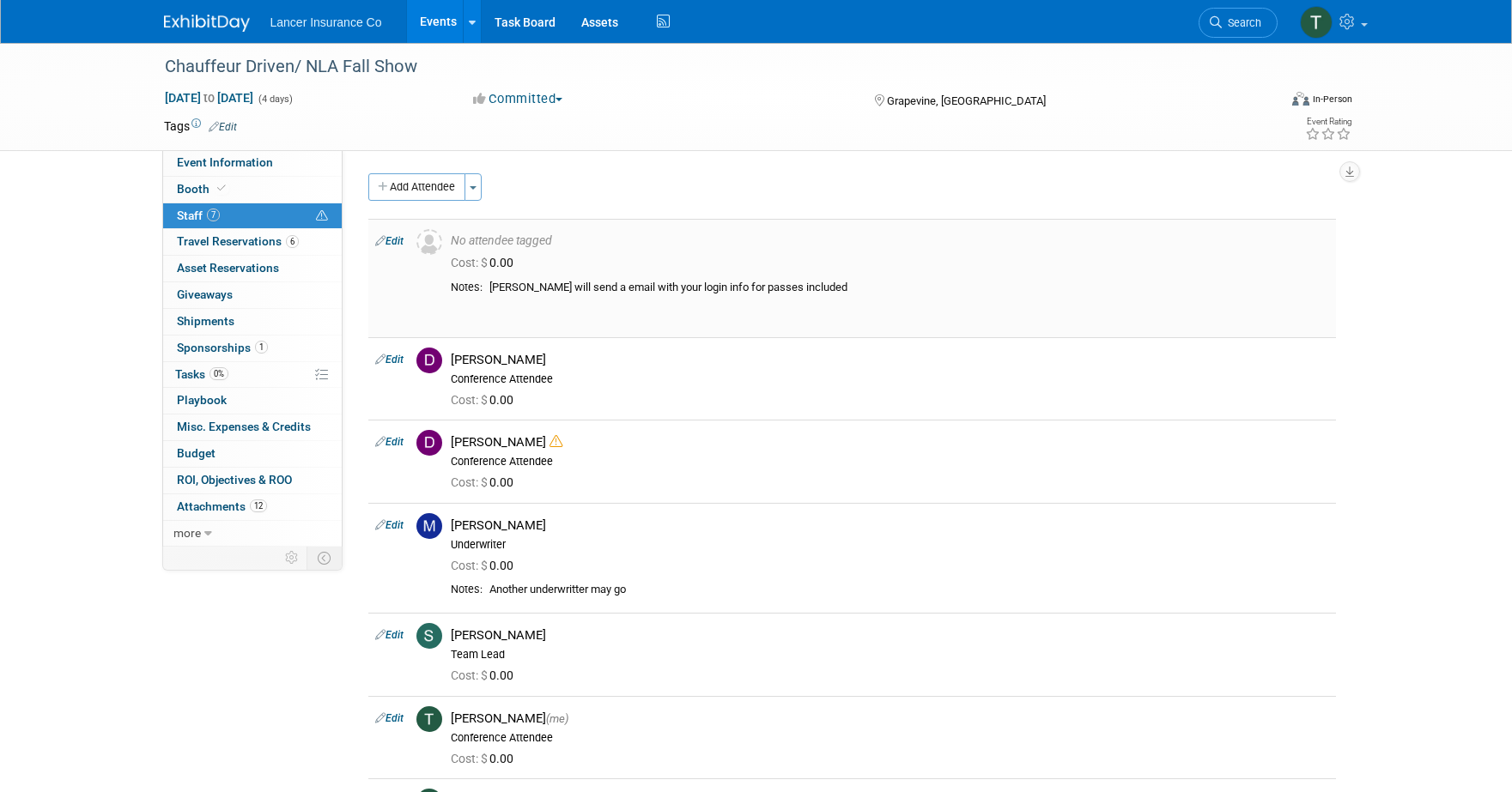
click at [399, 237] on link "Edit" at bounding box center [389, 241] width 29 height 12
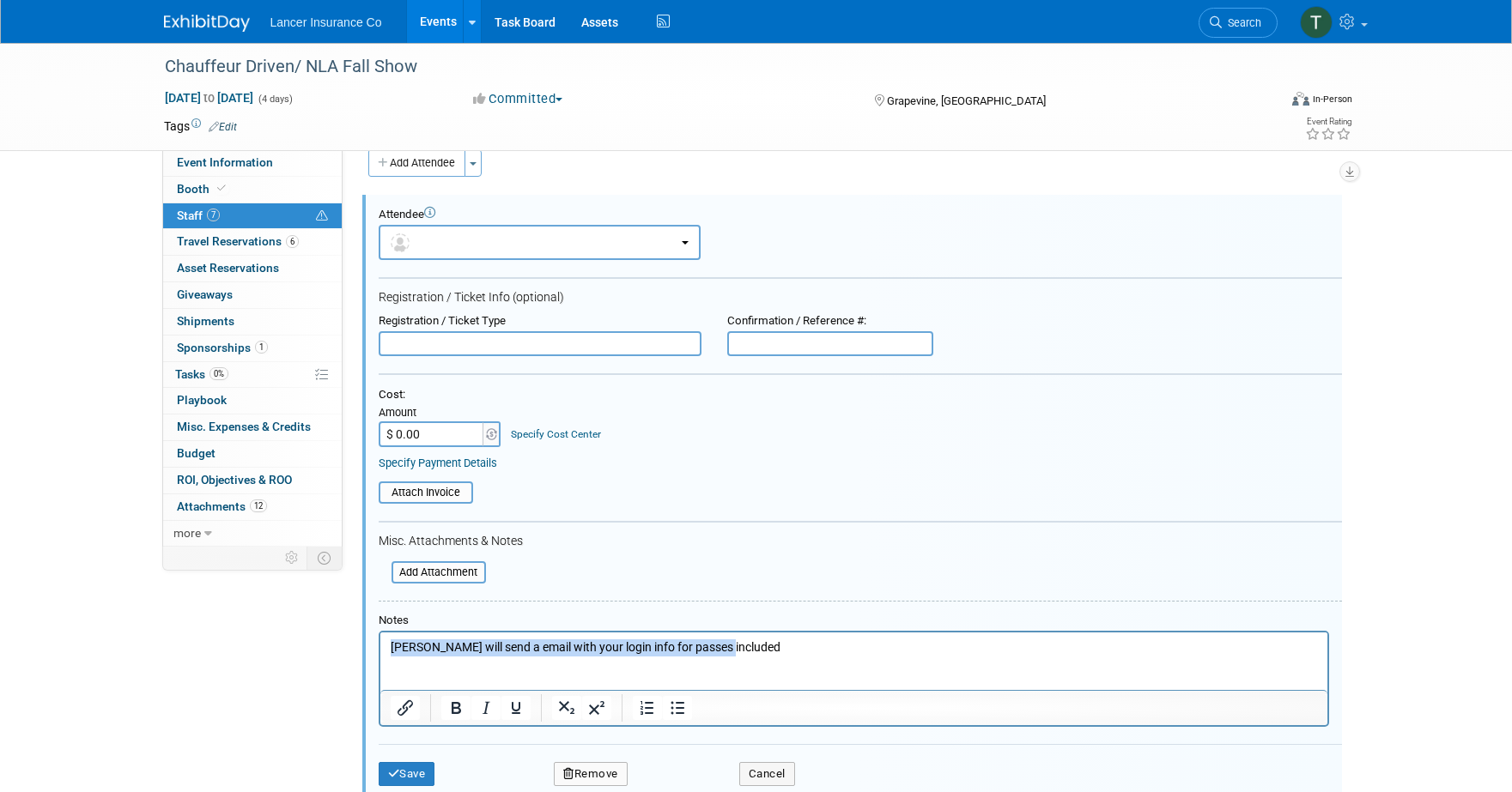
drag, startPoint x: 732, startPoint y: 649, endPoint x: 364, endPoint y: 637, distance: 368.2
click at [380, 637] on html "Jess will send a email with your login info for passes included" at bounding box center [854, 661] width 947 height 57
paste body "Rich Text Area. Press ALT-0 for help."
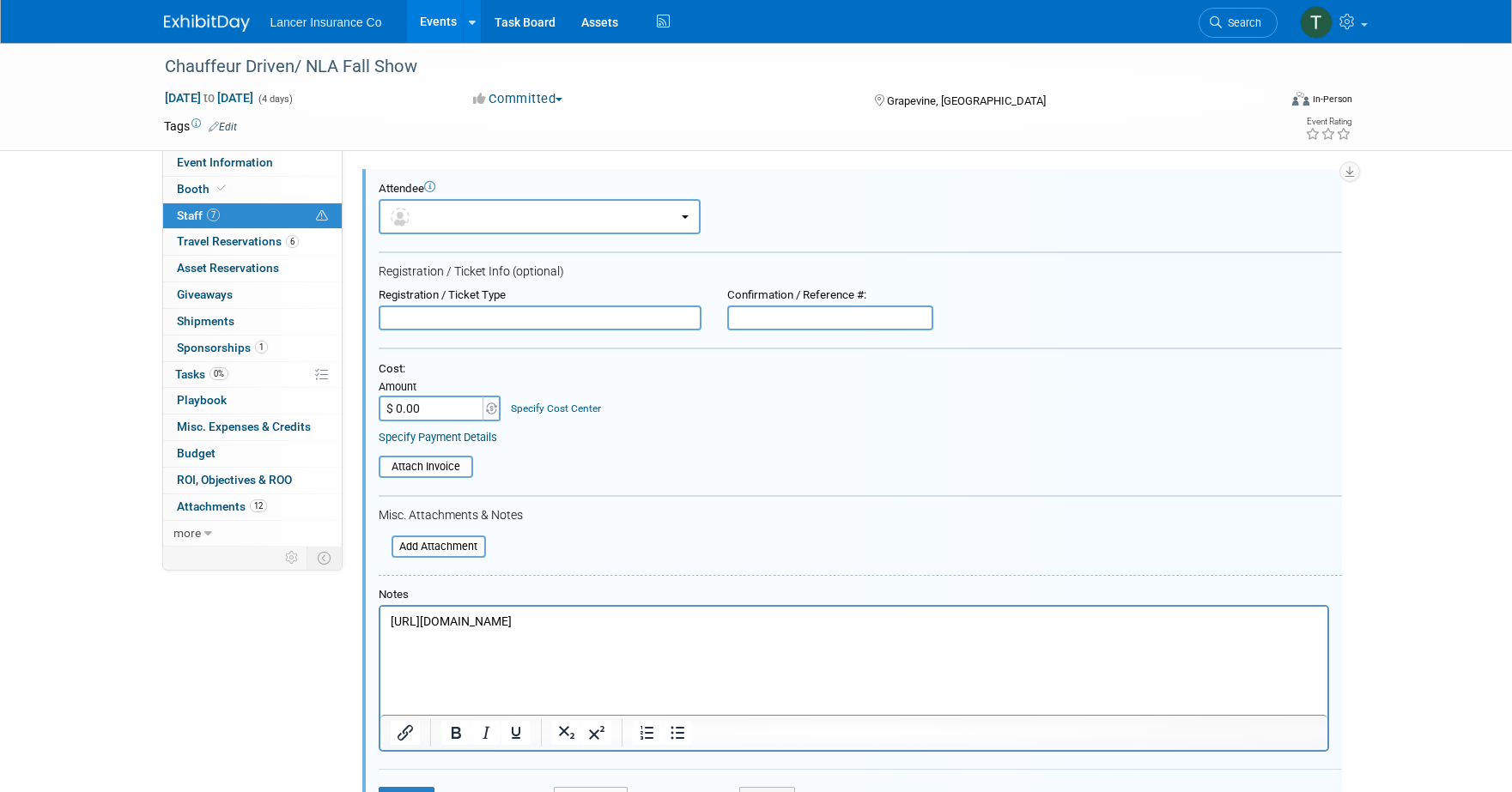
scroll to position [55, 0]
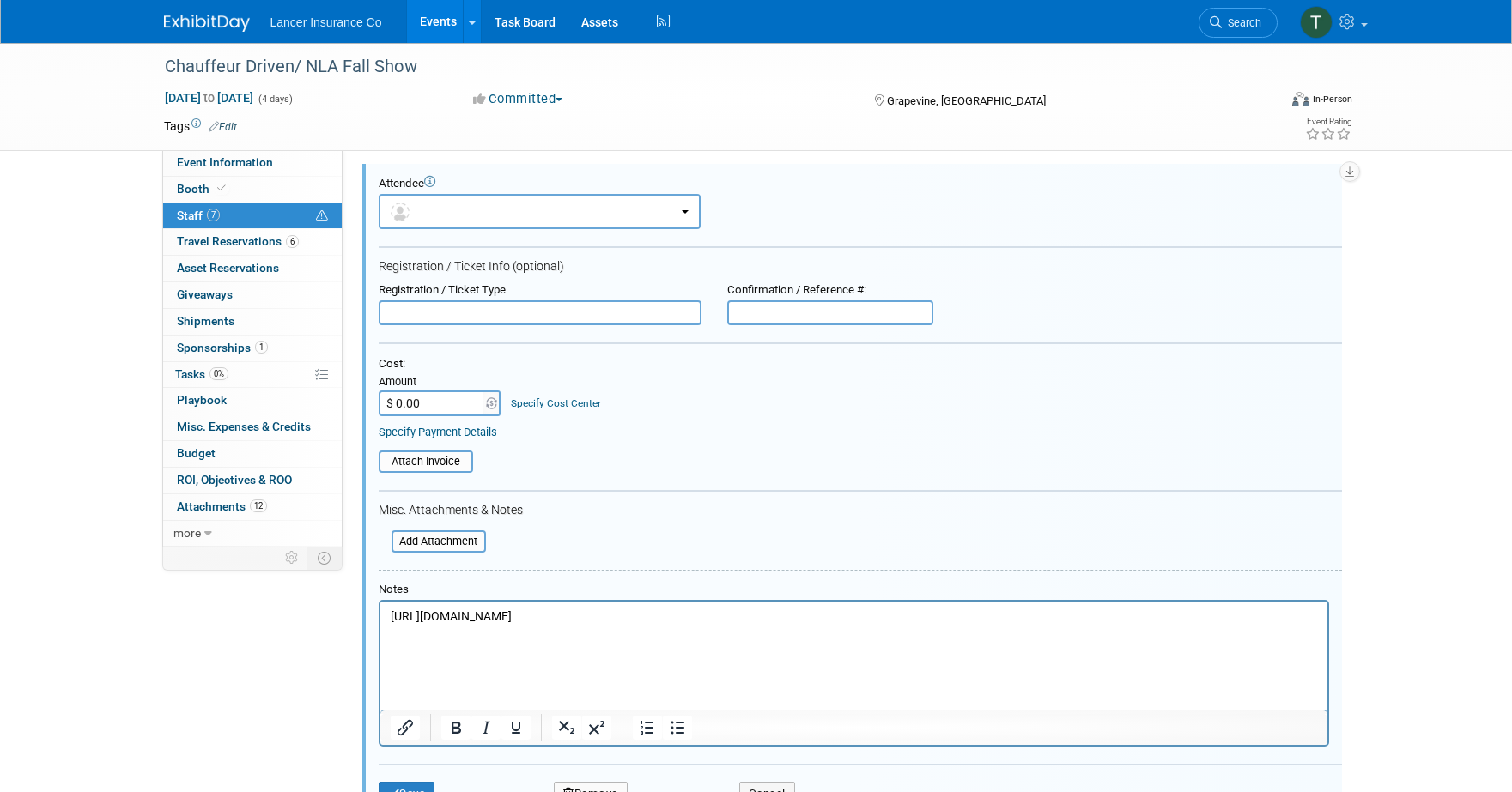
click at [1156, 659] on p "https://my.conexsys.com/EventRegistration/Index?key=fVpMluSak9nH105WrjWZFADfHlS…" at bounding box center [853, 633] width 927 height 51
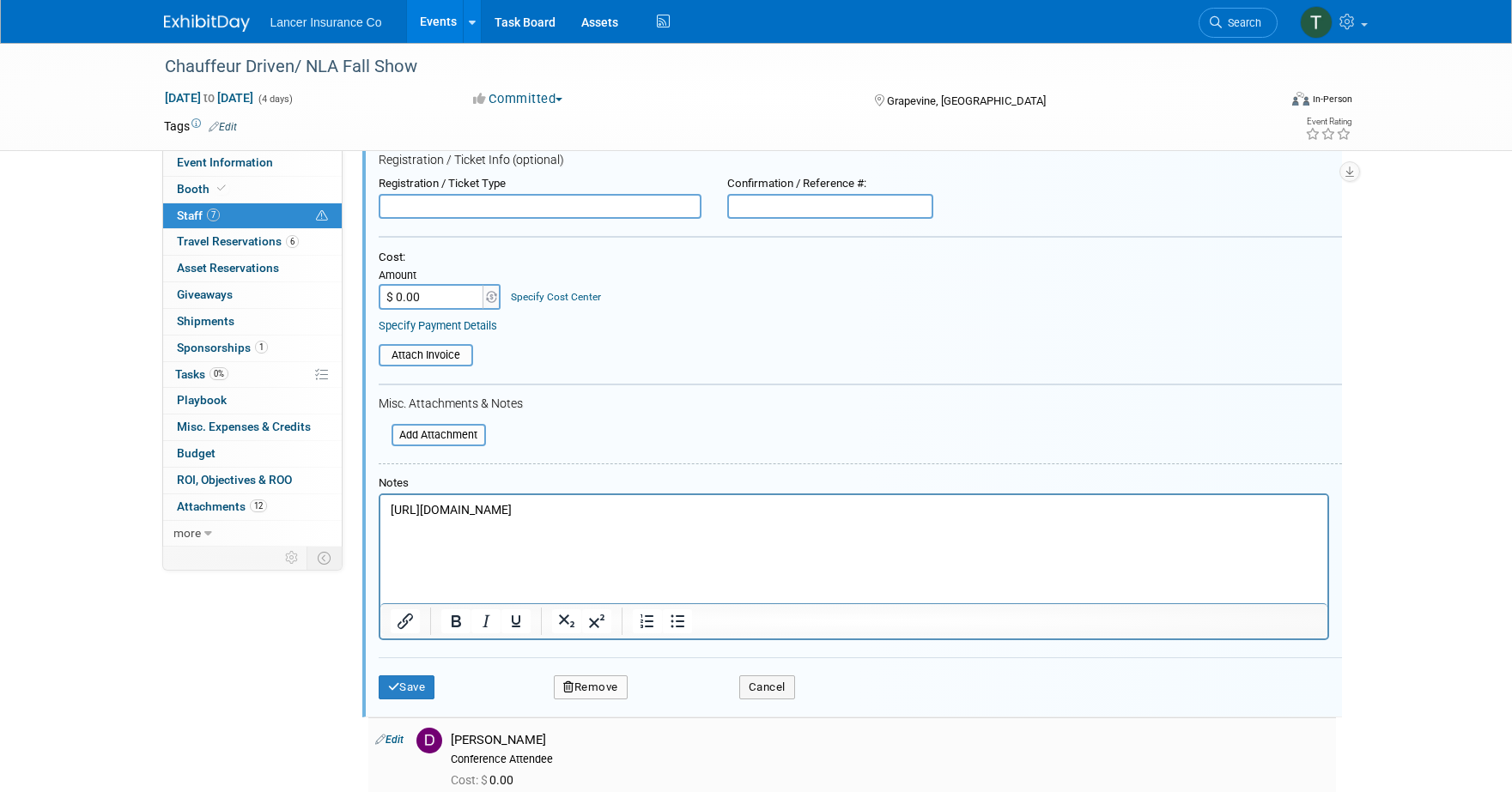
scroll to position [165, 0]
drag, startPoint x: 1114, startPoint y: 556, endPoint x: 835, endPoint y: 982, distance: 509.2
click at [457, 492] on html "https://my.conexsys.com/EventRegistration/Index?key=fVpMluSak9nH105WrjWZFADfHlS…" at bounding box center [854, 520] width 947 height 57
click at [404, 618] on icon "Insert/edit link" at bounding box center [405, 618] width 15 height 15
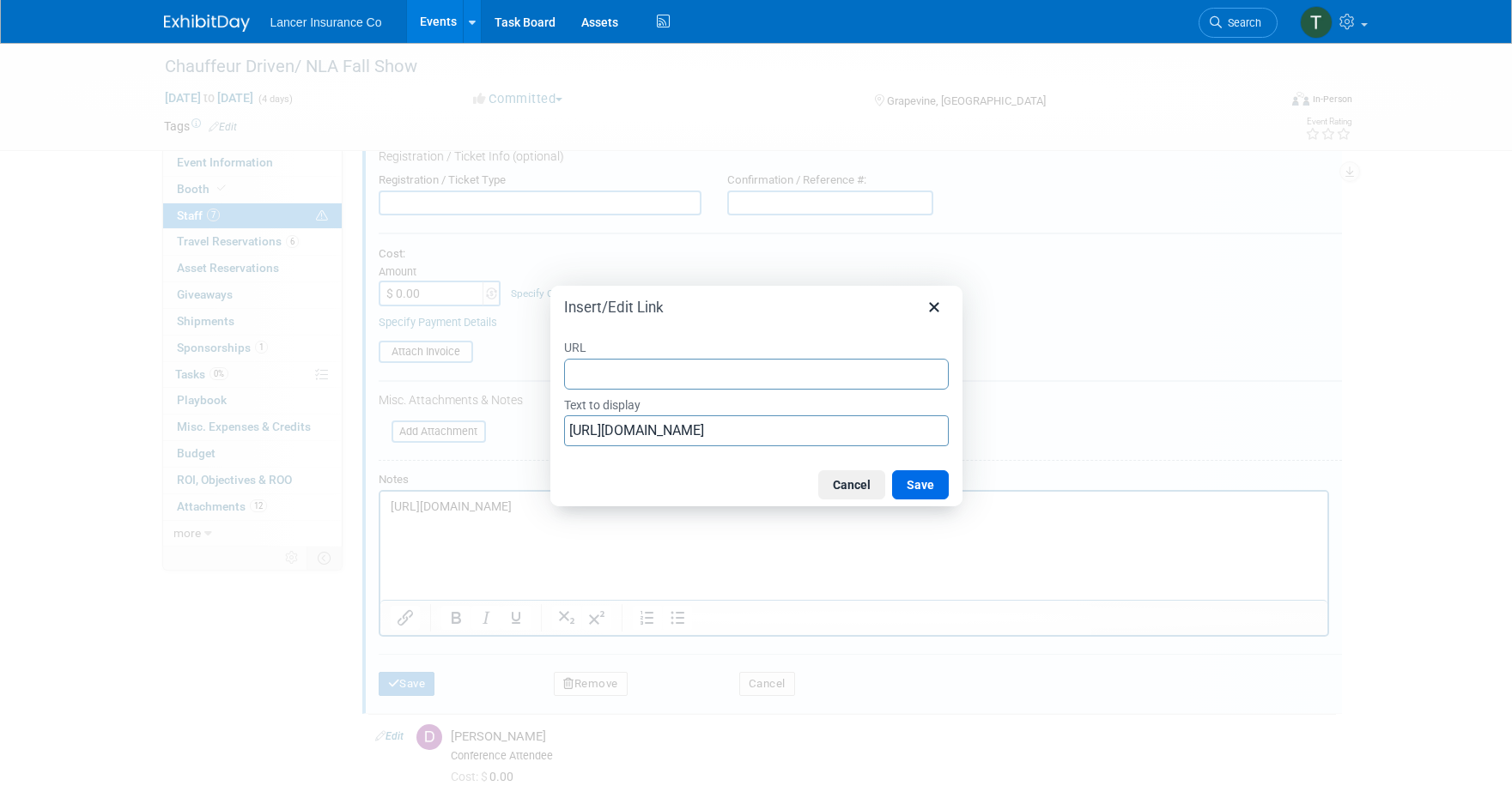
type input "https://my.conexsys.com/EventRegistration/Index?key=fVpMluSak9nH105WrjWZFADfHlS…"
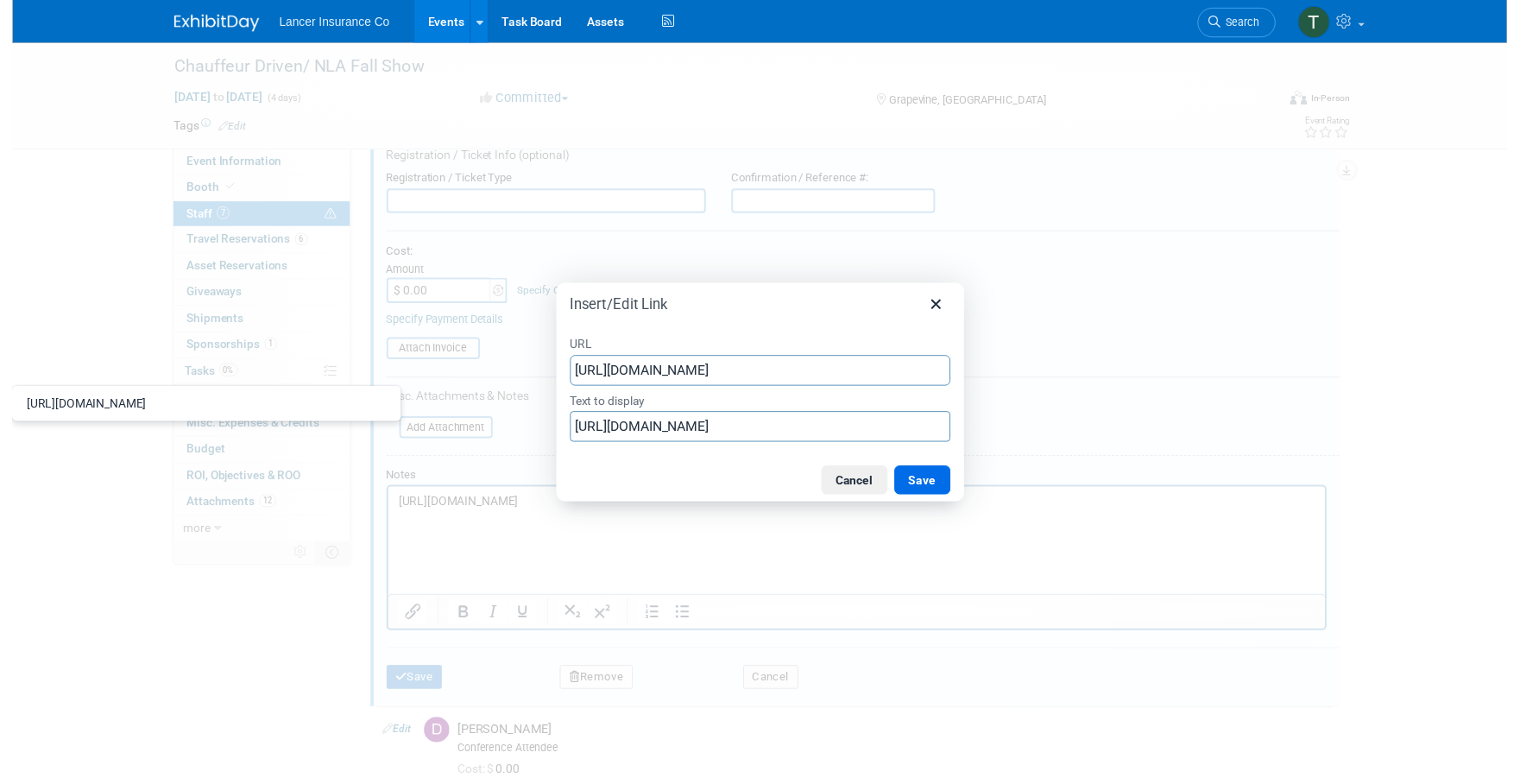
scroll to position [0, 2726]
click at [934, 492] on button "Save" at bounding box center [925, 488] width 57 height 30
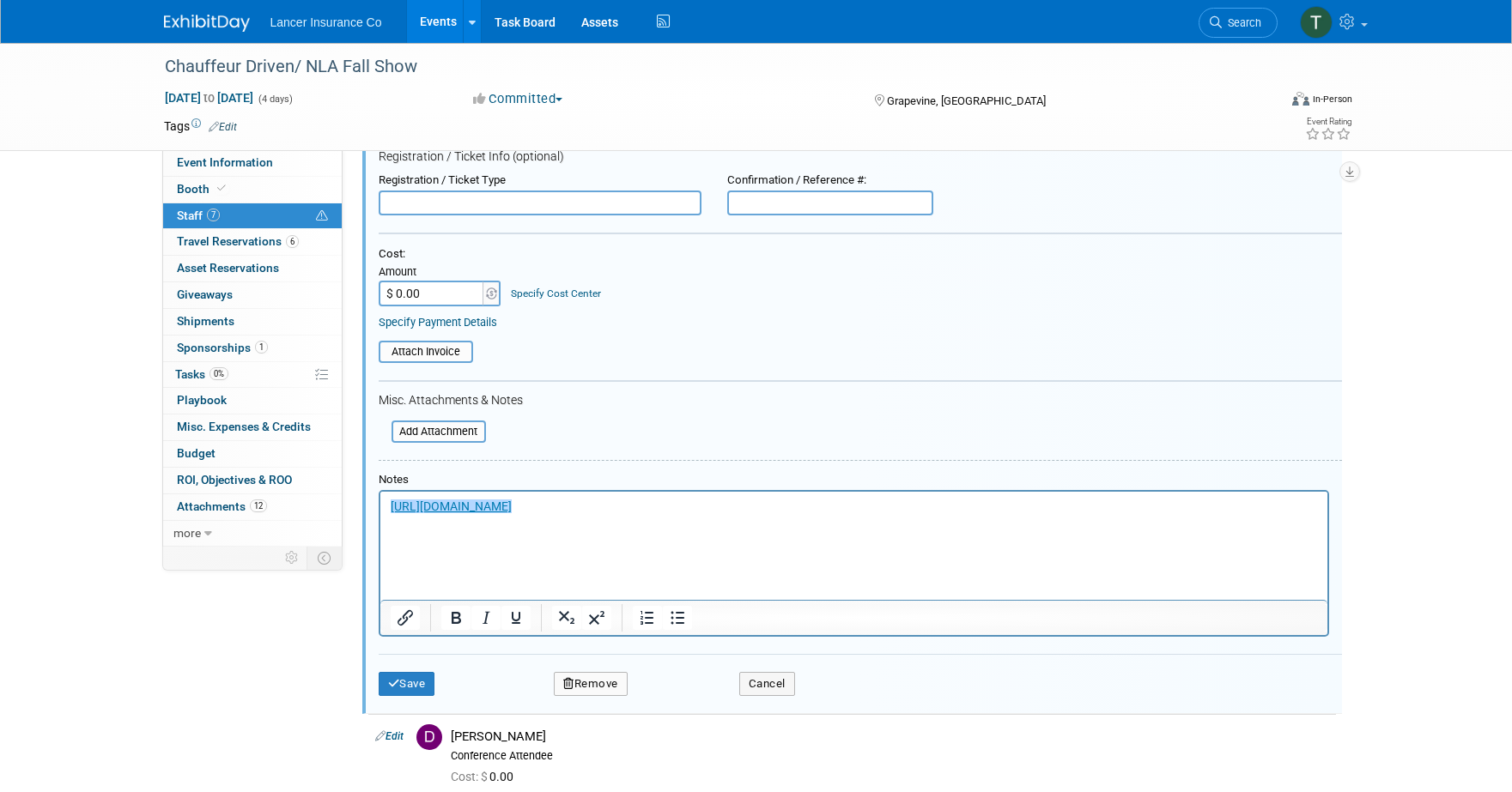
click at [511, 514] on link "https://my.conexsys.com/EventRegistration/Index?key=fVpMluSak9nH105WrjWZFADfHlS…" at bounding box center [450, 506] width 122 height 13
click at [828, 581] on icon "Open link" at bounding box center [838, 581] width 21 height 21
click at [411, 685] on button "Save" at bounding box center [407, 684] width 56 height 24
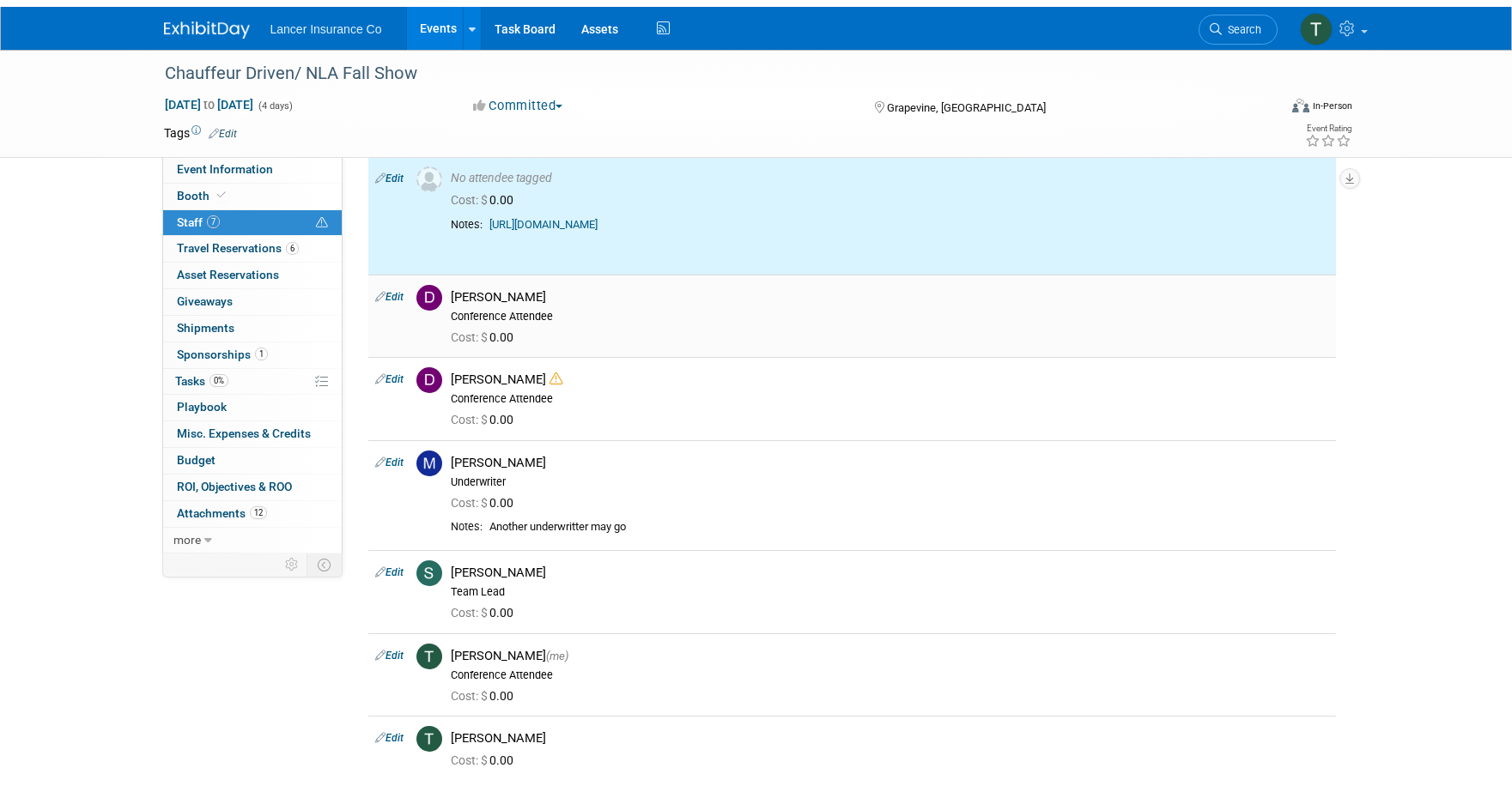
scroll to position [0, 0]
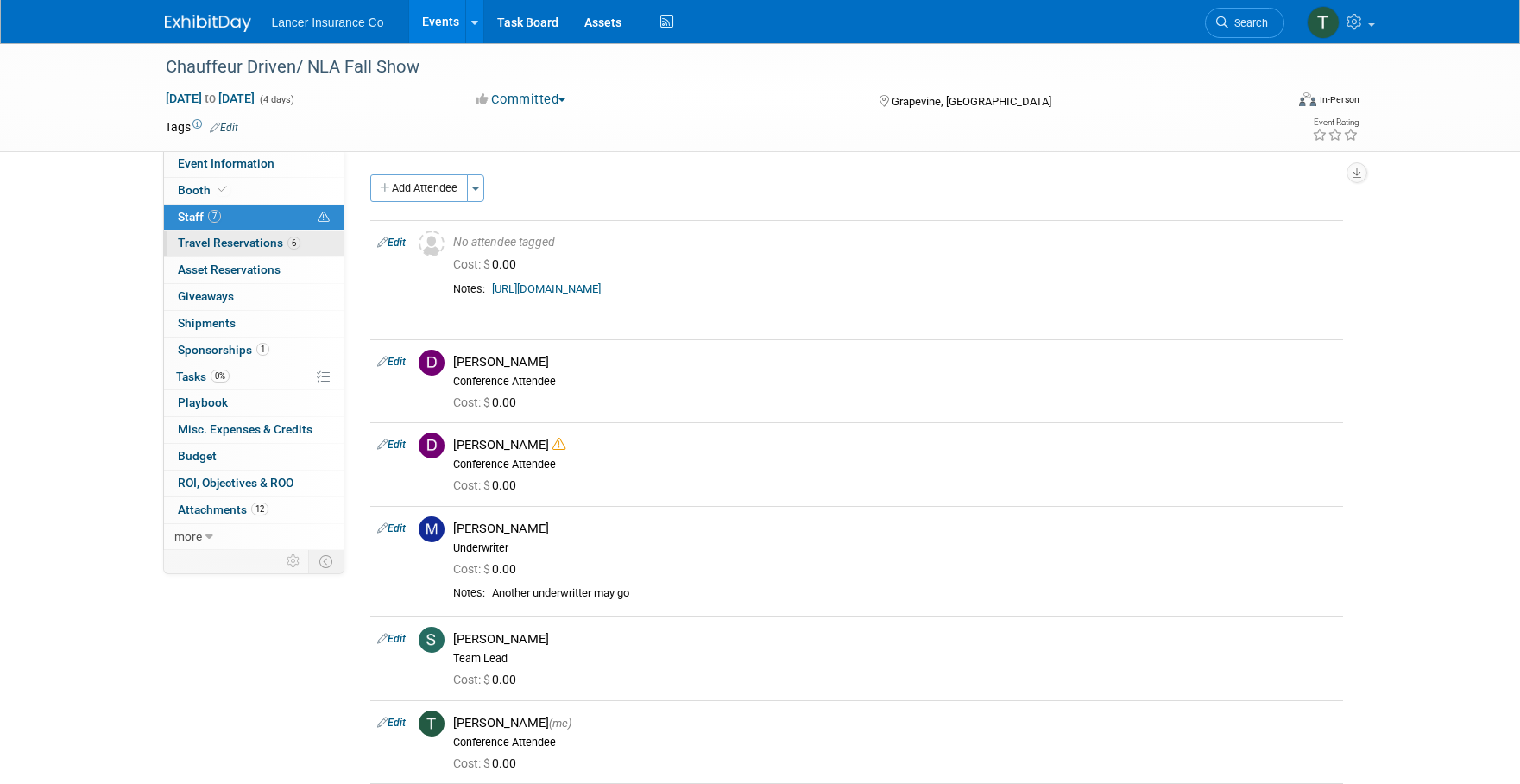
click at [222, 244] on span "Travel Reservations 6" at bounding box center [239, 242] width 122 height 13
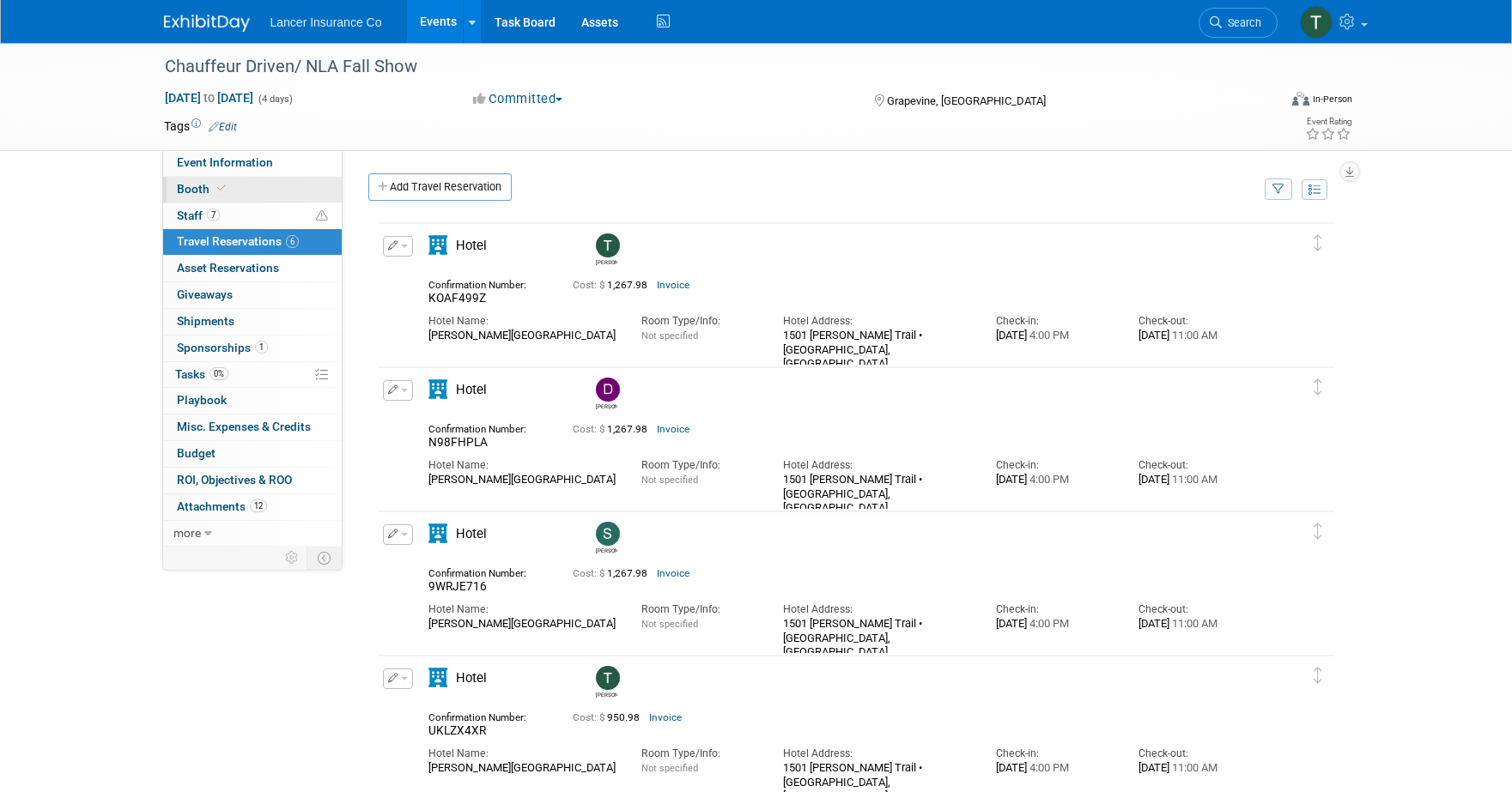
click at [197, 180] on link "Booth" at bounding box center [252, 189] width 179 height 26
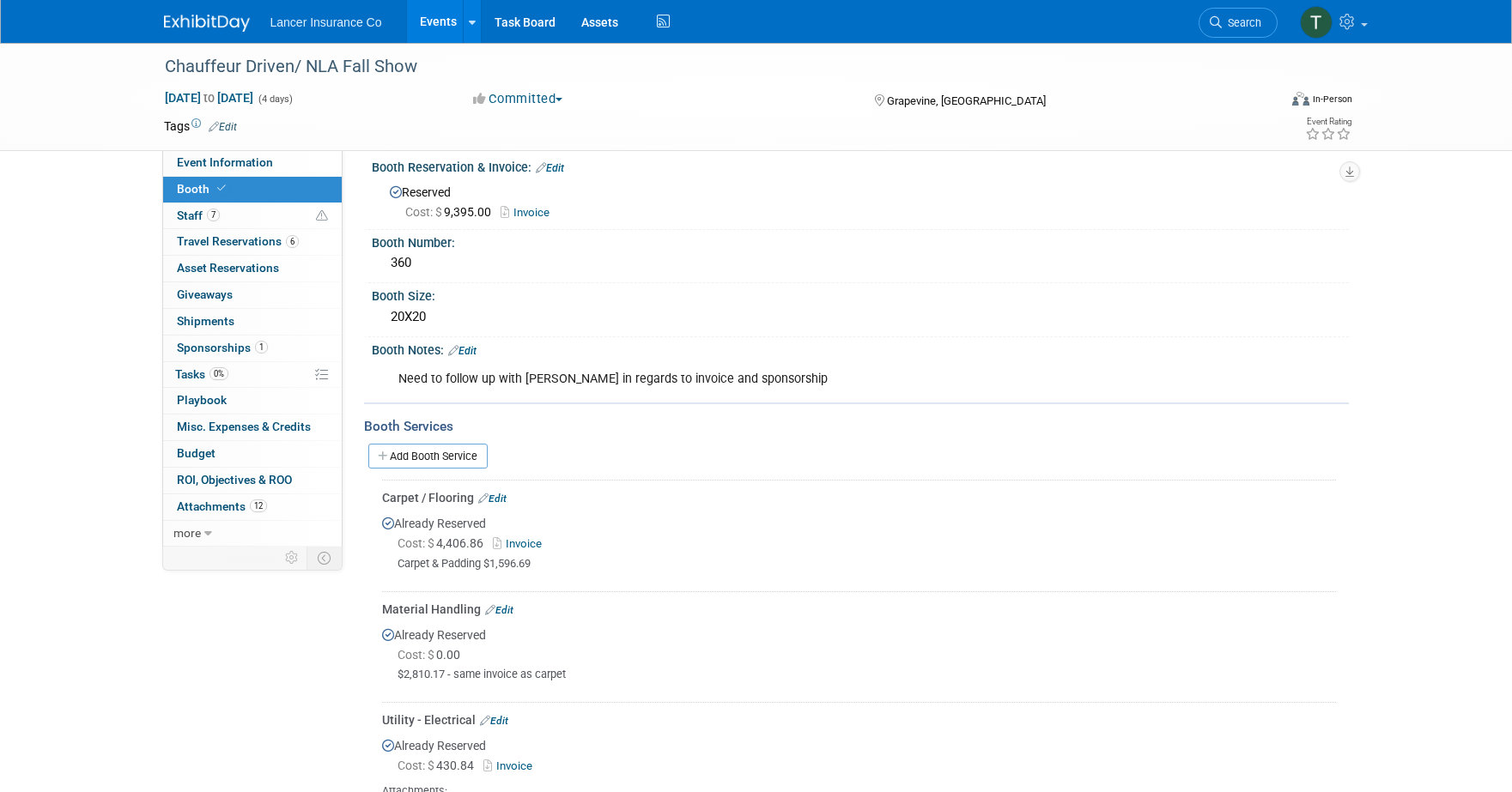
scroll to position [15, 0]
click at [476, 350] on link "Edit" at bounding box center [462, 350] width 29 height 12
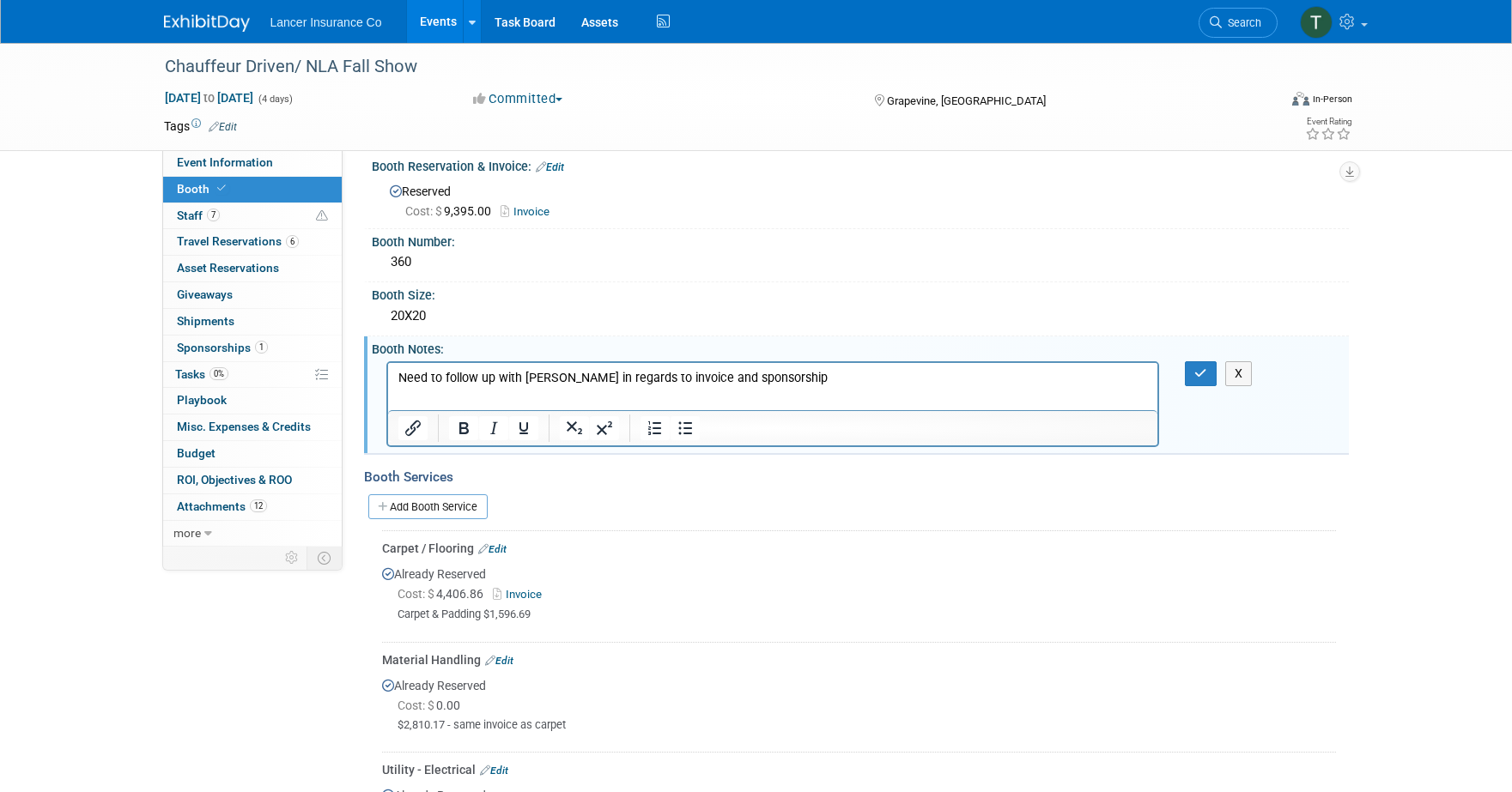
scroll to position [0, 0]
drag, startPoint x: 766, startPoint y: 377, endPoint x: 361, endPoint y: 369, distance: 405.1
click at [388, 369] on html "Need to follow up with Jess in regards to invoice and sponsorship" at bounding box center [772, 374] width 770 height 24
click at [1190, 378] on button "button" at bounding box center [1200, 374] width 32 height 25
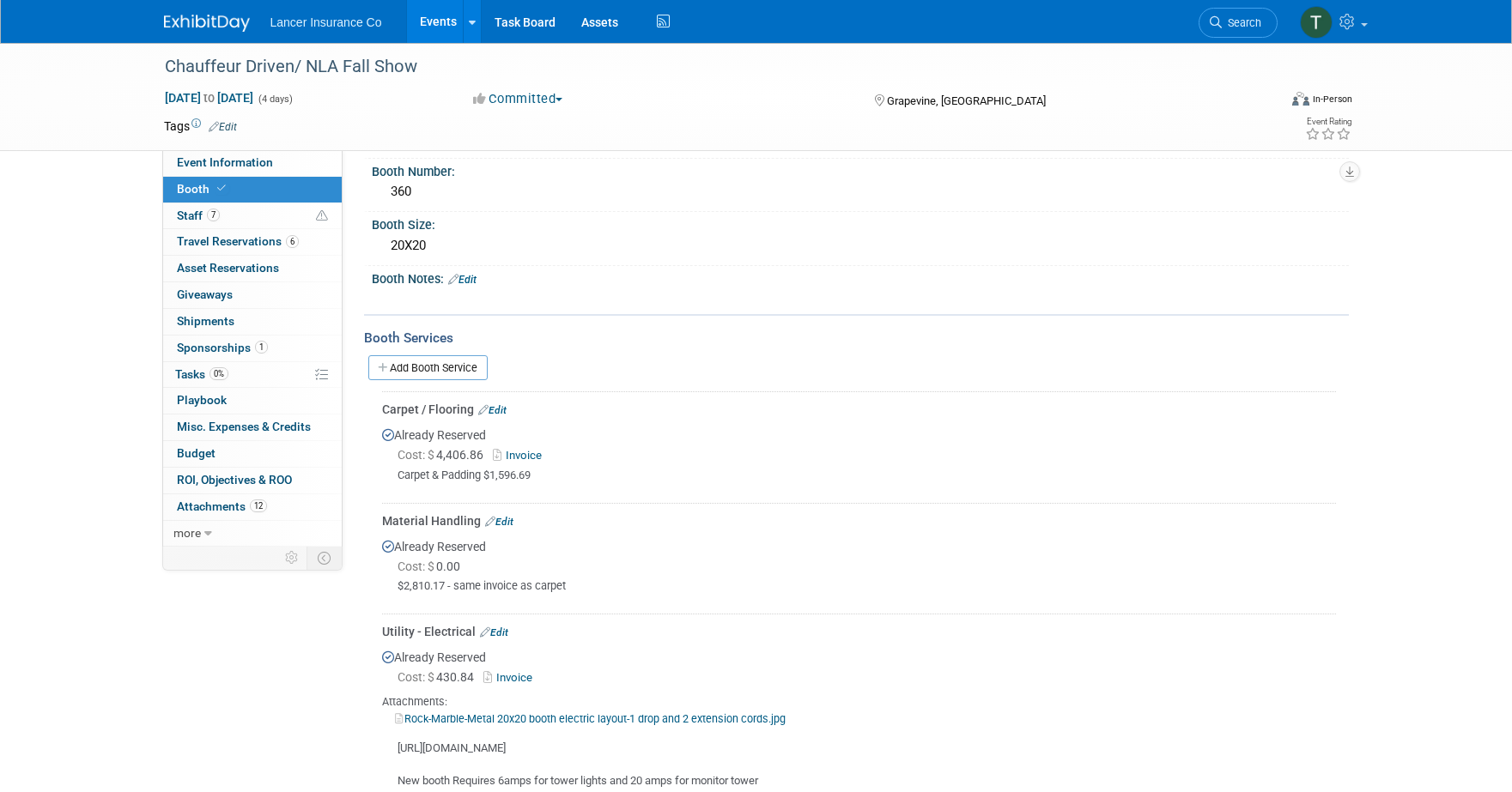
scroll to position [397, 0]
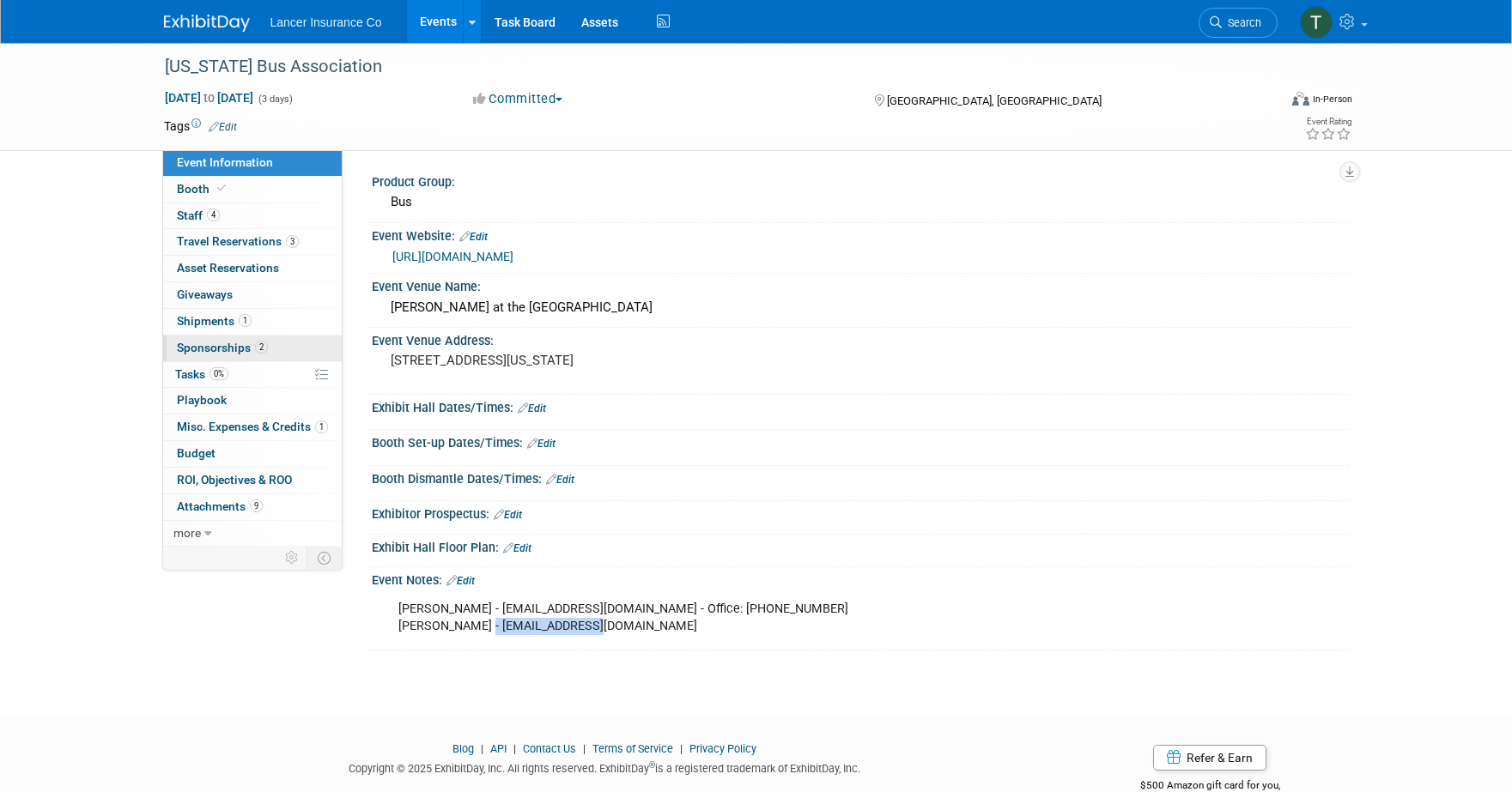
click at [216, 346] on span "Sponsorships 2" at bounding box center [222, 347] width 91 height 13
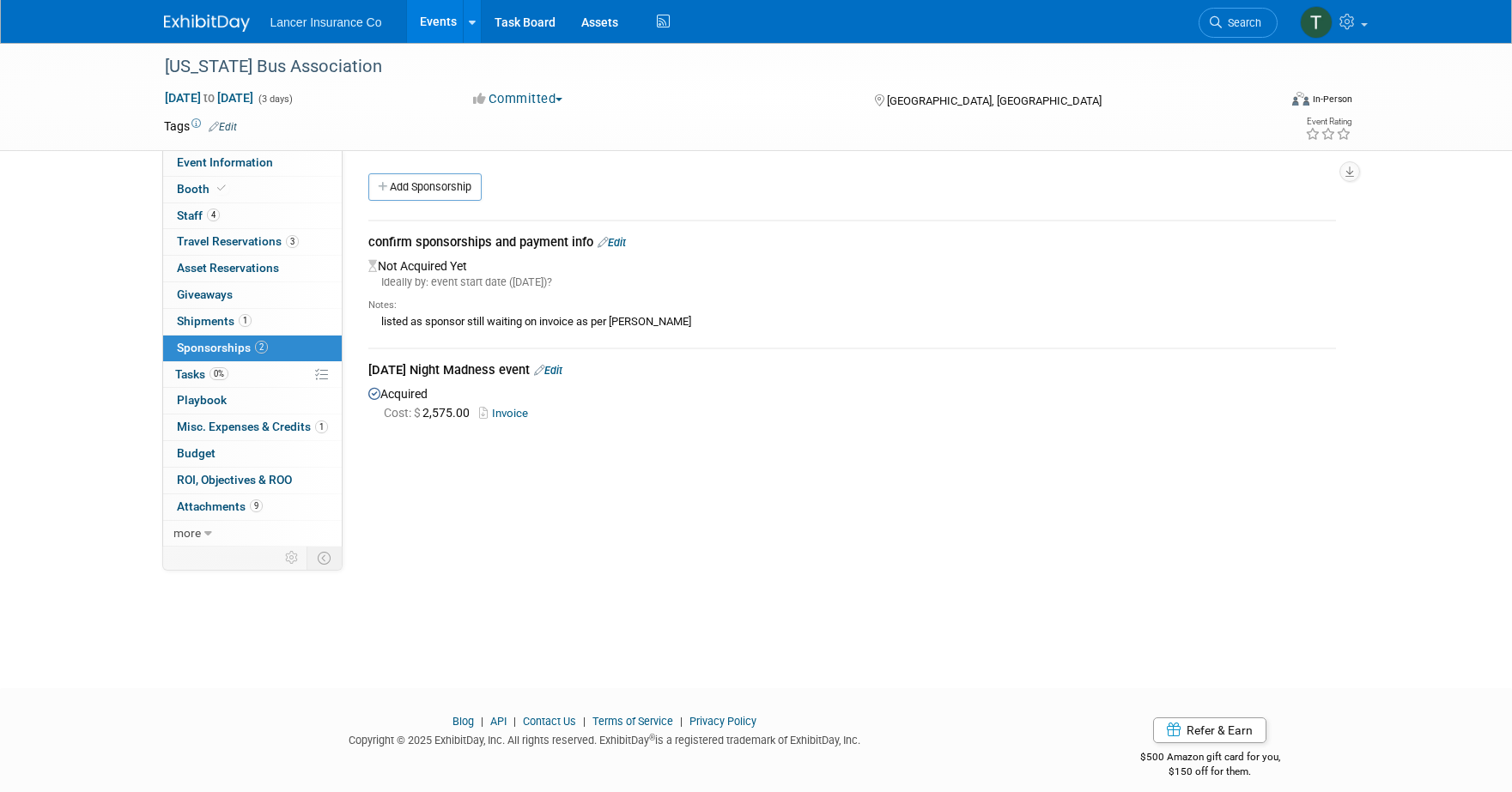
click at [560, 370] on link "Edit" at bounding box center [548, 369] width 29 height 12
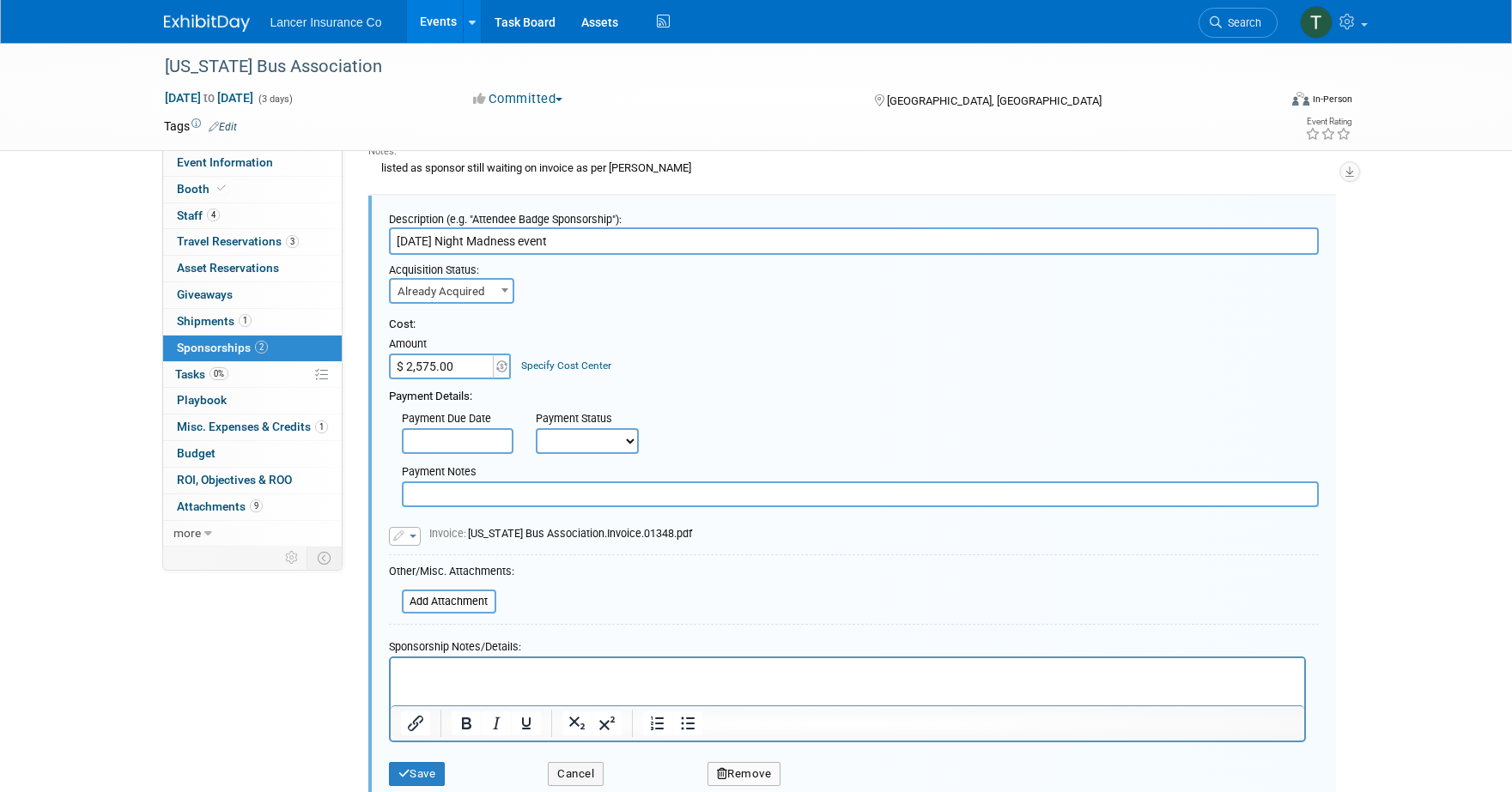
click at [463, 680] on p "Rich Text Area. Press ALT-0 for help." at bounding box center [847, 672] width 894 height 17
paste body "Rich Text Area. Press ALT-0 for help."
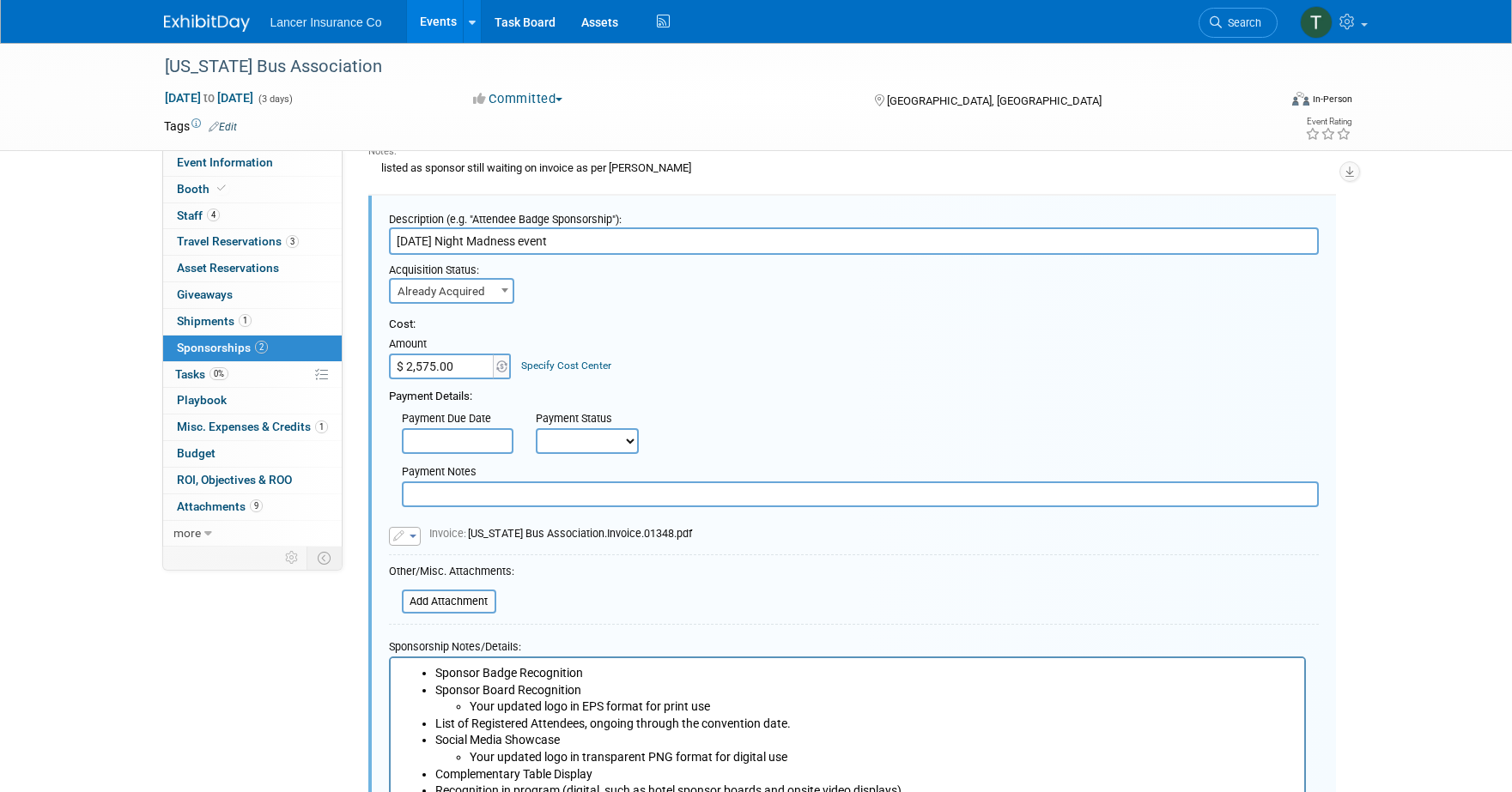
scroll to position [213, 0]
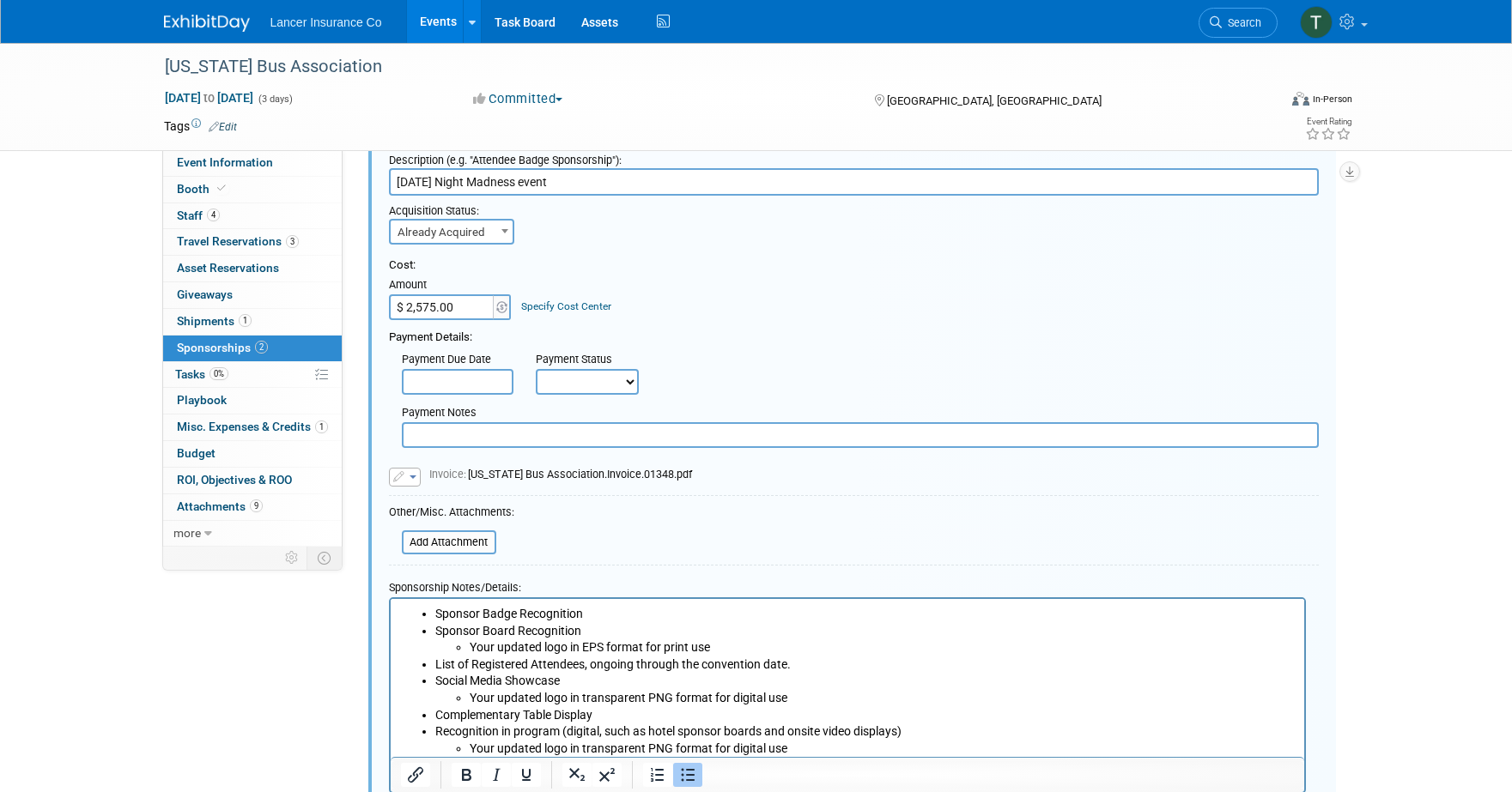
click at [469, 640] on li "Your updated logo in EPS format for print use" at bounding box center [881, 648] width 825 height 17
drag, startPoint x: 455, startPoint y: 646, endPoint x: 732, endPoint y: 652, distance: 277.1
click at [732, 652] on li "Your updated logo in EPS format for print use" at bounding box center [881, 648] width 825 height 17
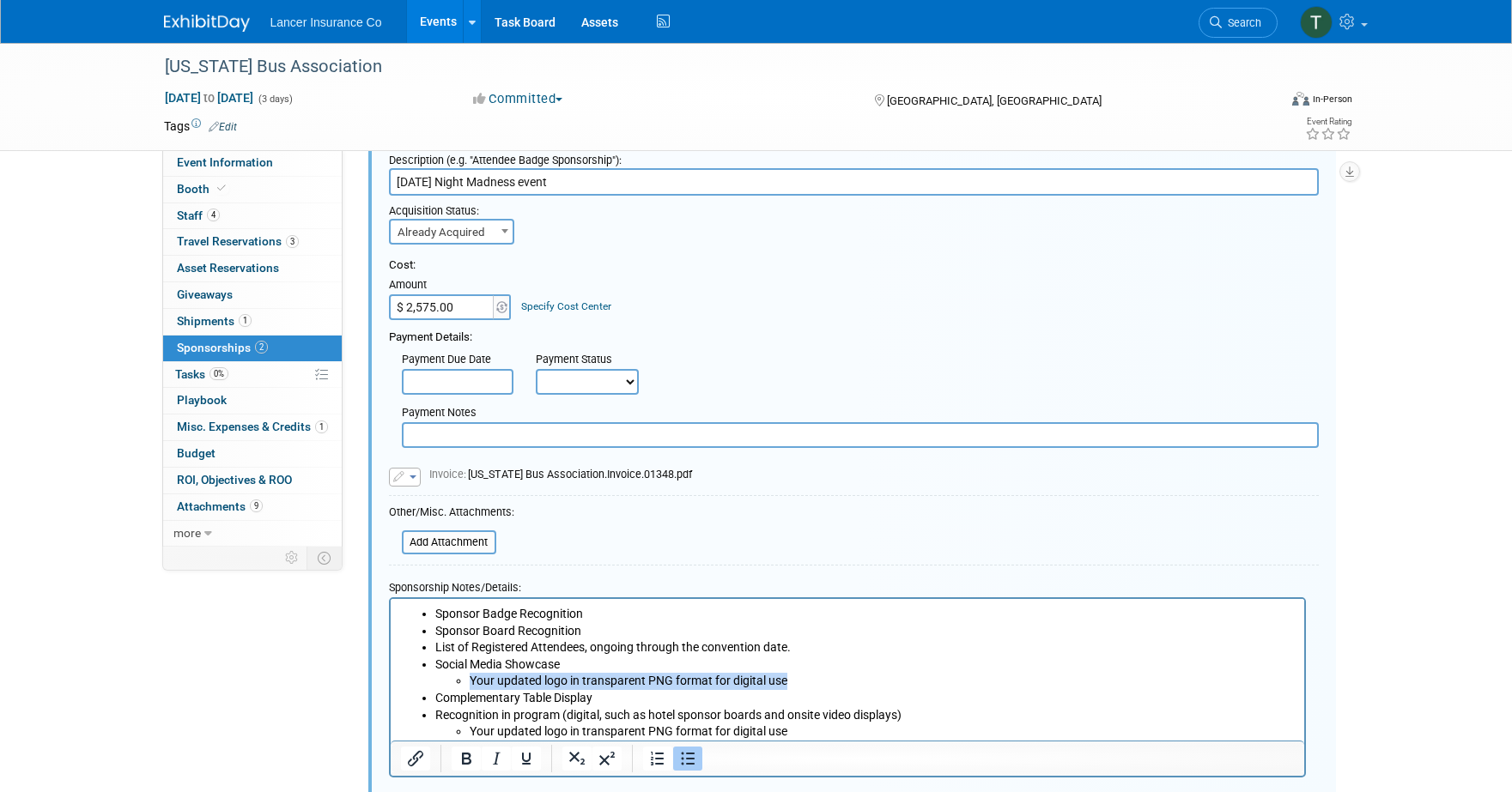
drag, startPoint x: 793, startPoint y: 681, endPoint x: 442, endPoint y: 682, distance: 351.0
click at [442, 682] on ul "Your updated logo in transparent PNG format for digital use" at bounding box center [864, 681] width 859 height 17
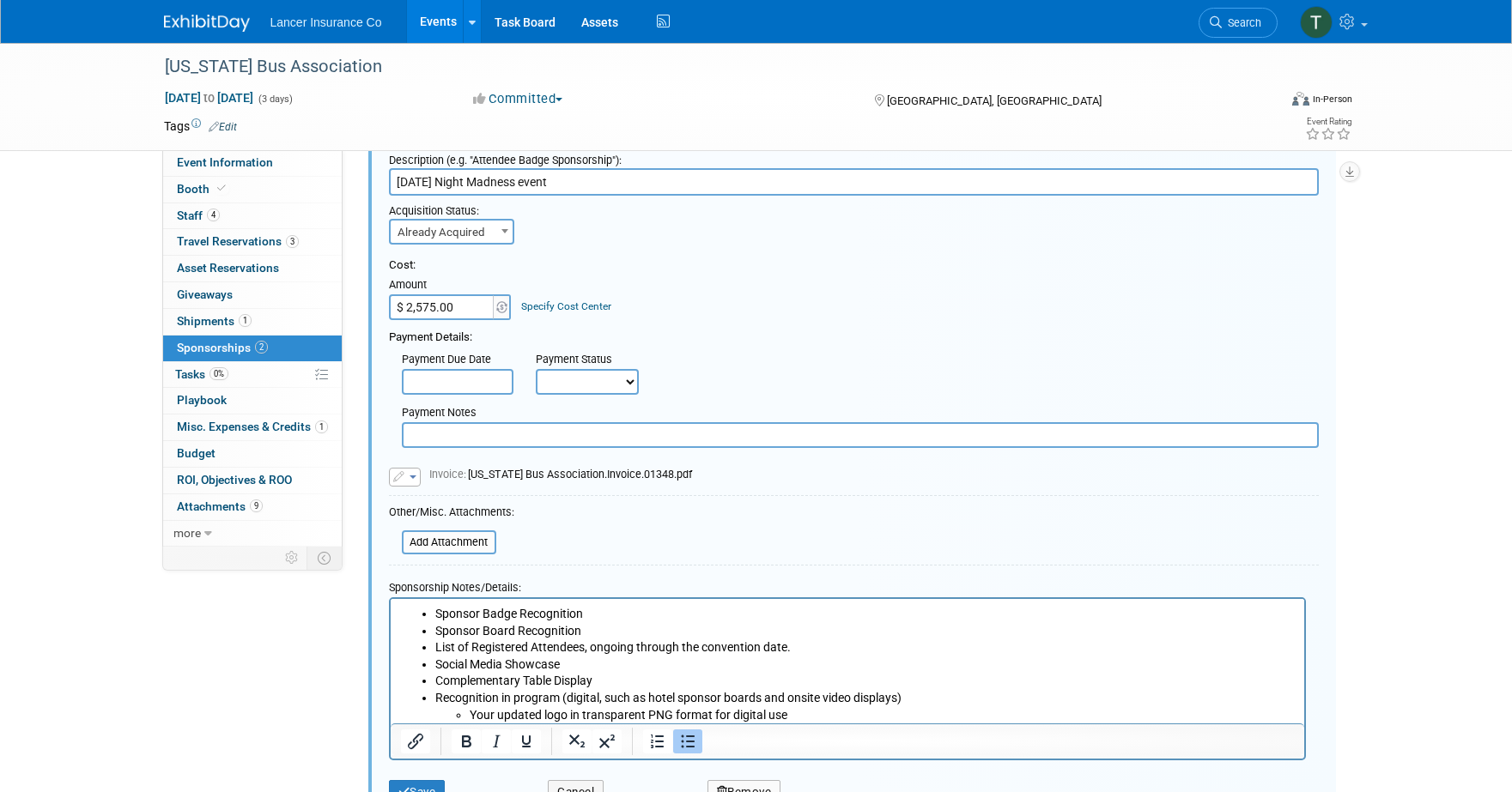
scroll to position [220, 0]
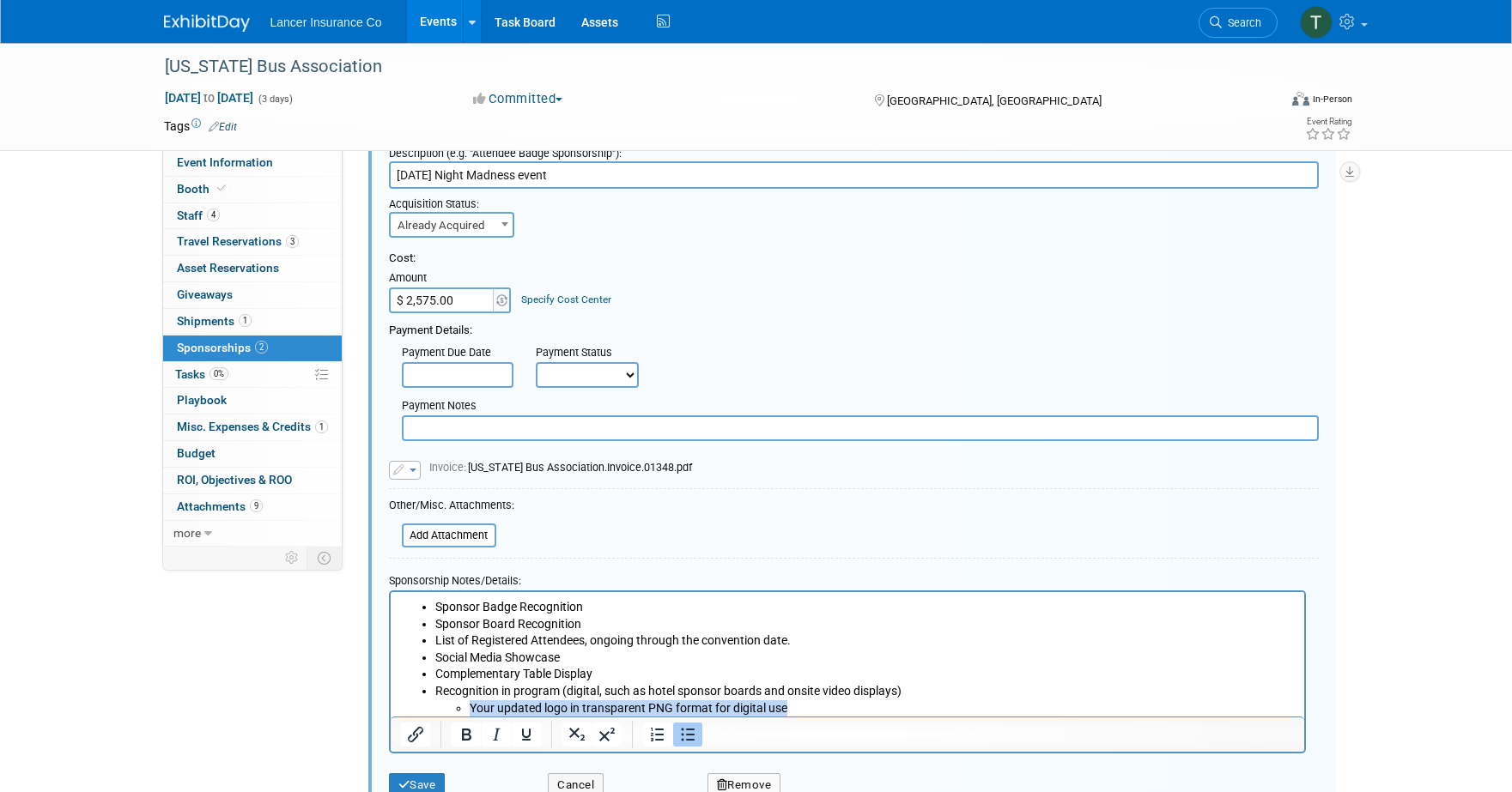
drag, startPoint x: 452, startPoint y: 705, endPoint x: 798, endPoint y: 714, distance: 346.1
click at [798, 714] on ul "Your updated logo in transparent PNG format for digital use" at bounding box center [864, 708] width 859 height 17
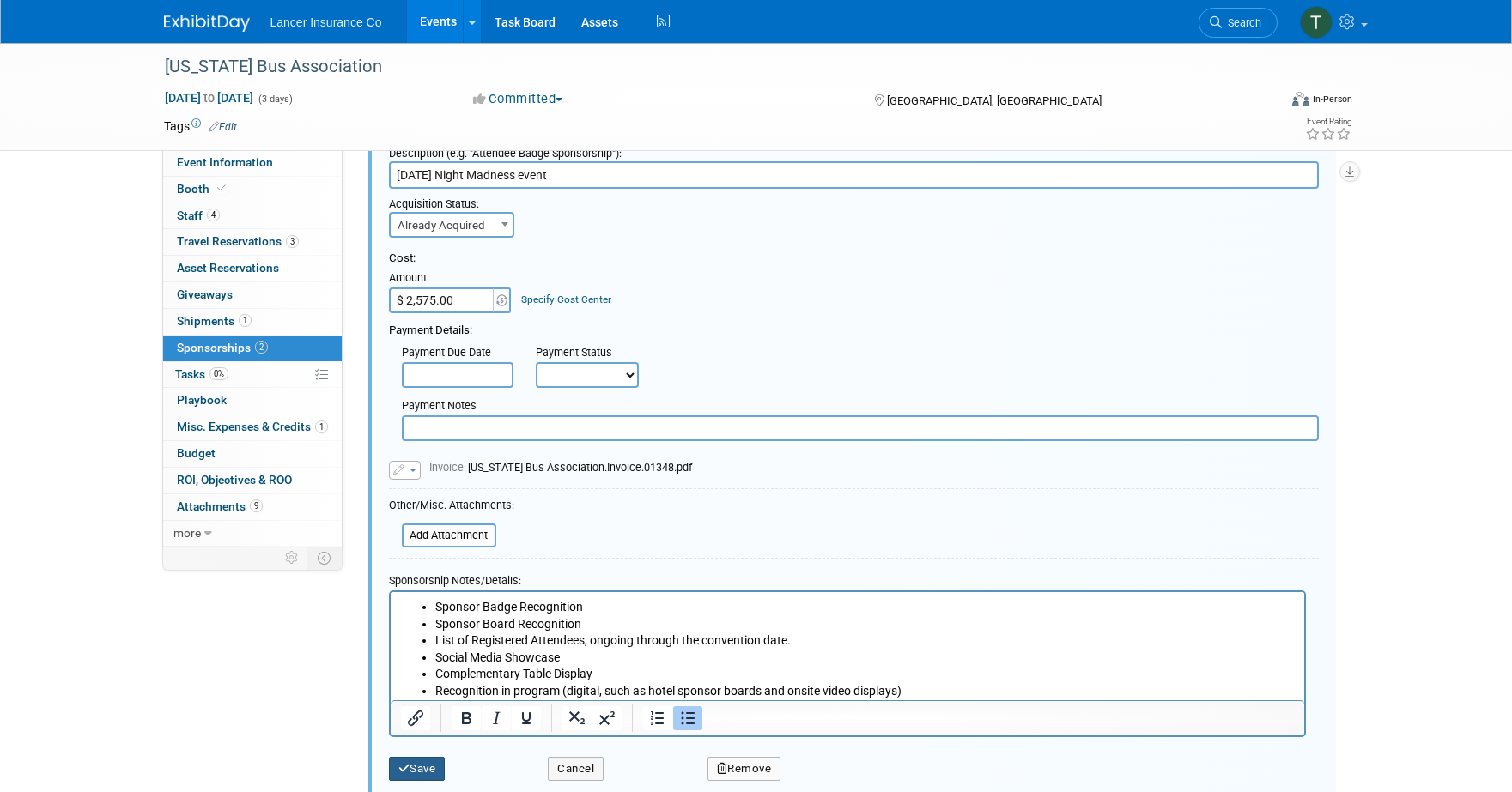
click at [431, 765] on button "Save" at bounding box center [416, 768] width 56 height 24
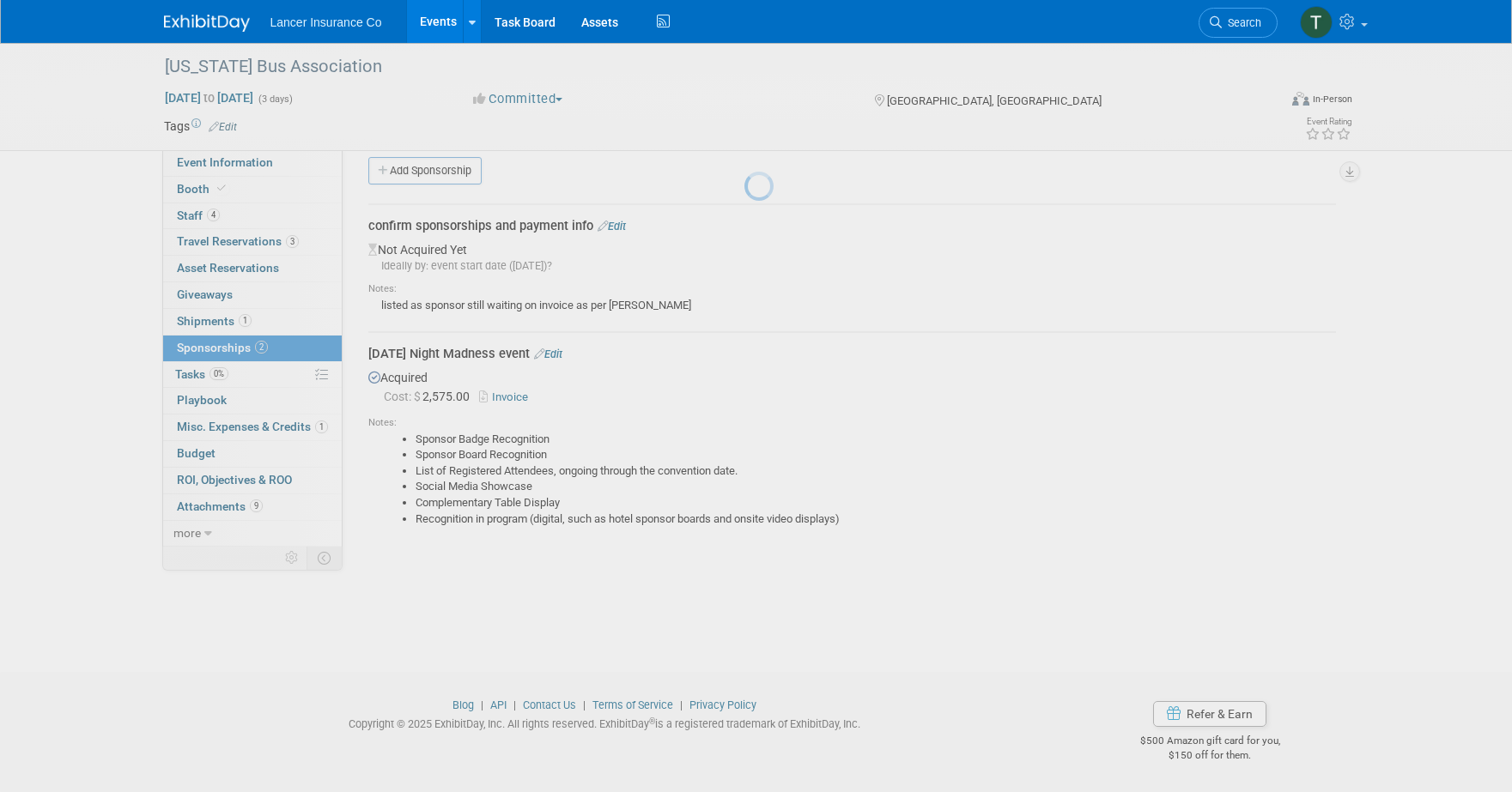
scroll to position [16, 0]
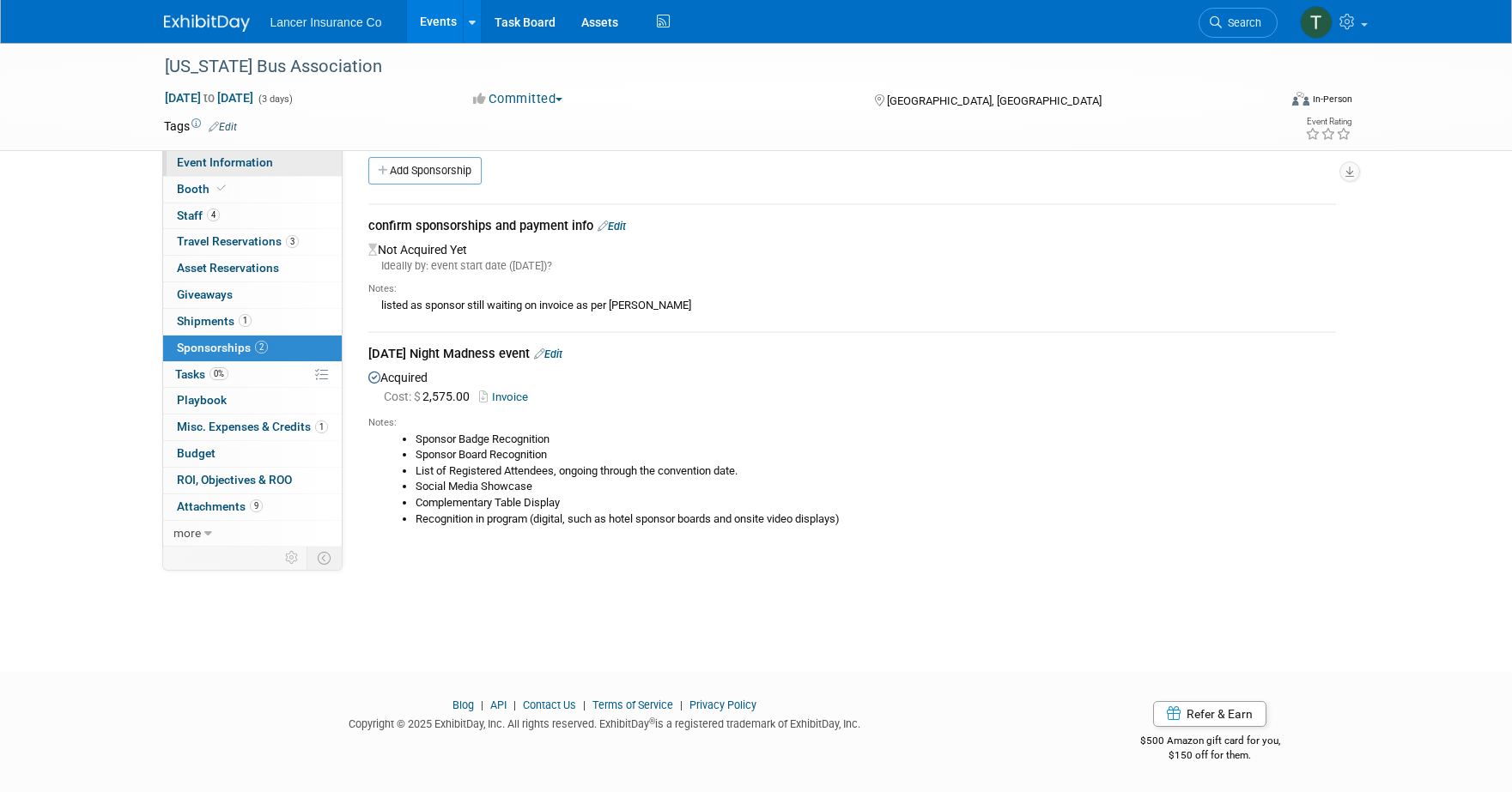
click at [203, 158] on span "Event Information" at bounding box center [225, 162] width 96 height 13
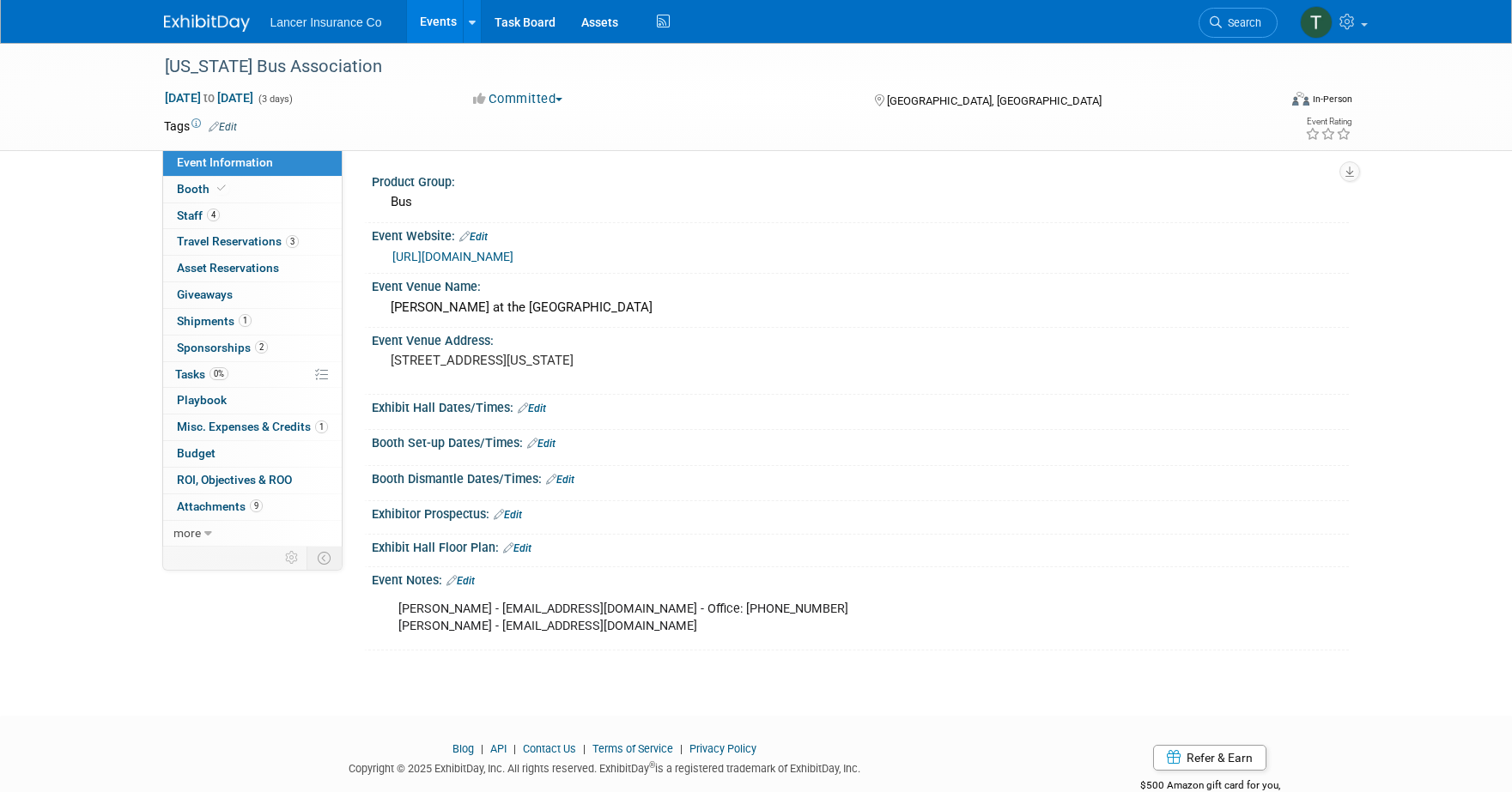
click at [530, 545] on link "Edit" at bounding box center [518, 548] width 29 height 12
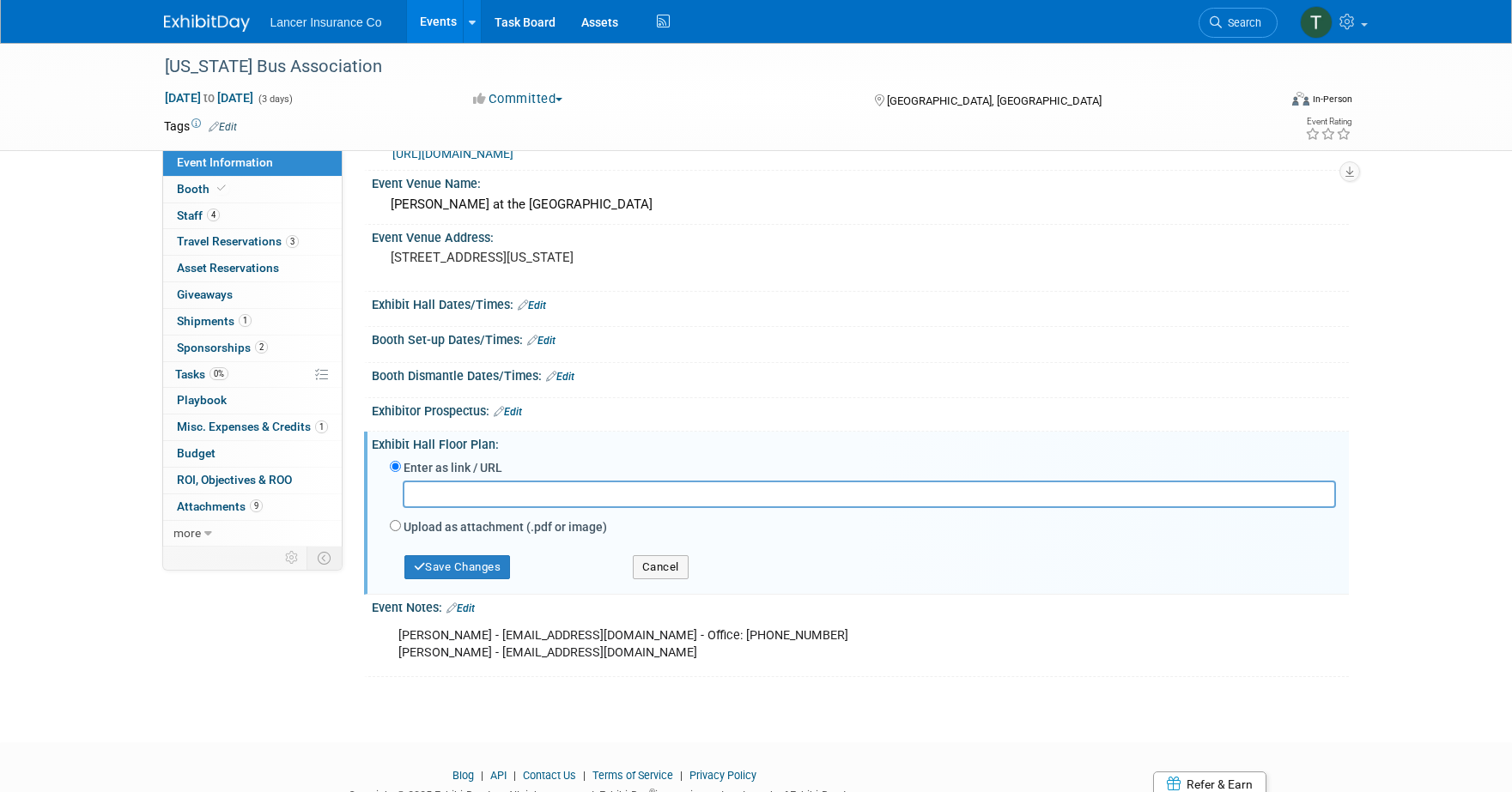
scroll to position [121, 0]
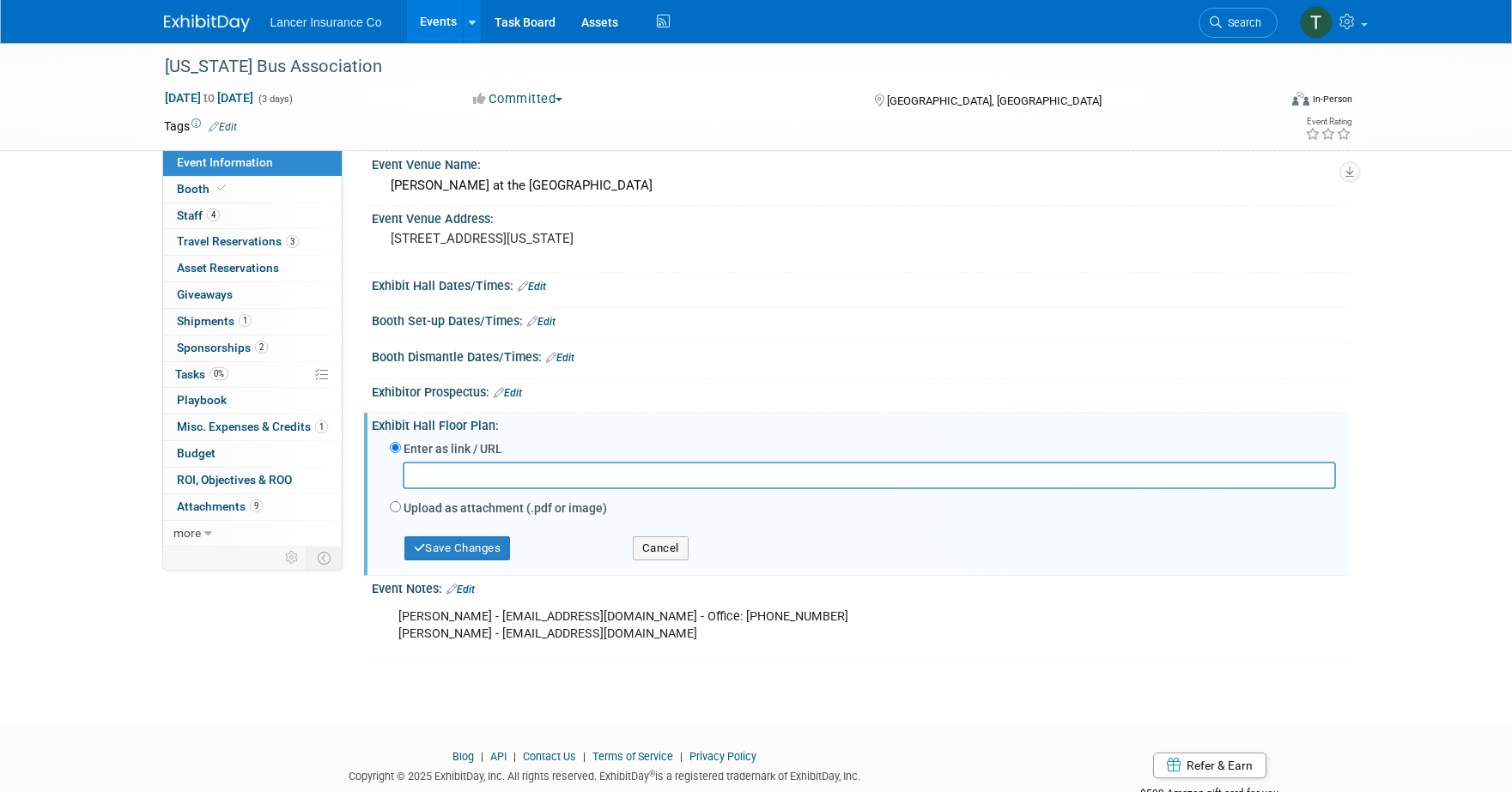
click at [614, 632] on div "Vicki Bowman - vickib@cbabus.com - Office: 916-836-3340 Alice Lemon - alicel@cb…" at bounding box center [773, 626] width 773 height 52
click at [475, 586] on link "Edit" at bounding box center [461, 589] width 29 height 12
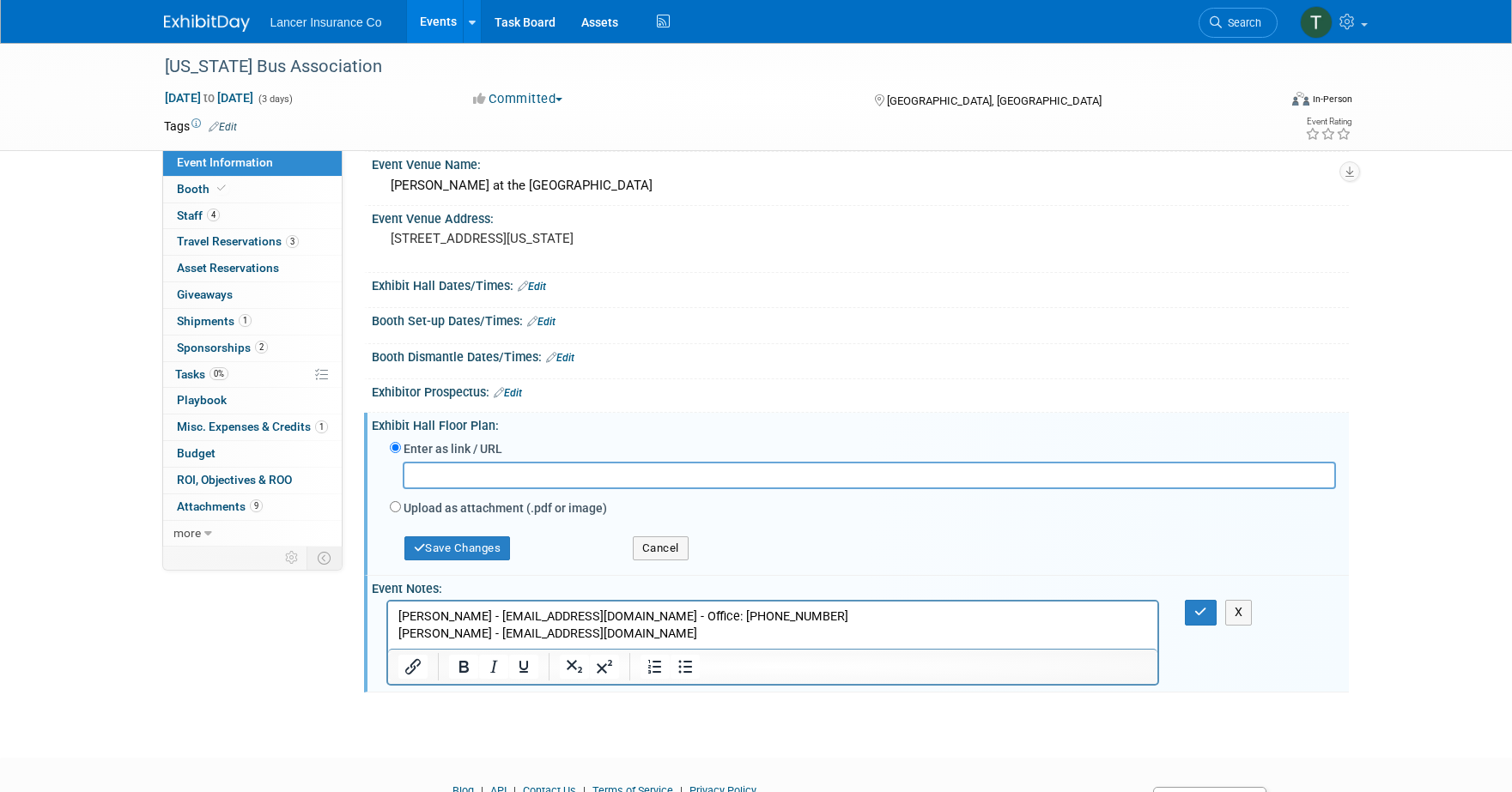
scroll to position [0, 0]
click at [612, 642] on p "Vicki Bowman - vickib@cbabus.com - Office: 916-836-3340 Alice Lemon - alicel@cb…" at bounding box center [772, 626] width 750 height 34
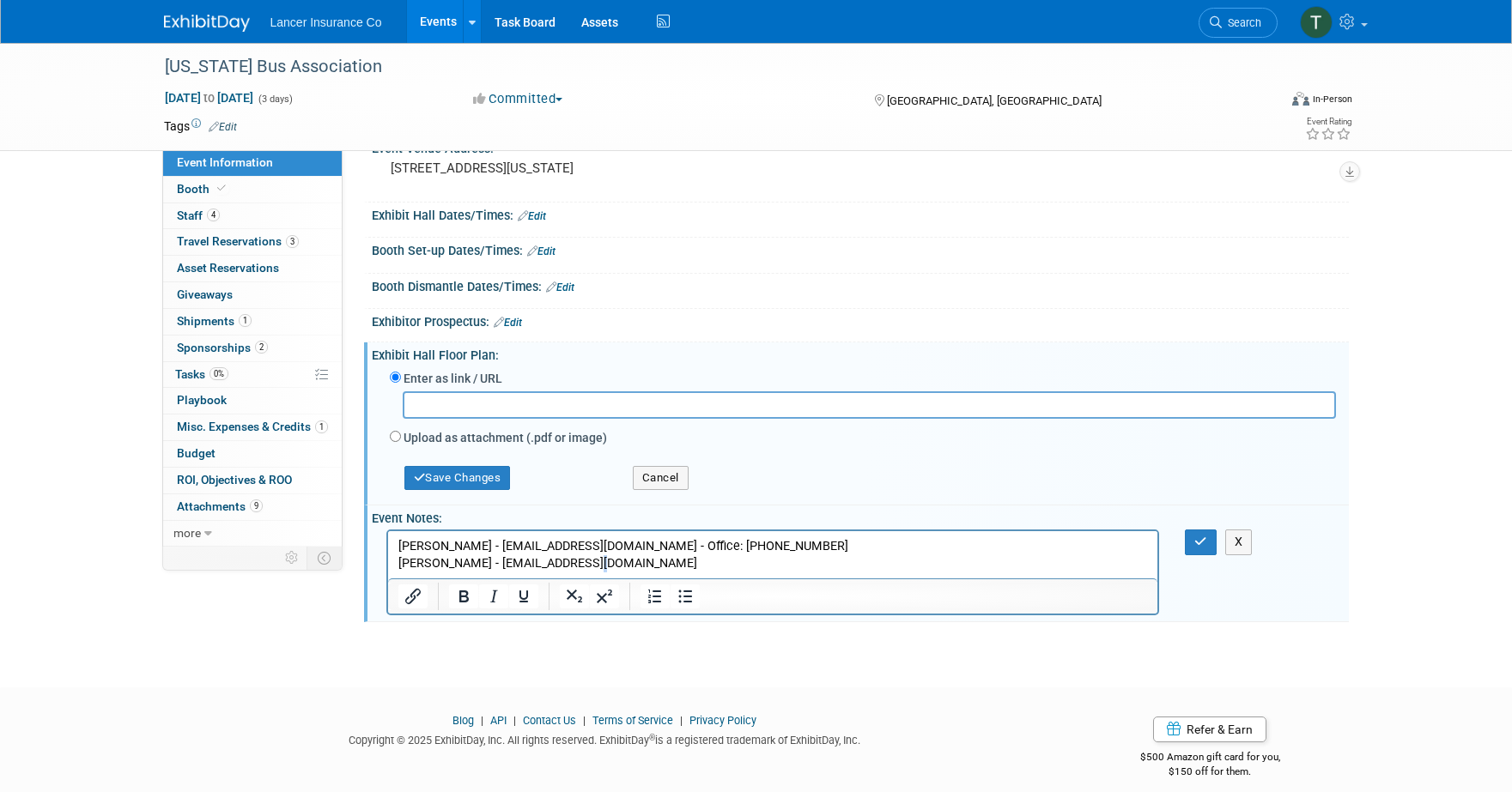
scroll to position [208, 0]
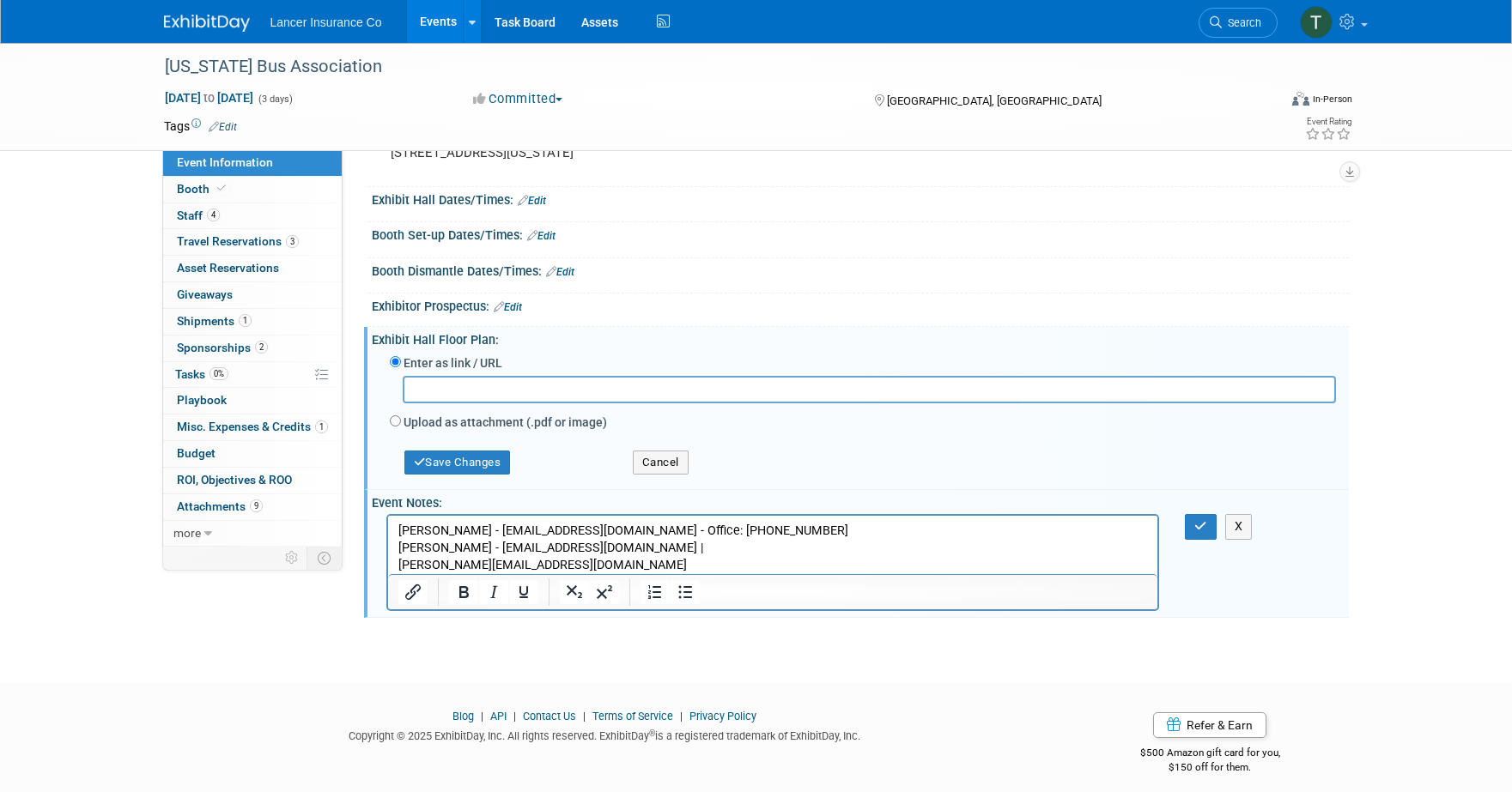
click at [401, 564] on p "alice@vbgmarketing.com" at bounding box center [772, 565] width 750 height 17
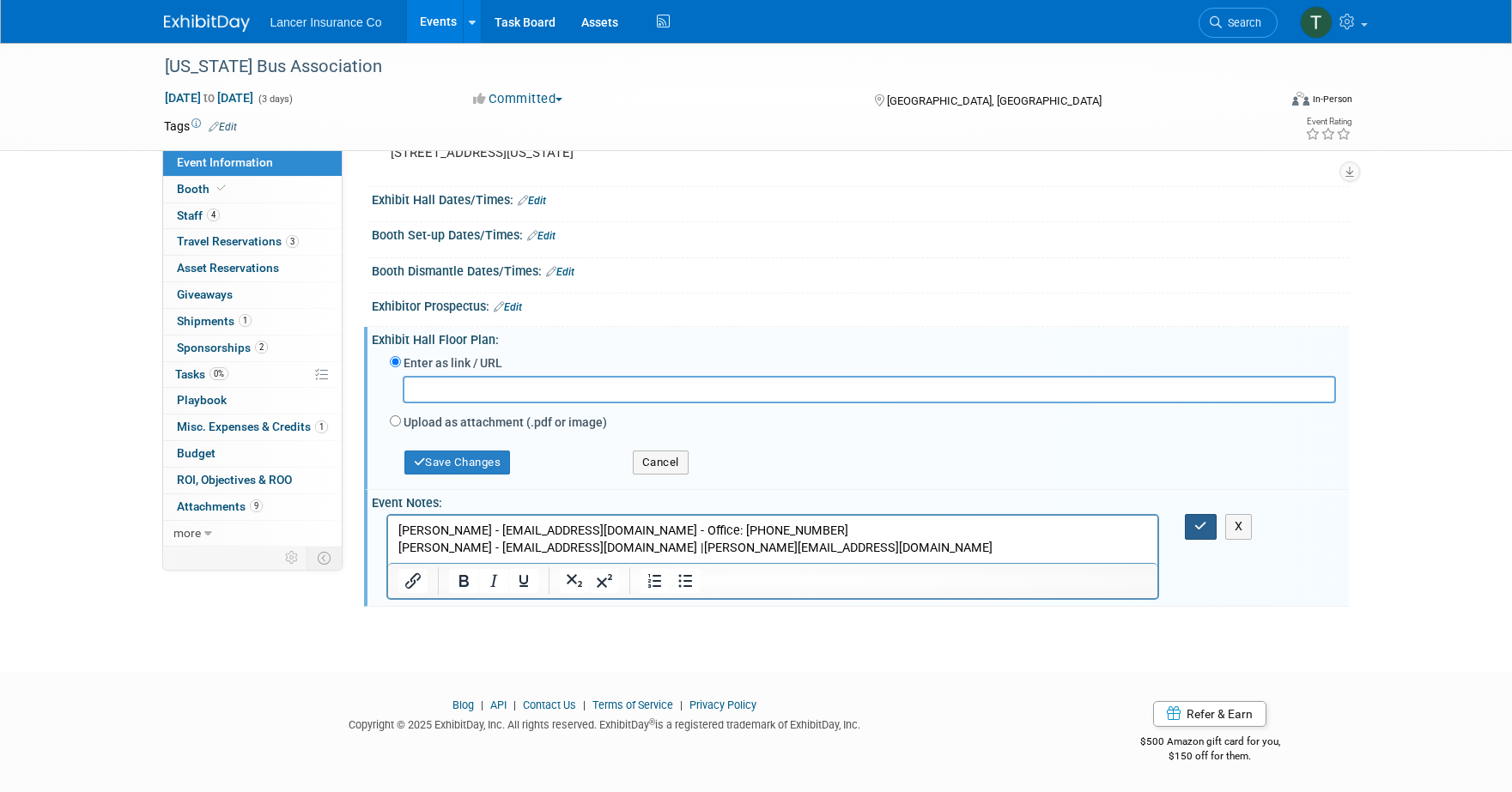
click at [1191, 522] on button "button" at bounding box center [1200, 526] width 32 height 25
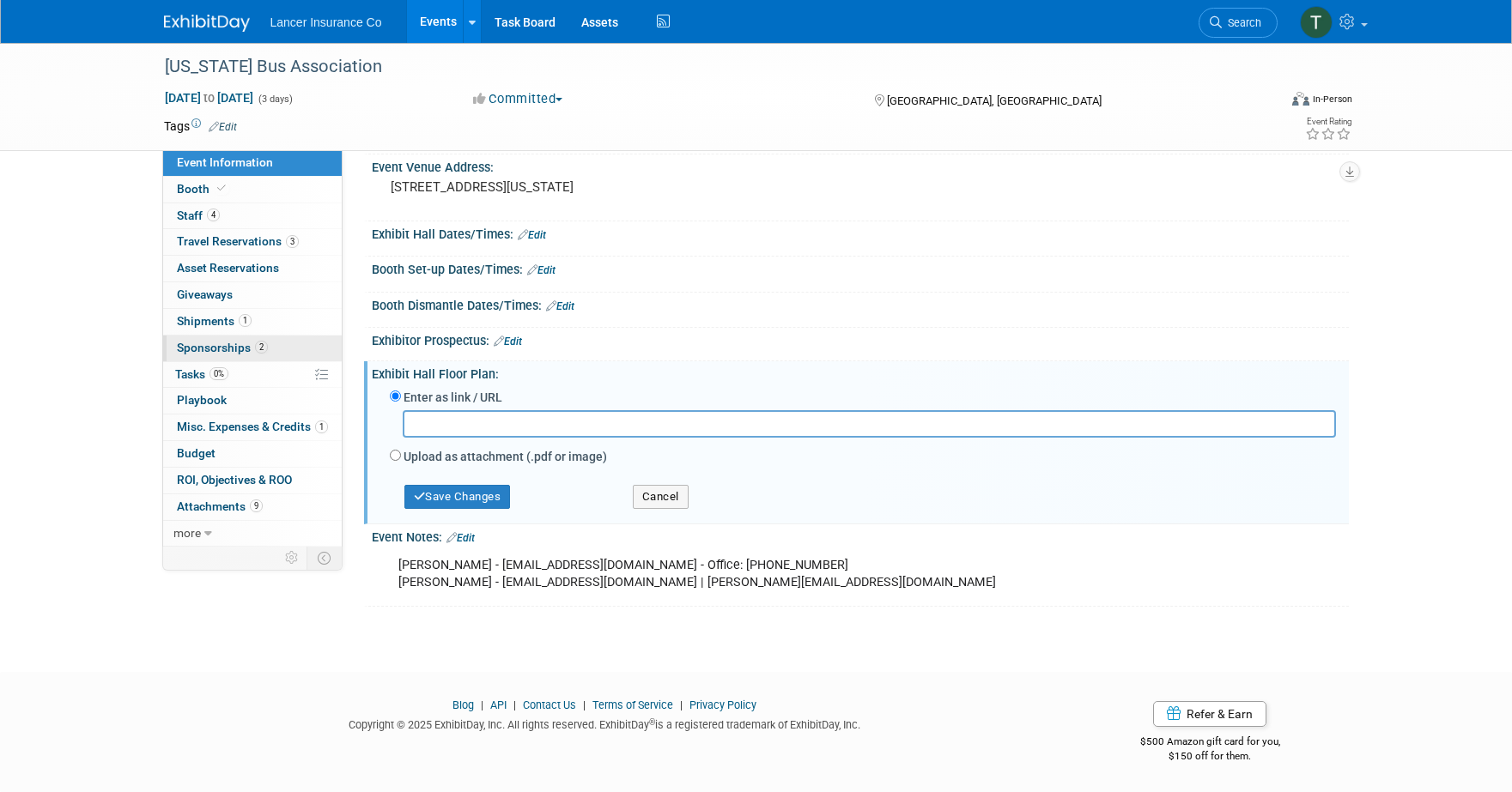
click at [231, 349] on span "Sponsorships 2" at bounding box center [222, 347] width 91 height 13
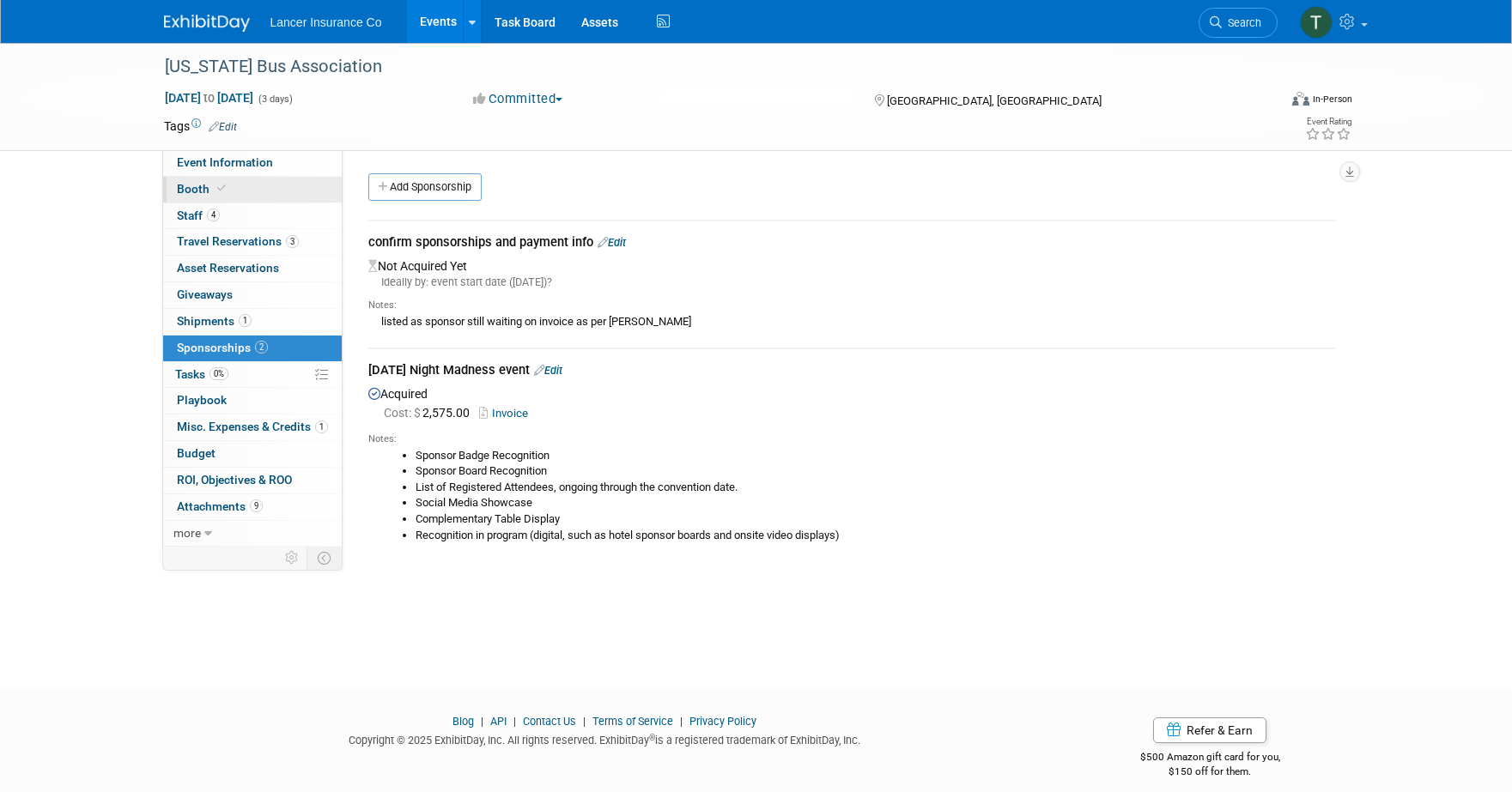
click at [193, 189] on span "Booth" at bounding box center [203, 188] width 53 height 13
